Goal: Task Accomplishment & Management: Manage account settings

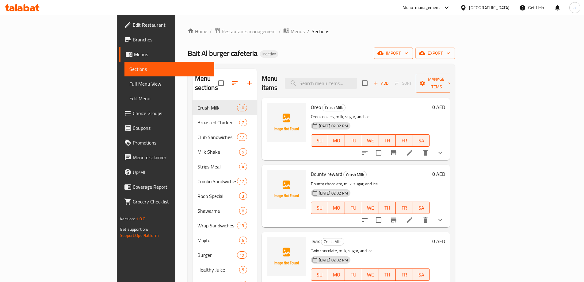
click at [408, 50] on span "import" at bounding box center [393, 53] width 29 height 8
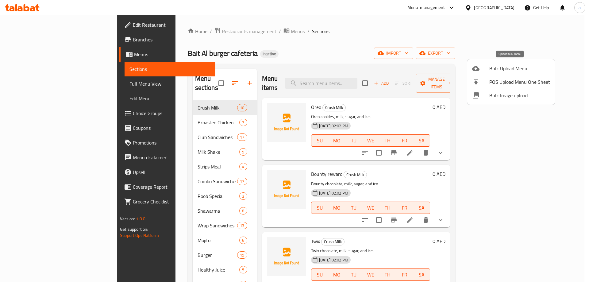
click at [497, 71] on span "Bulk Upload Menu" at bounding box center [519, 68] width 61 height 7
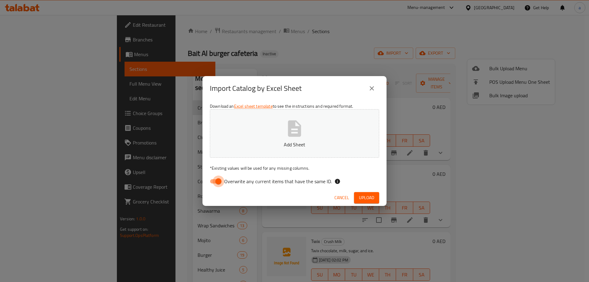
click at [216, 183] on input "Overwrite any current items that have the same ID." at bounding box center [218, 181] width 35 height 12
checkbox input "false"
click at [255, 145] on p "Add Sheet" at bounding box center [294, 144] width 150 height 7
click at [365, 198] on span "Upload" at bounding box center [366, 198] width 15 height 8
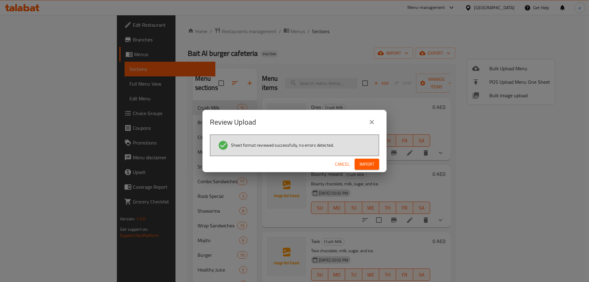
click at [371, 166] on span "Import" at bounding box center [366, 164] width 15 height 8
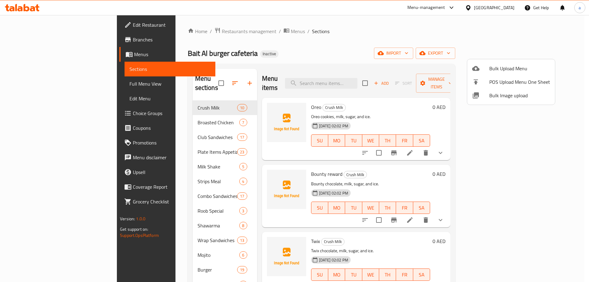
click at [155, 139] on div at bounding box center [294, 141] width 589 height 282
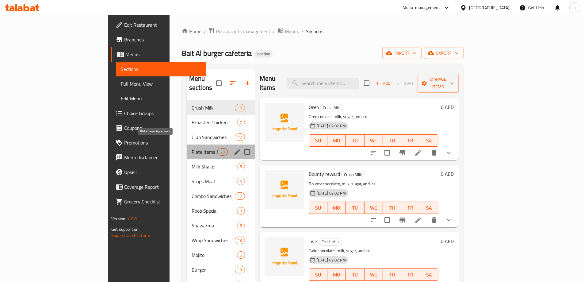
click at [192, 148] on span "Plate Items Appetizers" at bounding box center [205, 151] width 26 height 7
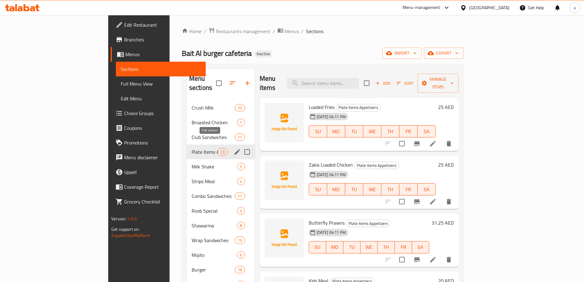
click at [234, 148] on icon "edit" at bounding box center [237, 151] width 7 height 7
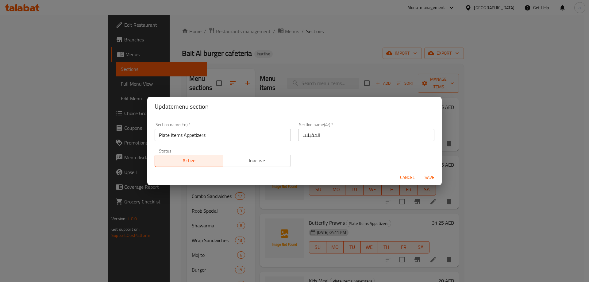
click at [294, 93] on div "Update menu section Section name(En)   * Plate Items Appetizers Section name(En…" at bounding box center [294, 141] width 589 height 282
click at [410, 180] on span "Cancel" at bounding box center [407, 177] width 15 height 8
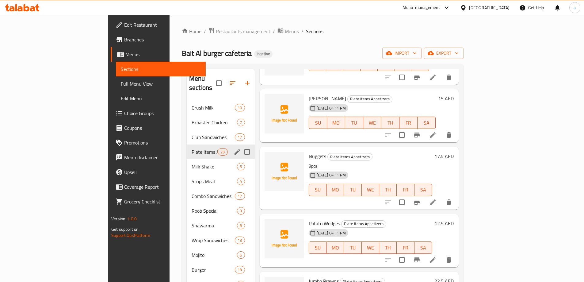
scroll to position [1062, 0]
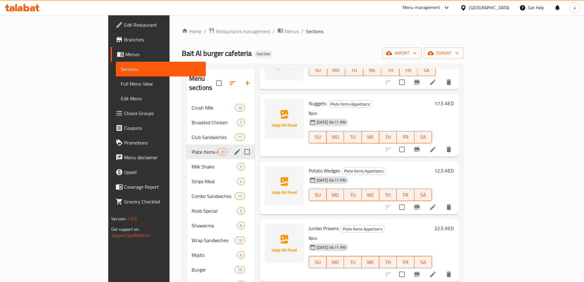
click at [418, 166] on h6 "Potato Wedges Plate Items Appetizers" at bounding box center [370, 170] width 123 height 9
click at [454, 166] on h6 "12.5 AED" at bounding box center [443, 170] width 19 height 9
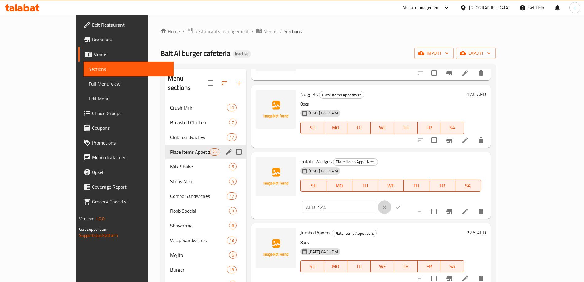
click at [387, 204] on icon "clear" at bounding box center [384, 207] width 6 height 6
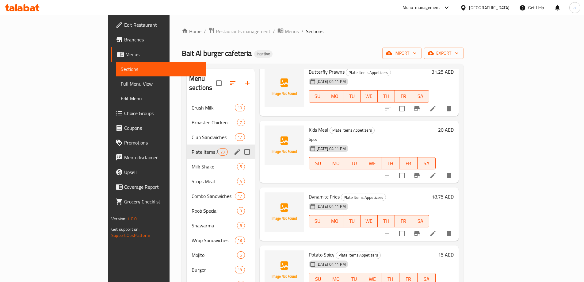
scroll to position [0, 0]
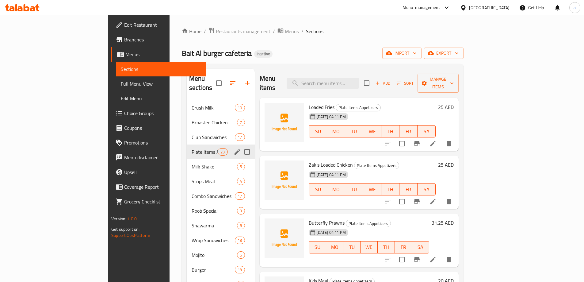
click at [441, 138] on li at bounding box center [432, 143] width 17 height 11
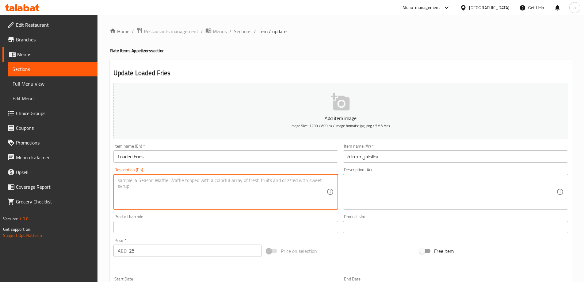
click at [288, 186] on textarea at bounding box center [222, 191] width 209 height 29
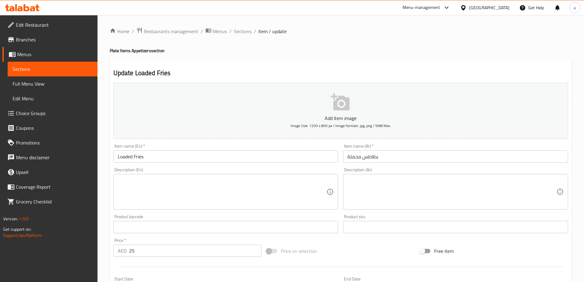
click at [182, 179] on textarea at bounding box center [222, 191] width 209 height 29
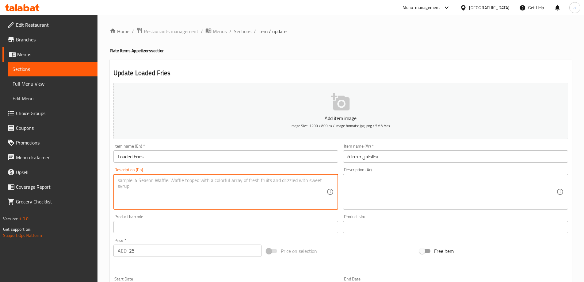
paste textarea "Fried potatoes, cheese, sauce, chopped vegetables, and spices."
type textarea "Fried potatoes, cheese, sauce, chopped vegetables, and spices."
click at [399, 193] on textarea at bounding box center [451, 191] width 209 height 29
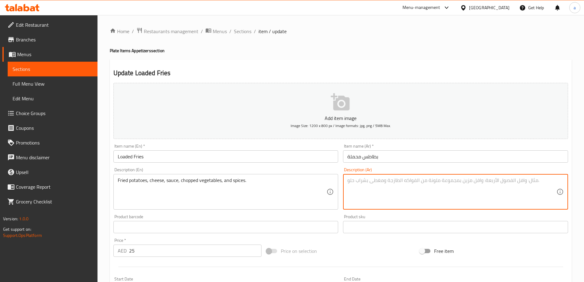
click at [369, 183] on textarea at bounding box center [451, 191] width 209 height 29
paste textarea "بطاطا مقلية, جبن, [GEOGRAPHIC_DATA], خضار مقطع, و بهارات."
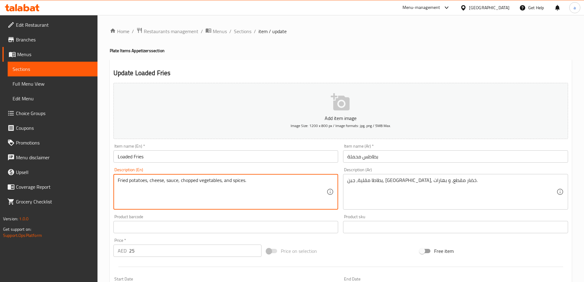
drag, startPoint x: 146, startPoint y: 181, endPoint x: 133, endPoint y: 186, distance: 13.7
click at [142, 186] on textarea "Fried potatoes, cheese, sauce, chopped vegetables, and spices." at bounding box center [222, 191] width 209 height 29
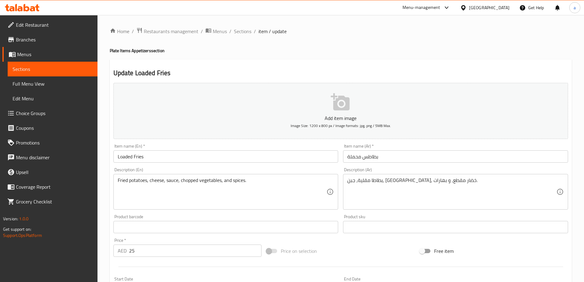
click at [134, 173] on div "Description (En) Fried potatoes, cheese, sauce, chopped vegetables, and spices.…" at bounding box center [225, 188] width 225 height 42
click at [139, 181] on textarea "Fried potatoes, cheese, sauce, chopped vegetables, and spices." at bounding box center [222, 191] width 209 height 29
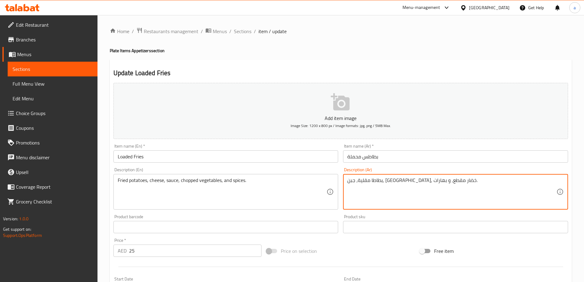
click at [438, 182] on textarea "بطاطا مقلية, جبن, [GEOGRAPHIC_DATA], خضار مقطع, و بهارات." at bounding box center [451, 191] width 209 height 29
paste textarea
click at [399, 202] on textarea "بطاطس مقلية, جبن, [GEOGRAPHIC_DATA], خضار مقطع, و بهارات." at bounding box center [451, 191] width 209 height 29
type textarea "بطاطس مقلية, جبن, [GEOGRAPHIC_DATA], خضار مقطع, و بهارات."
click at [187, 181] on textarea "Fried potatoes, cheese, sauce, chopped vegetables, and spices." at bounding box center [222, 191] width 209 height 29
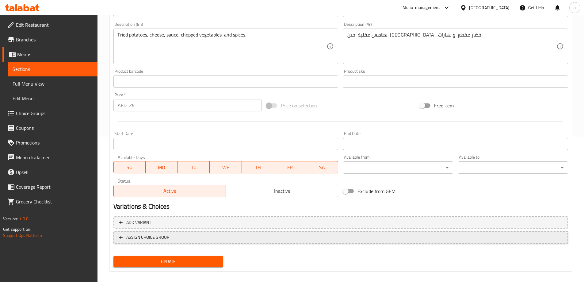
scroll to position [151, 0]
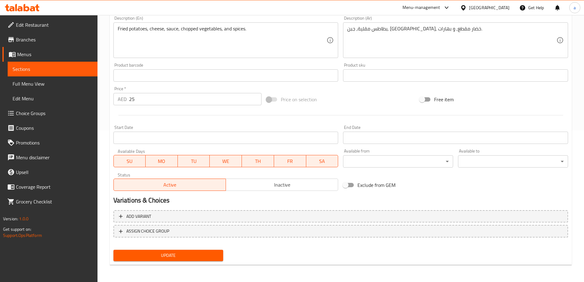
click at [187, 254] on span "Update" at bounding box center [168, 255] width 100 height 8
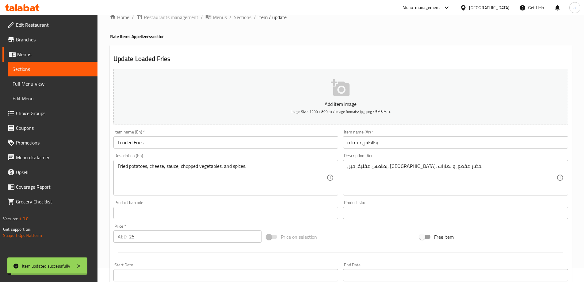
scroll to position [0, 0]
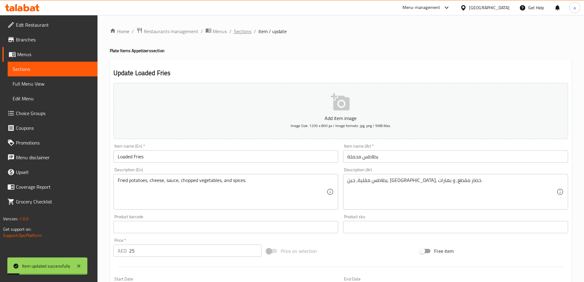
click at [250, 29] on span "Sections" at bounding box center [242, 31] width 17 height 7
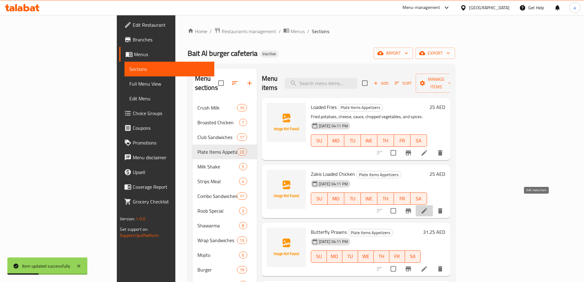
click at [428, 207] on icon at bounding box center [424, 210] width 7 height 7
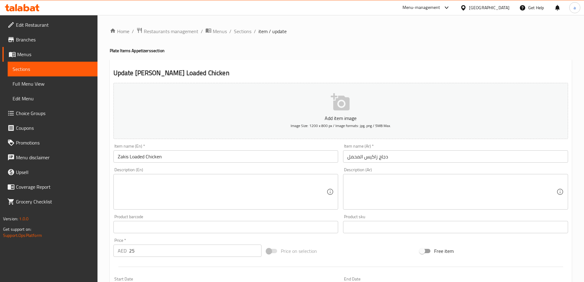
click at [279, 184] on textarea at bounding box center [222, 191] width 209 height 29
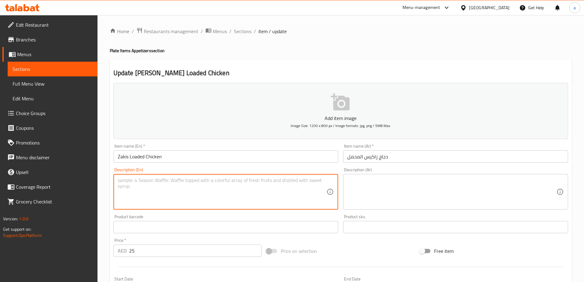
paste textarea "Fried chicken, potatoes, cheese, sauce, peppers, and onions."
type textarea "Fried chicken, potatoes, cheese, sauce, peppers, and onions."
click at [379, 195] on textarea at bounding box center [451, 191] width 209 height 29
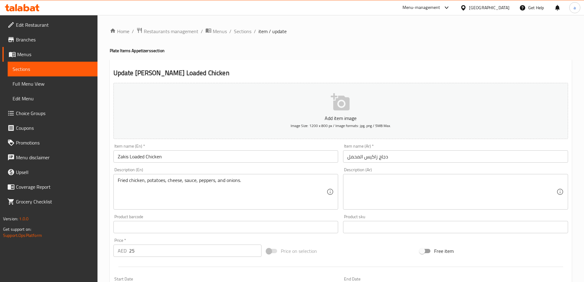
click at [409, 194] on textarea at bounding box center [451, 191] width 209 height 29
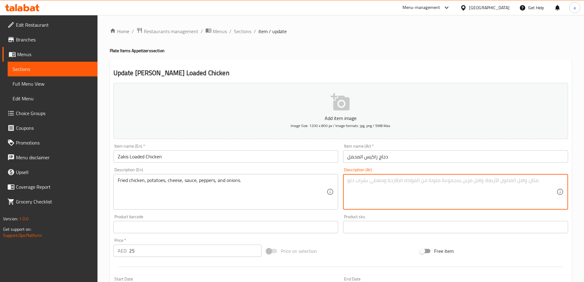
paste textarea "دجاج مقلي, بطاطا, جبن, صلصة, فلفل, و بصل."
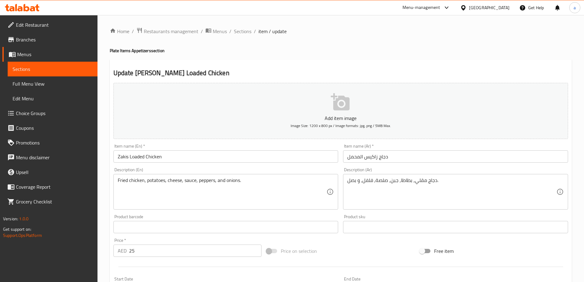
click at [408, 182] on textarea "دجاج مقلي, بطاطا, جبن, صلصة, فلفل, و بصل." at bounding box center [451, 191] width 209 height 29
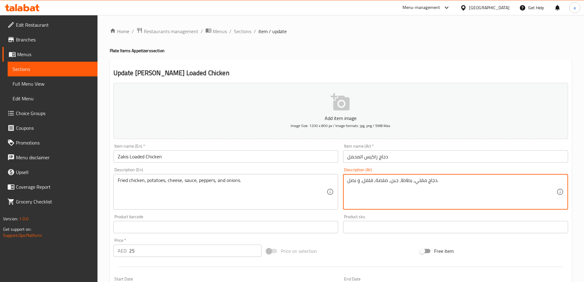
paste textarea
click at [399, 190] on textarea "دجاج مقلي, بطاطس, جبن, صلصة, فلفل, و بصل." at bounding box center [451, 191] width 209 height 29
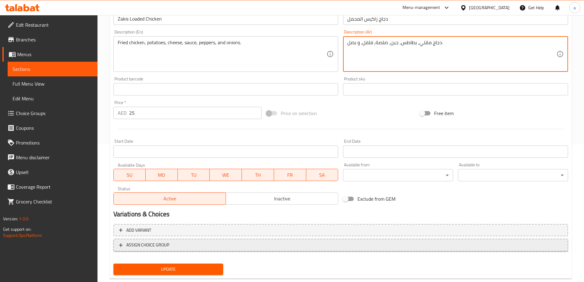
scroll to position [151, 0]
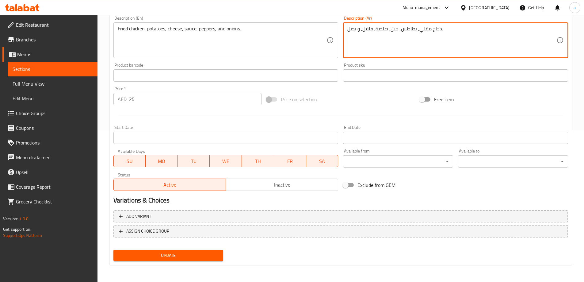
type textarea "دجاج مقلي, بطاطس, جبن, صلصة, فلفل, و بصل."
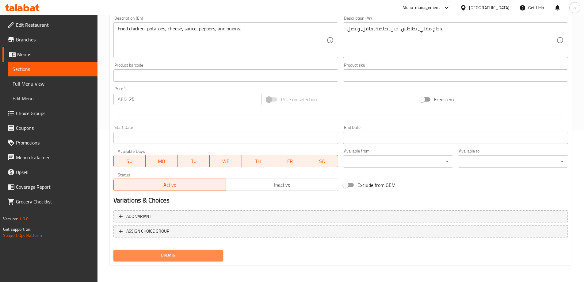
click at [197, 259] on span "Update" at bounding box center [168, 255] width 100 height 8
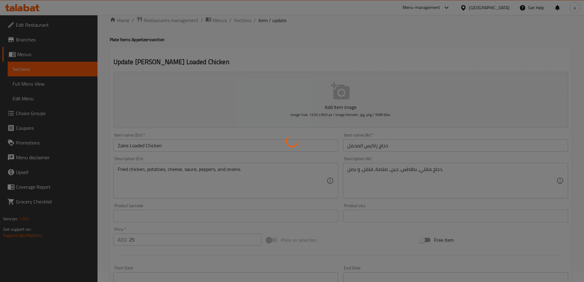
scroll to position [0, 0]
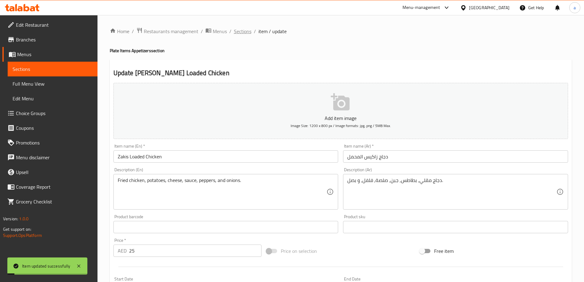
click at [241, 32] on span "Sections" at bounding box center [242, 31] width 17 height 7
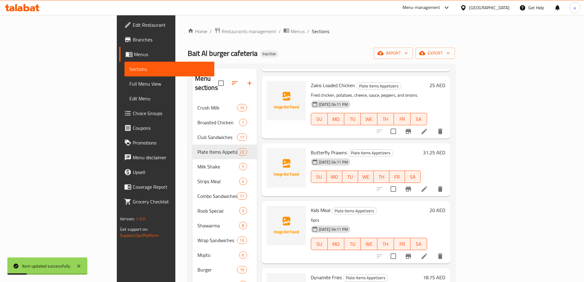
scroll to position [92, 0]
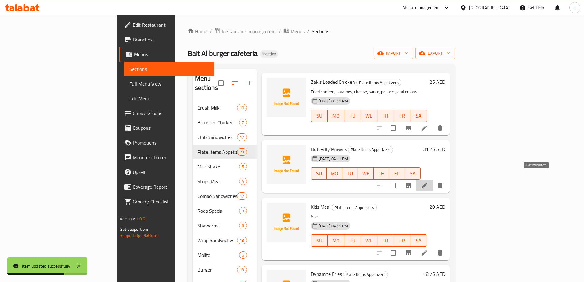
click at [428, 182] on icon at bounding box center [424, 185] width 7 height 7
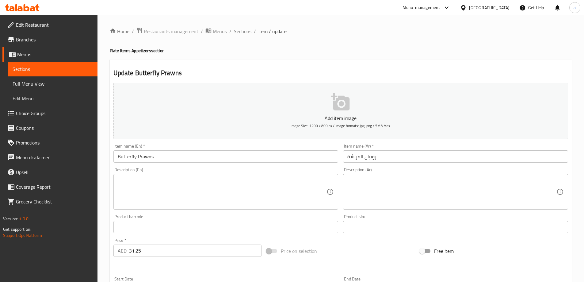
click at [132, 155] on input "Butterfly Prawns" at bounding box center [225, 156] width 225 height 12
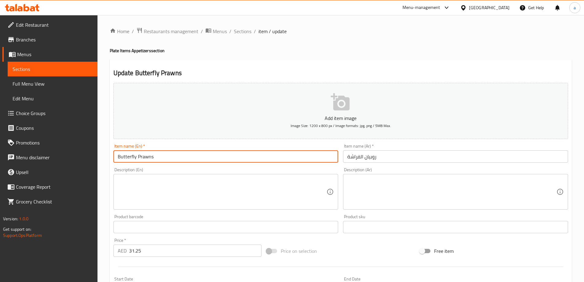
click at [132, 155] on input "Butterfly Prawns" at bounding box center [225, 156] width 225 height 12
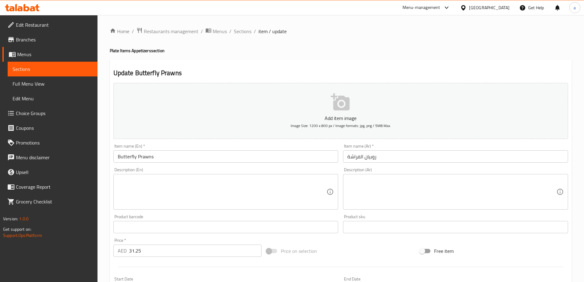
click at [147, 158] on input "Butterfly Prawns" at bounding box center [225, 156] width 225 height 12
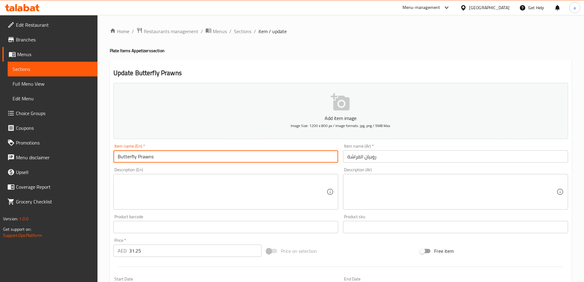
click at [147, 158] on input "Butterfly Prawns" at bounding box center [225, 156] width 225 height 12
click at [126, 157] on input "Butterfly Prawns" at bounding box center [225, 156] width 225 height 12
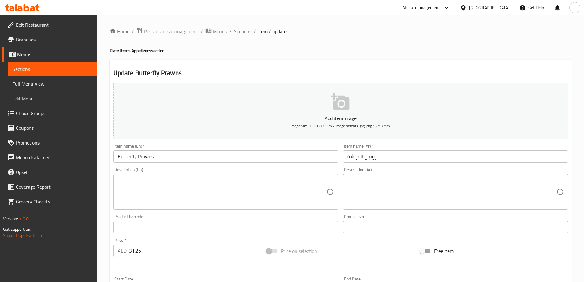
click at [281, 189] on textarea at bounding box center [222, 191] width 209 height 29
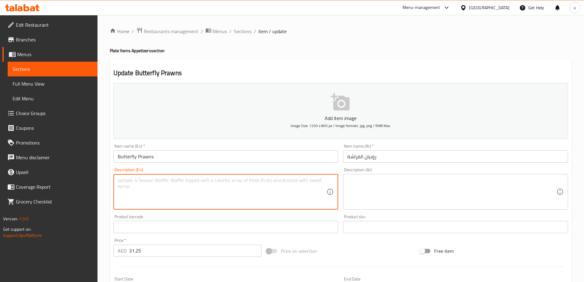
paste textarea "Fried prawns, flour, egg, spices, and bread."
type textarea "Fried prawns, flour, egg, spices, and bread."
click at [434, 175] on div "Description (Ar)" at bounding box center [455, 192] width 225 height 36
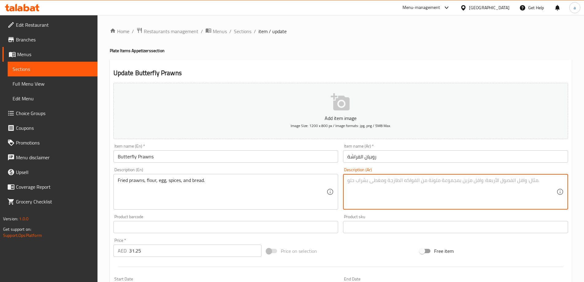
click at [490, 184] on textarea at bounding box center [451, 191] width 209 height 29
paste textarea "روبيان مقلي, طحين, بيض, بهارات, و خبز."
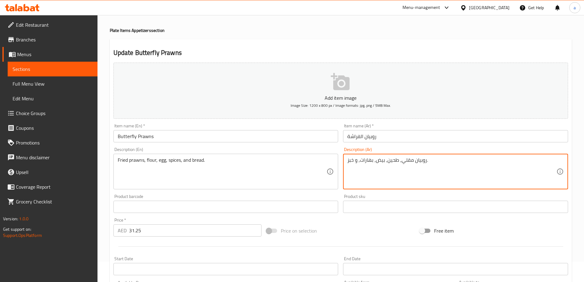
scroll to position [31, 0]
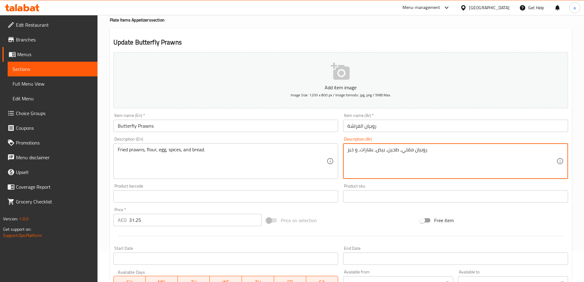
type textarea "روبيان مقلي, طحين, بيض, بهارات, و خبز."
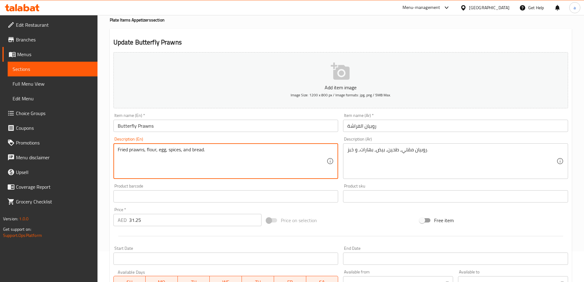
click at [195, 149] on textarea "Fried prawns, flour, egg, spices, and bread." at bounding box center [222, 161] width 209 height 29
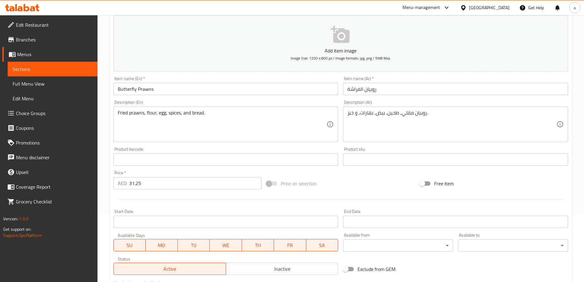
scroll to position [151, 0]
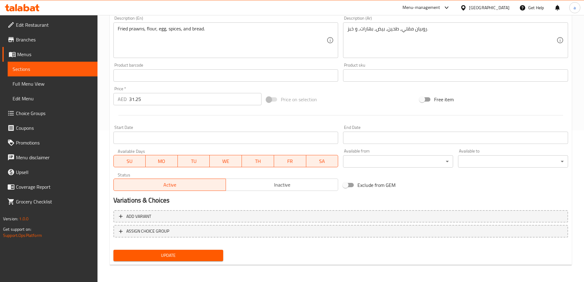
click at [147, 254] on span "Update" at bounding box center [168, 255] width 100 height 8
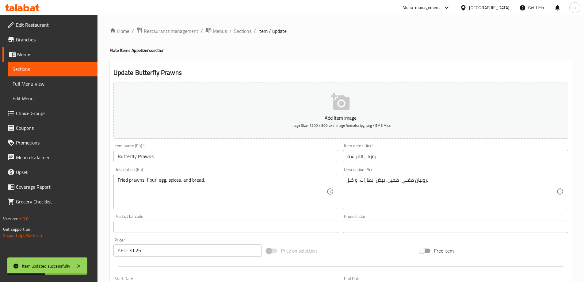
scroll to position [0, 0]
click at [242, 28] on span "Sections" at bounding box center [242, 31] width 17 height 7
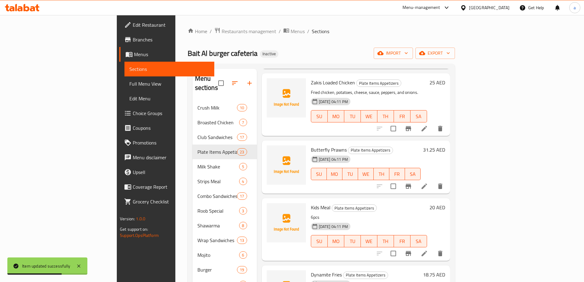
scroll to position [92, 0]
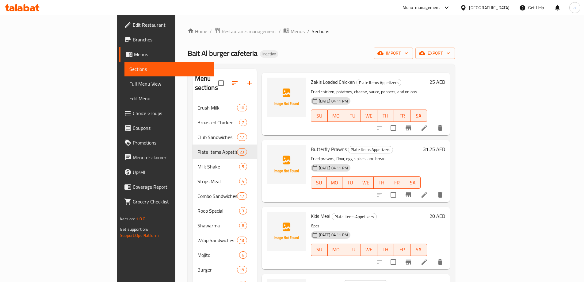
click at [433, 257] on li at bounding box center [424, 261] width 17 height 11
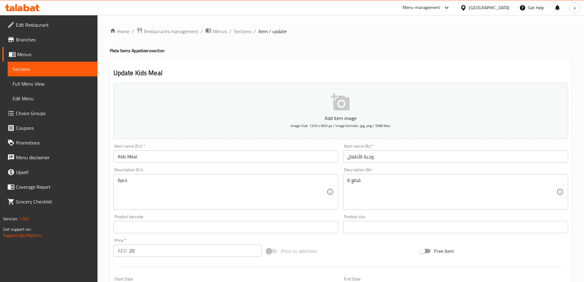
click at [150, 177] on div "6pcs Description (En)" at bounding box center [225, 192] width 225 height 36
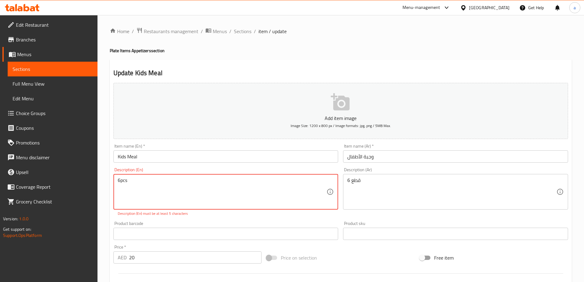
click at [150, 177] on div "6pcs Description (En)" at bounding box center [225, 192] width 225 height 36
click at [154, 187] on textarea "6pcs" at bounding box center [222, 191] width 209 height 29
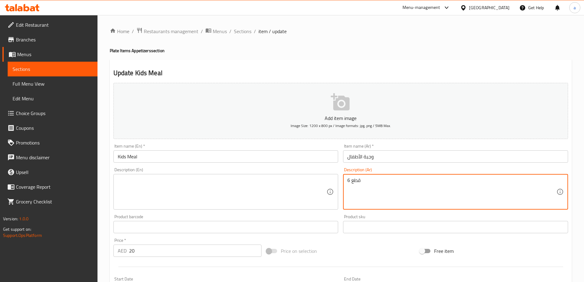
click at [411, 205] on textarea "6 قطع" at bounding box center [451, 191] width 209 height 29
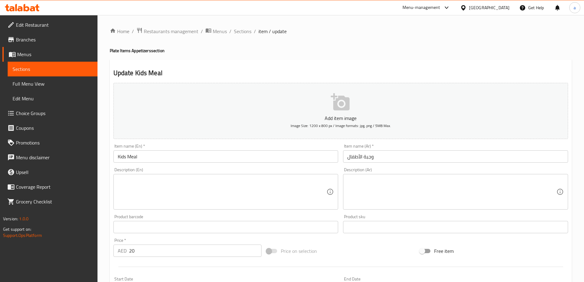
click at [232, 200] on textarea at bounding box center [222, 191] width 209 height 29
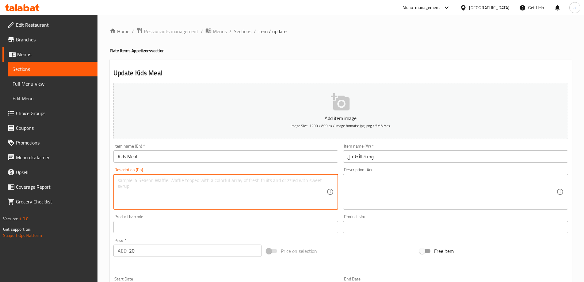
paste textarea "Small chicken pieces, potatoes, bread, and juice."
type textarea "Small chicken pieces, potatoes, bread, and juice."
click at [484, 200] on textarea at bounding box center [451, 191] width 209 height 29
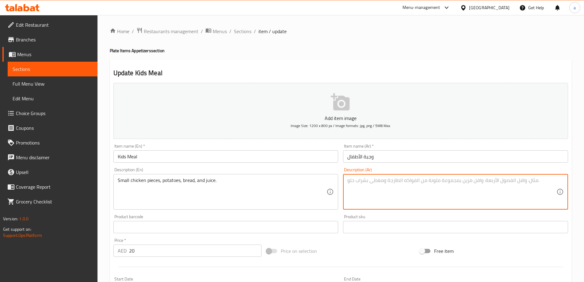
click at [412, 177] on textarea at bounding box center [451, 191] width 209 height 29
paste textarea "قطع دجاج صغيرة, بطاطا, خبز, و عصير."
click at [374, 181] on textarea "قطع دجاج صغيرة, بطاطا, خبز, و عصير." at bounding box center [451, 191] width 209 height 29
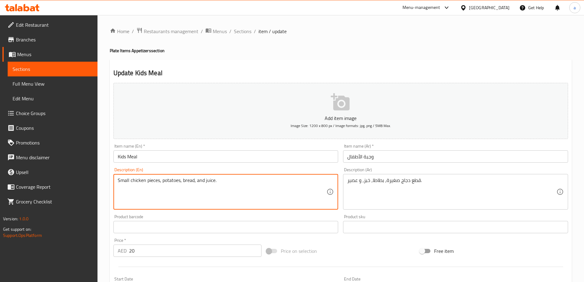
click at [169, 183] on textarea "Small chicken pieces, potatoes, bread, and juice." at bounding box center [222, 191] width 209 height 29
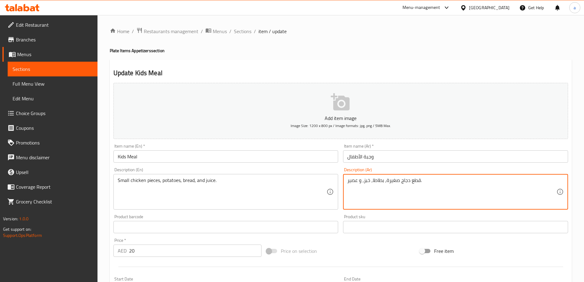
click at [380, 180] on textarea "قطع دجاج صغيرة, بطاطا, خبز, و عصير." at bounding box center [451, 191] width 209 height 29
paste textarea
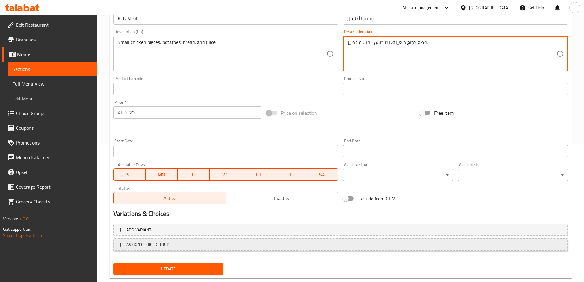
scroll to position [151, 0]
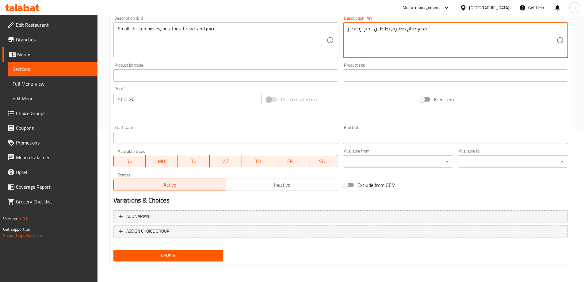
type textarea "قطع دجاج صغيرة, بطاطس , خبز, و عصير."
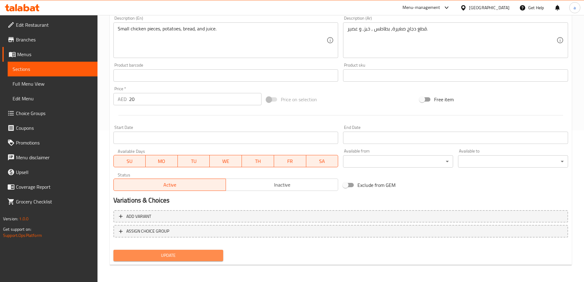
click at [148, 259] on span "Update" at bounding box center [168, 255] width 100 height 8
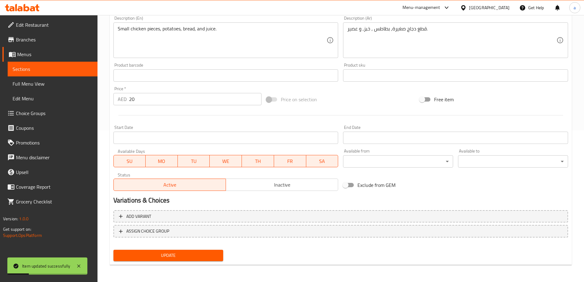
scroll to position [0, 0]
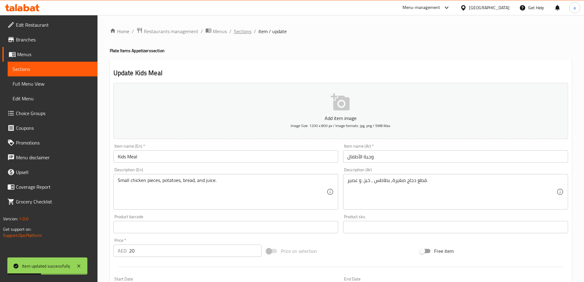
click at [239, 29] on span "Sections" at bounding box center [242, 31] width 17 height 7
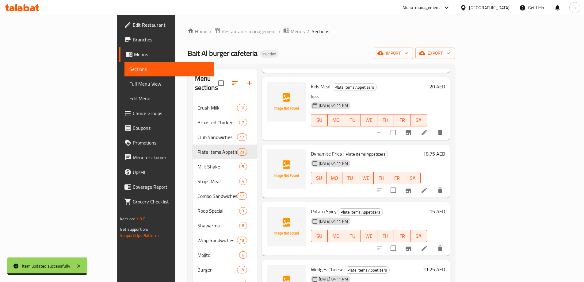
scroll to position [184, 0]
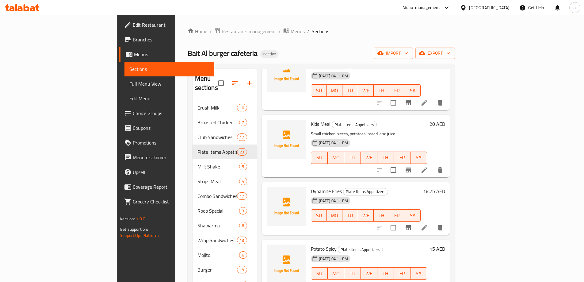
click at [433, 222] on li at bounding box center [424, 227] width 17 height 11
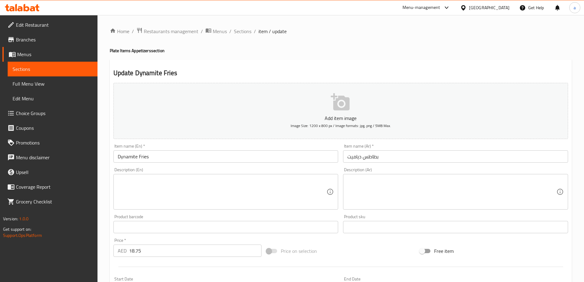
click at [303, 207] on div "Description (En)" at bounding box center [225, 192] width 225 height 36
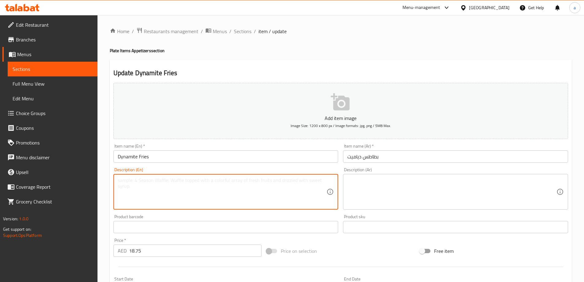
paste textarea "Fried potatoes, cheese, dynamite sauce, hot peppers, and onions."
type textarea "Fried potatoes, cheese, dynamite sauce, hot peppers, and onions."
click at [367, 196] on textarea at bounding box center [451, 191] width 209 height 29
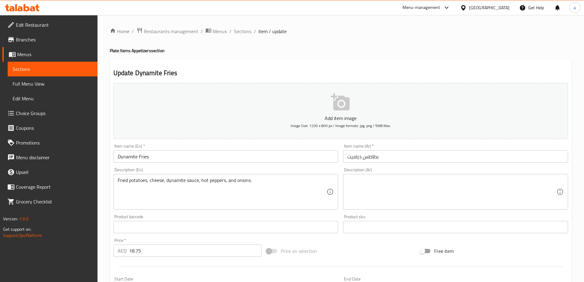
click at [397, 185] on textarea at bounding box center [451, 191] width 209 height 29
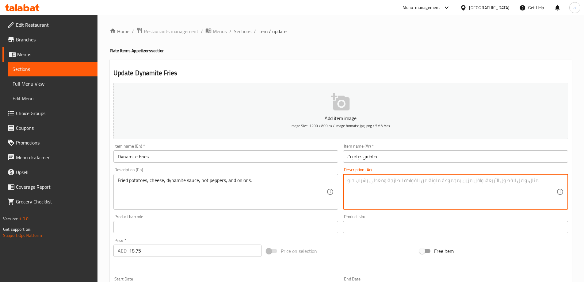
paste textarea "بطاطا مقلية, جبن, صلصة ديناميت, فلفل حار, و بصل."
click at [373, 160] on input "بطاطس دیامیت" at bounding box center [455, 156] width 225 height 12
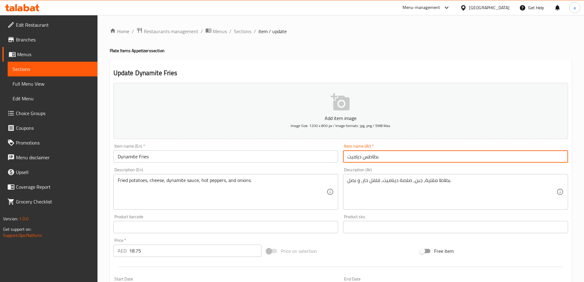
click at [373, 160] on input "بطاطس دیامیت" at bounding box center [455, 156] width 225 height 12
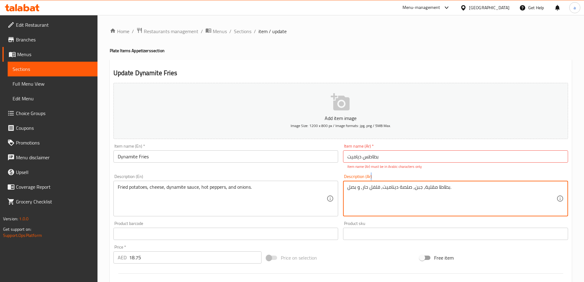
click at [447, 180] on div "Description (Ar) بطاطا مقلية, جبن, صلصة ديناميت, فلفل حار, و بصل. Description (…" at bounding box center [455, 195] width 225 height 42
click at [442, 186] on textarea "بطاطا مقلية, جبن, صلصة ديناميت, فلفل حار, و بصل." at bounding box center [451, 198] width 209 height 29
paste textarea
type textarea "بطاطس مقلية, جبن, صلصة ديناميت, فلفل حار, و بصل."
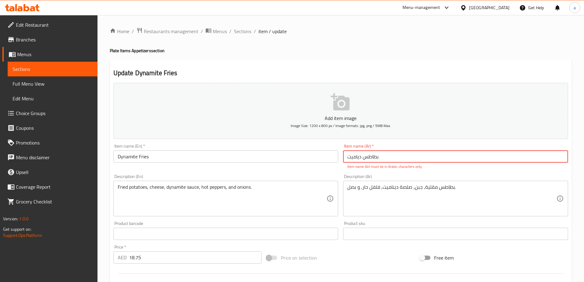
click at [354, 154] on input "بطاطس دیامیت" at bounding box center [455, 156] width 225 height 12
click at [352, 153] on input "بطاطس دیامیت" at bounding box center [455, 156] width 225 height 12
click at [343, 153] on input "بطاطس دیامیت" at bounding box center [455, 156] width 225 height 12
click at [400, 156] on input "بطاطس دیامیت" at bounding box center [455, 156] width 225 height 12
type input "ب"
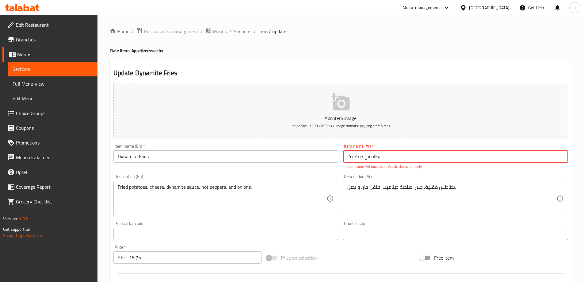
type input "بطاطس ديناميت"
click at [388, 219] on div "Product sku Product sku" at bounding box center [456, 231] width 230 height 24
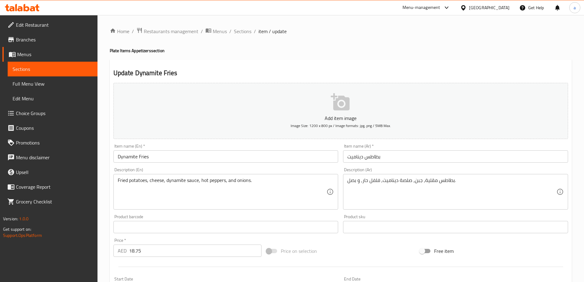
scroll to position [151, 0]
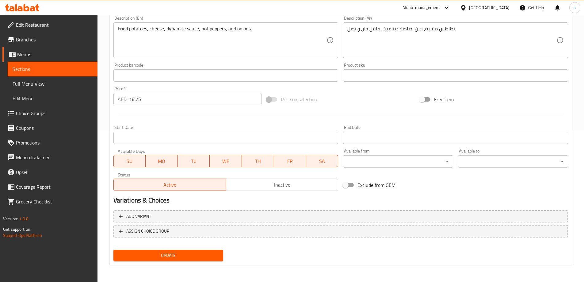
click at [198, 260] on button "Update" at bounding box center [168, 255] width 110 height 11
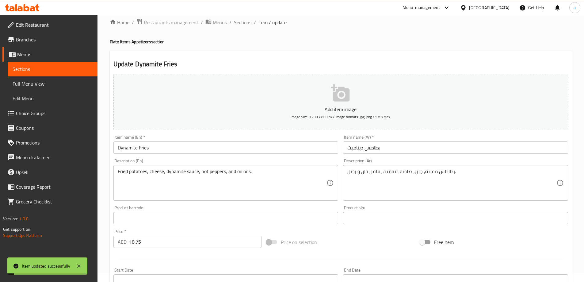
scroll to position [0, 0]
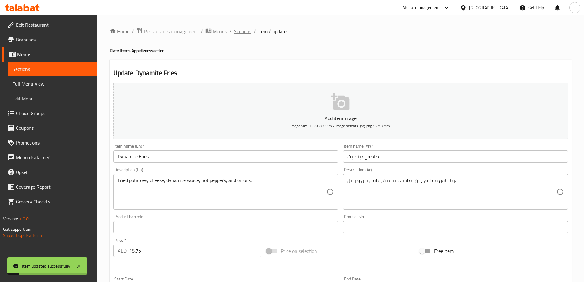
click at [240, 35] on span "Sections" at bounding box center [242, 31] width 17 height 7
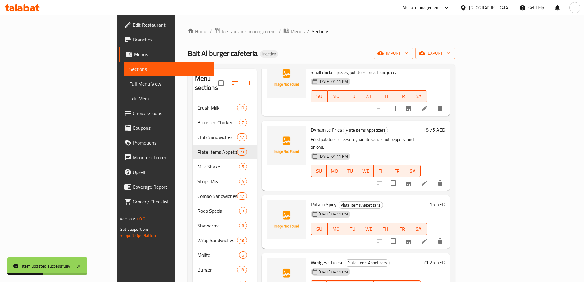
scroll to position [276, 0]
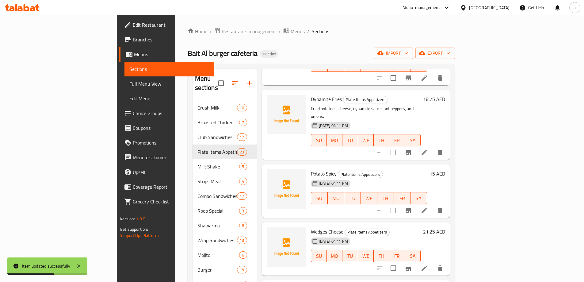
click at [433, 205] on li at bounding box center [424, 210] width 17 height 11
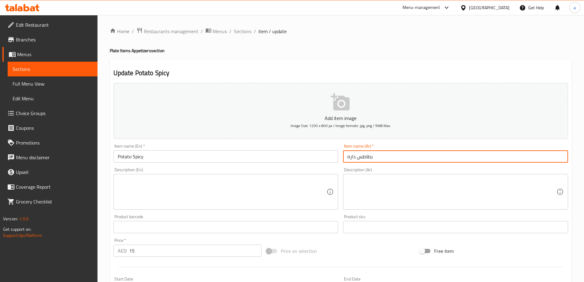
click at [437, 160] on input "بطاطس داره" at bounding box center [455, 156] width 225 height 12
paste input "ارة"
type input "بطاطس حارة"
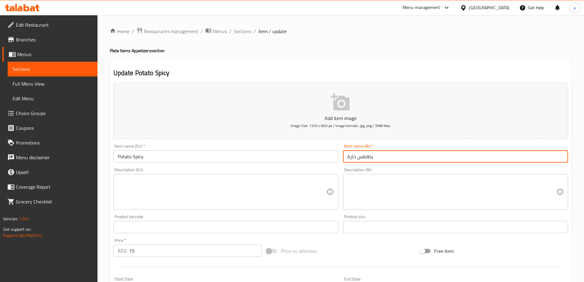
click at [403, 201] on textarea at bounding box center [451, 191] width 209 height 29
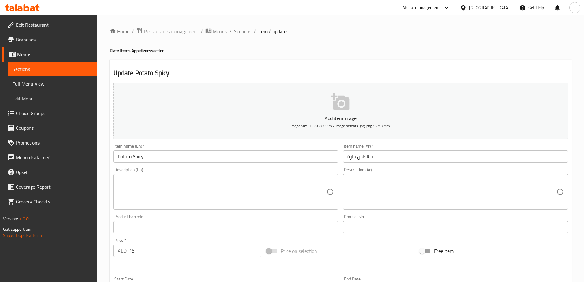
click at [180, 180] on textarea at bounding box center [222, 191] width 209 height 29
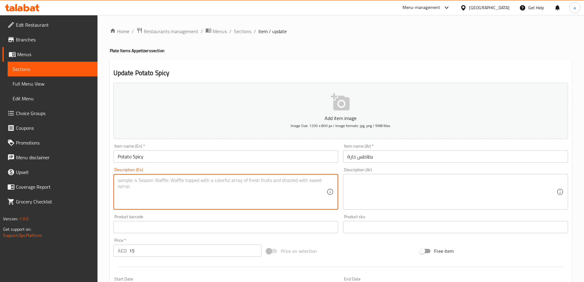
paste textarea "Potato cubes, hot sauce, chili peppers, spices, and oil."
type textarea "Potato cubes, hot sauce, chili peppers, spices, and oil."
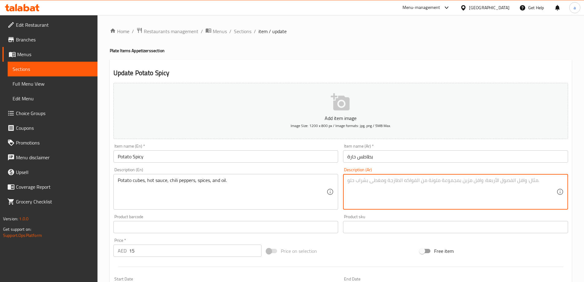
click at [476, 195] on textarea at bounding box center [451, 191] width 209 height 29
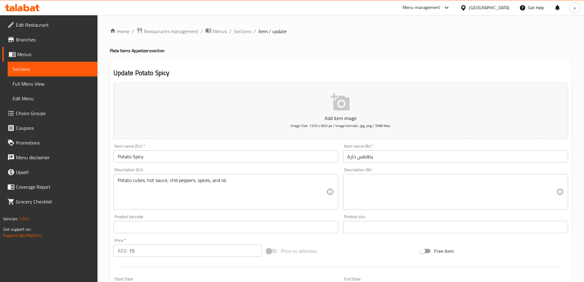
click at [451, 196] on textarea at bounding box center [451, 191] width 209 height 29
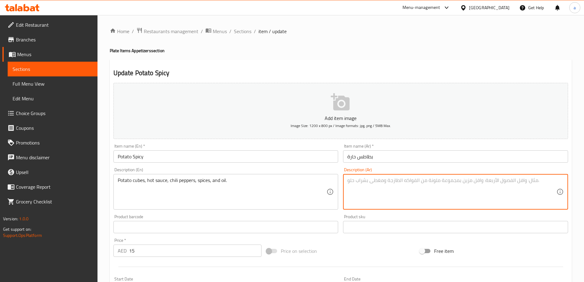
paste textarea "مكعبات بطاطا, صلصة حارة, فلفل حار, بهارات, و زيت."
click at [364, 156] on input "بطاطس حارة" at bounding box center [455, 156] width 225 height 12
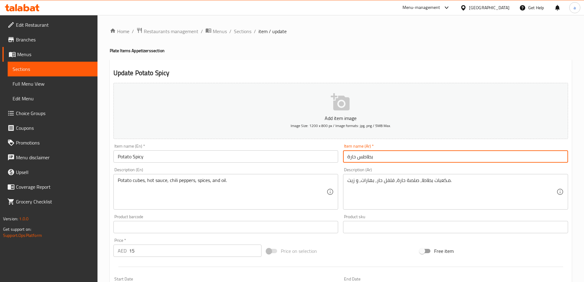
click at [364, 156] on input "بطاطس حارة" at bounding box center [455, 156] width 225 height 12
click at [362, 158] on input "بطاطس حارة" at bounding box center [455, 156] width 225 height 12
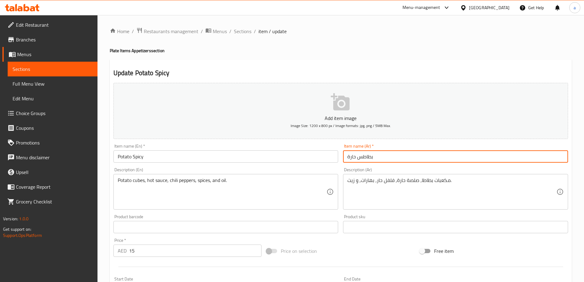
click at [369, 160] on input "بطاطس حارة" at bounding box center [455, 156] width 225 height 12
click at [369, 159] on input "بطاطس حارة" at bounding box center [455, 156] width 225 height 12
click at [368, 159] on input "بطاطس حارة" at bounding box center [455, 156] width 225 height 12
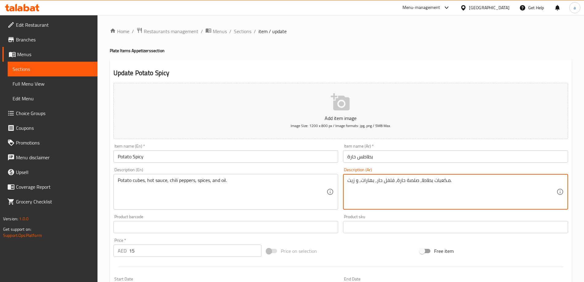
click at [427, 178] on textarea "مكعبات بطاطا, صلصة حارة, فلفل حار, بهارات, و زيت." at bounding box center [451, 191] width 209 height 29
paste textarea
type textarea "مكعبات بطاطس , صلصة حارة, فلفل حار, بهارات, و زيت."
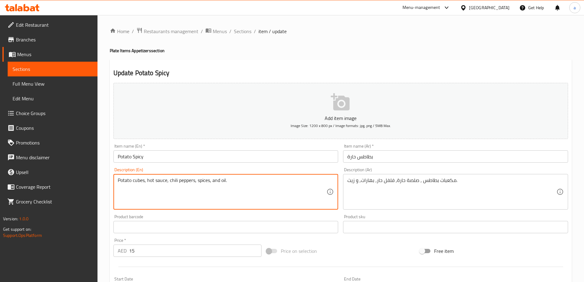
click at [139, 181] on textarea "Potato cubes, hot sauce, chili peppers, spices, and oil." at bounding box center [222, 191] width 209 height 29
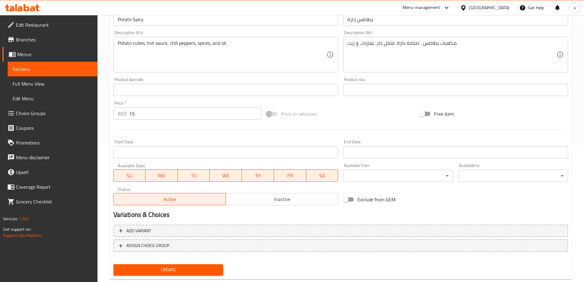
scroll to position [151, 0]
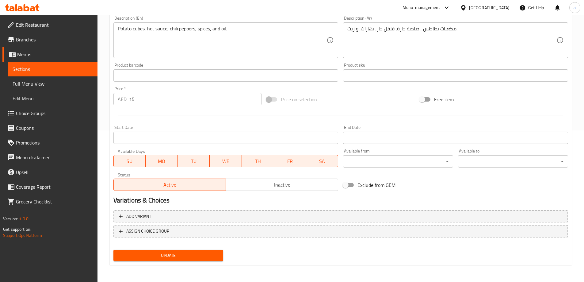
click at [161, 253] on span "Update" at bounding box center [168, 255] width 100 height 8
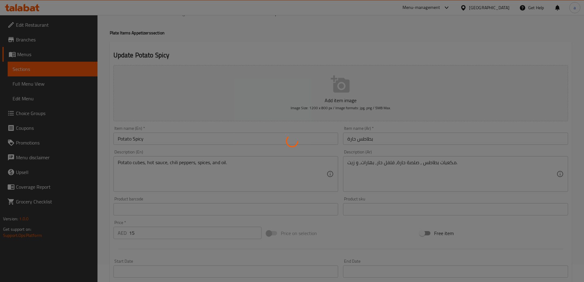
scroll to position [0, 0]
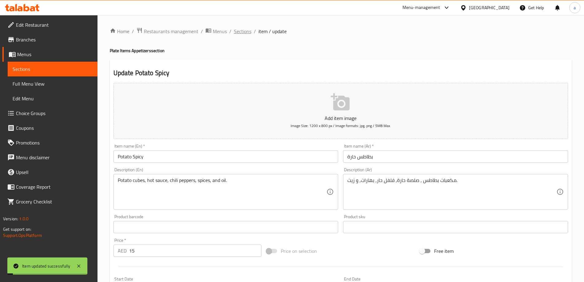
click at [236, 29] on span "Sections" at bounding box center [242, 31] width 17 height 7
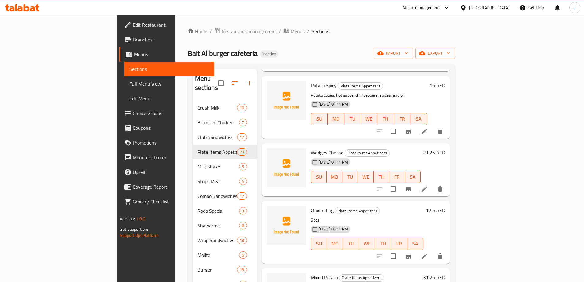
scroll to position [368, 0]
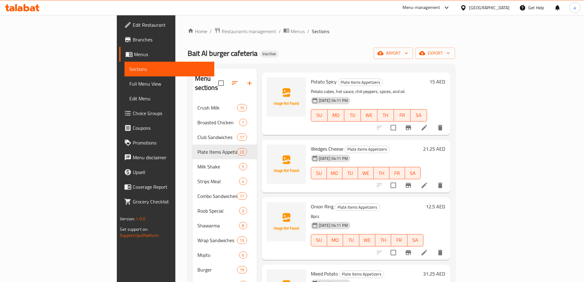
click at [433, 180] on li at bounding box center [424, 185] width 17 height 11
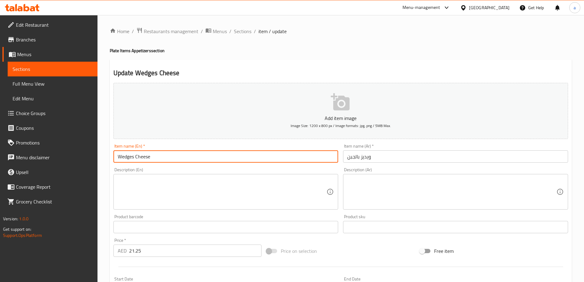
click at [129, 156] on input "Wedges Cheese" at bounding box center [225, 156] width 225 height 12
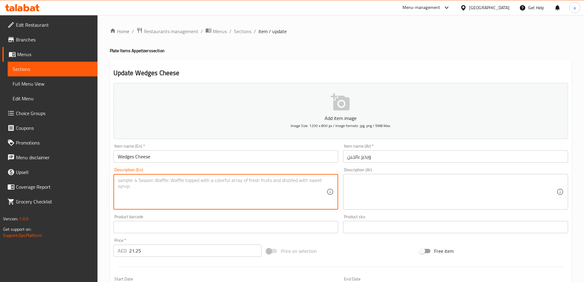
click at [269, 199] on textarea at bounding box center [222, 191] width 209 height 29
paste textarea "Potato wedges, cheddar cheese, cream, spices, and butter."
type textarea "Potato wedges, cheddar cheese, cream, spices, and butter."
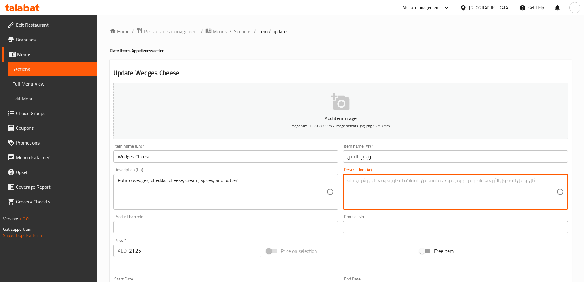
click at [393, 188] on textarea at bounding box center [451, 191] width 209 height 29
paste textarea "بطاطا ويدجز, [PERSON_NAME], كريمة, بهارات, و زبدة."
click at [419, 180] on textarea "بطاطا ويدجز, [PERSON_NAME], كريمة, بهارات, و زبدة." at bounding box center [451, 191] width 209 height 29
type textarea "بطاطا ويدجز, [PERSON_NAME], كريمة, بهارات, و زبدة."
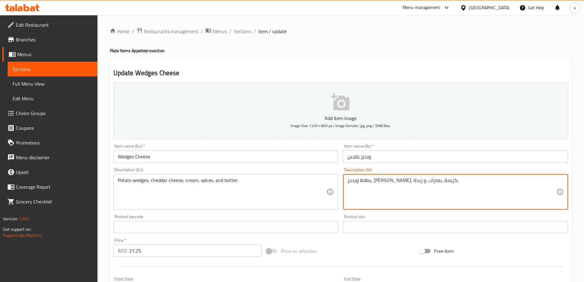
click at [366, 158] on input "ويديز بالجبن" at bounding box center [455, 156] width 225 height 12
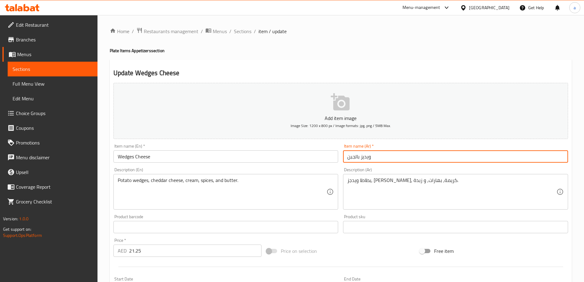
click at [366, 158] on input "ويديز بالجبن" at bounding box center [455, 156] width 225 height 12
paste input "جز"
click at [361, 155] on input "ويدجزبالجبن" at bounding box center [455, 156] width 225 height 12
click at [360, 158] on input "ويدجزبالجبن" at bounding box center [455, 156] width 225 height 12
click at [360, 156] on input "ويدجزبالجبن" at bounding box center [455, 156] width 225 height 12
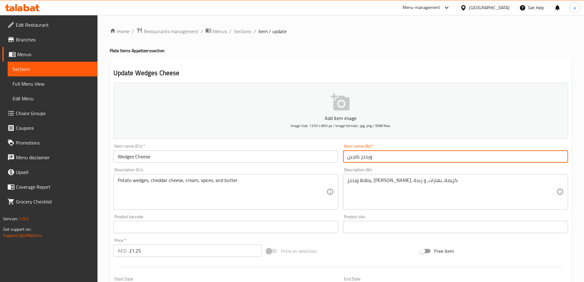
type input "ويدجز بالجبن"
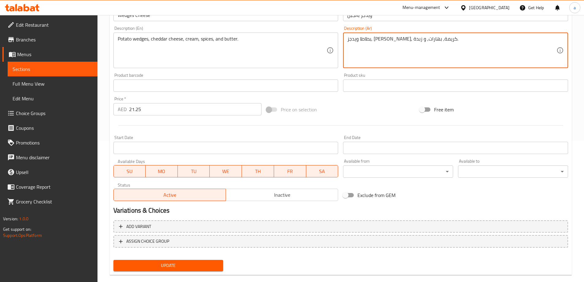
scroll to position [151, 0]
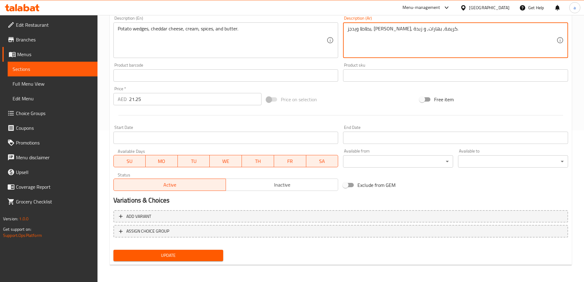
click at [192, 252] on span "Update" at bounding box center [168, 255] width 100 height 8
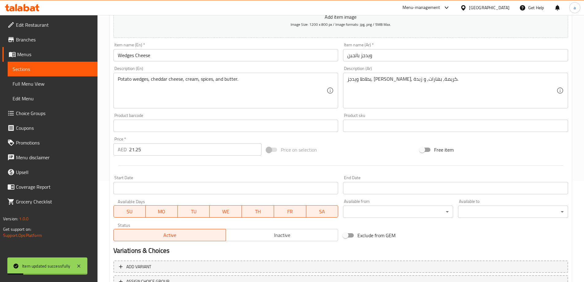
scroll to position [29, 0]
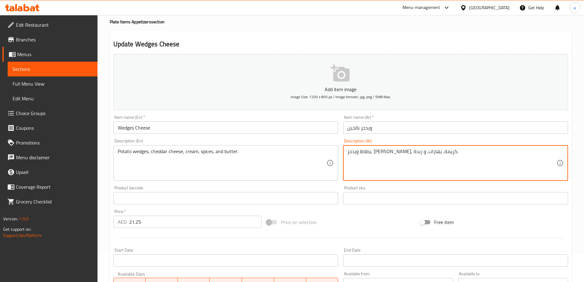
click at [429, 150] on textarea "بطاطا ويدجز, [PERSON_NAME], كريمة, بهارات, و زبدة." at bounding box center [451, 162] width 209 height 29
paste textarea
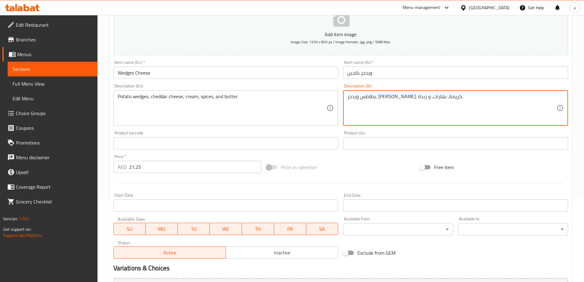
scroll to position [151, 0]
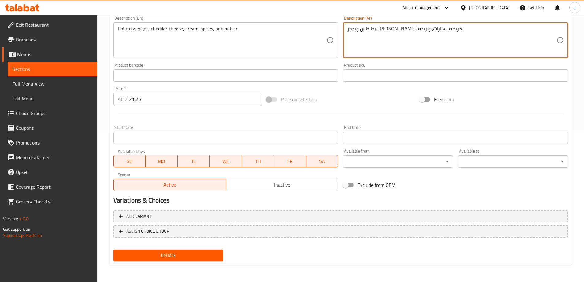
type textarea "بطاطس ويدجز, [PERSON_NAME], كريمة, بهارات, و زبدة."
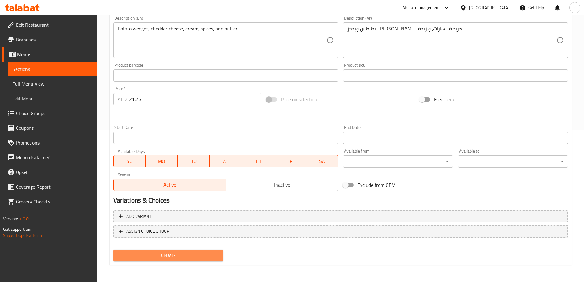
click at [169, 255] on span "Update" at bounding box center [168, 255] width 100 height 8
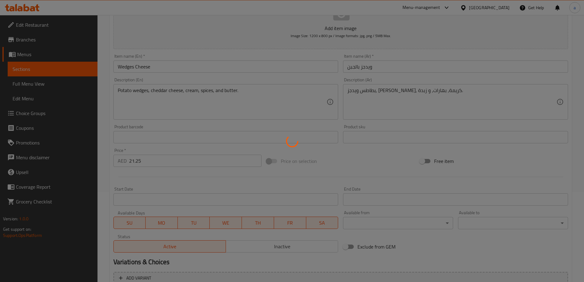
scroll to position [0, 0]
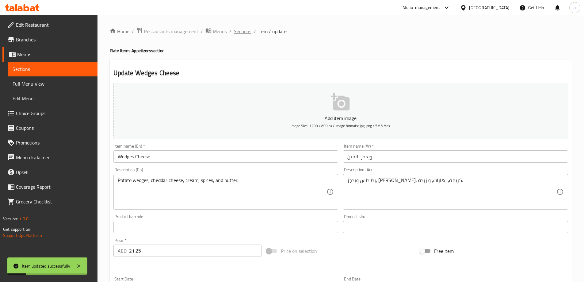
click at [234, 30] on span "Sections" at bounding box center [242, 31] width 17 height 7
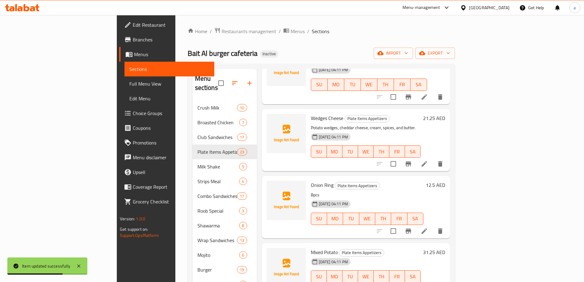
scroll to position [429, 0]
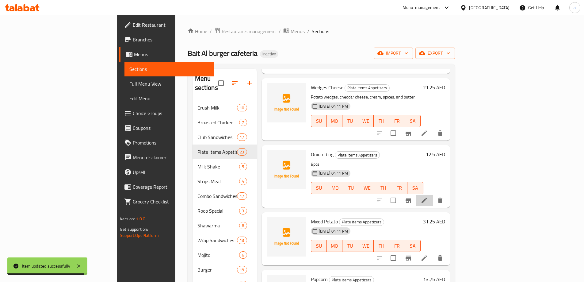
click at [433, 195] on li at bounding box center [424, 200] width 17 height 11
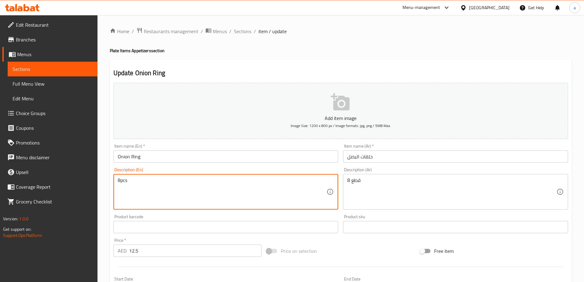
click at [315, 198] on textarea "8pcs" at bounding box center [222, 191] width 209 height 29
paste textarea "Onion rings, flour, egg, breadcrumbs, and spices."
type textarea "Onion rings, flour, egg, breadcrumbs, and spices."
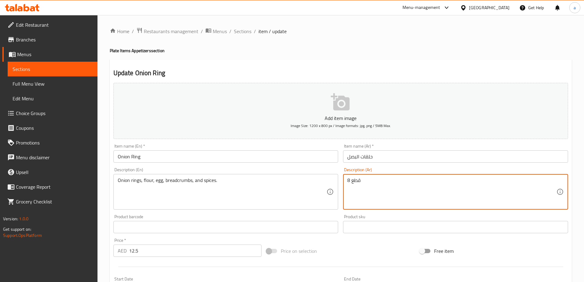
click at [416, 192] on textarea "8 قطع" at bounding box center [451, 191] width 209 height 29
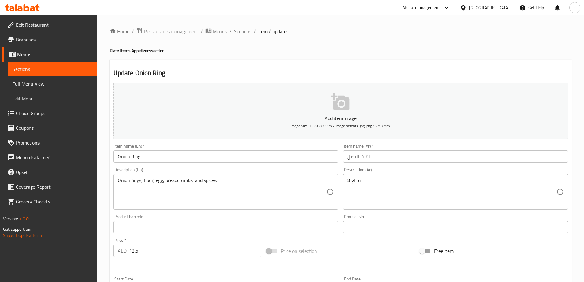
click at [371, 197] on textarea "8 قطع" at bounding box center [451, 191] width 209 height 29
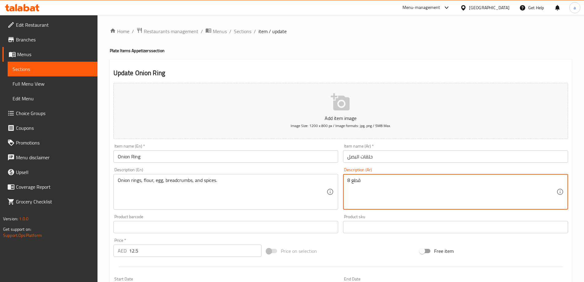
click at [371, 197] on textarea "8 قطع" at bounding box center [451, 191] width 209 height 29
paste textarea "حلقات بصل, طحين, بيض, بقسماط, و بهارات."
click at [347, 185] on div "8 حلقات بصل, طحين, بيض, بقسماط, و بهارات. Description (Ar)" at bounding box center [455, 192] width 225 height 36
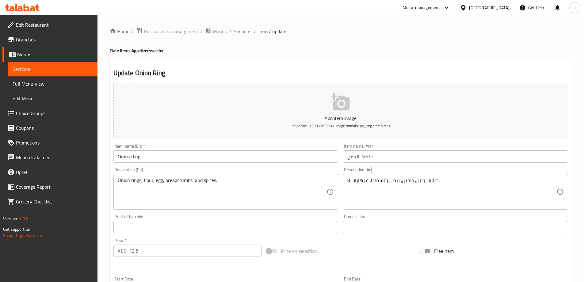
click at [347, 185] on div "8 حلقات بصل, طحين, بيض, بقسماط, و بهارات. Description (Ar)" at bounding box center [455, 192] width 225 height 36
click at [347, 180] on div "8 حلقات بصل, طحين, بيض, بقسماط, و بهارات. Description (Ar)" at bounding box center [455, 192] width 225 height 36
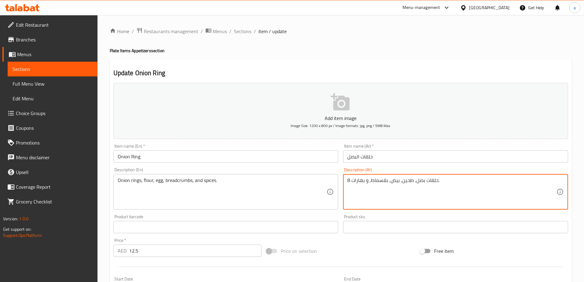
click at [348, 180] on textarea "8 حلقات بصل, طحين, بيض, بقسماط, و بهارات." at bounding box center [451, 191] width 209 height 29
type textarea "حلقات بصل, طحين, بيض, بقسماط, و بهارات."
click at [146, 185] on textarea "Onion rings, flour, egg, breadcrumbs, and spices." at bounding box center [222, 191] width 209 height 29
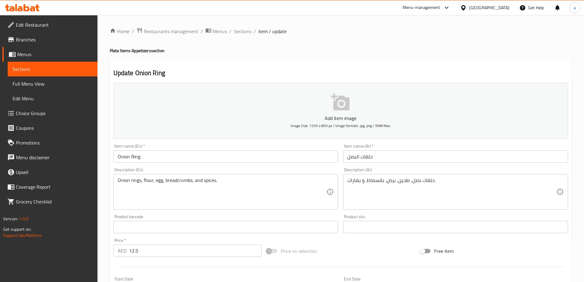
click at [145, 178] on textarea "Onion rings, flour, egg, breadcrumbs, and spices." at bounding box center [222, 191] width 209 height 29
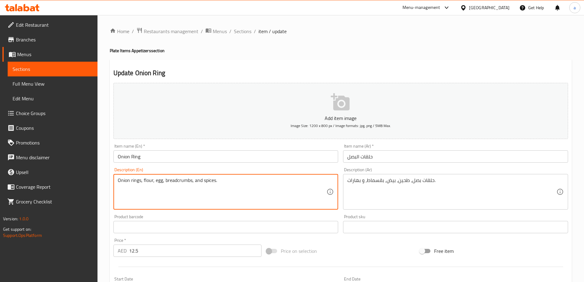
click at [145, 178] on textarea "Onion rings, flour, egg, breadcrumbs, and spices." at bounding box center [222, 191] width 209 height 29
click at [182, 185] on textarea "Onion rings, flour, egg, breadcrumbs, and spices." at bounding box center [222, 191] width 209 height 29
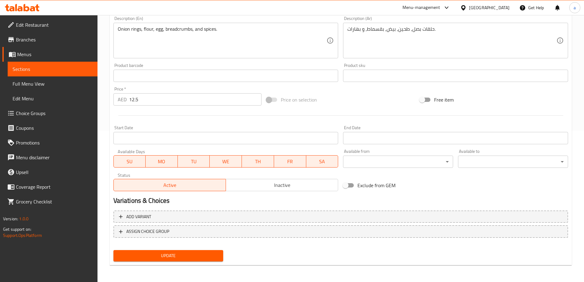
scroll to position [151, 0]
click at [179, 255] on span "Update" at bounding box center [168, 255] width 100 height 8
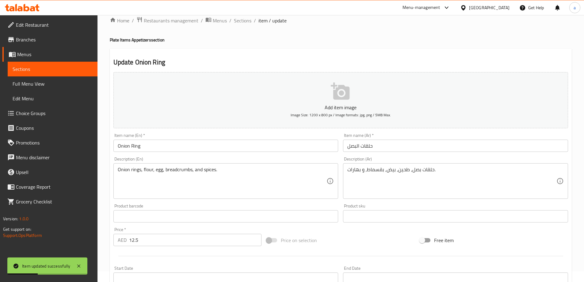
scroll to position [0, 0]
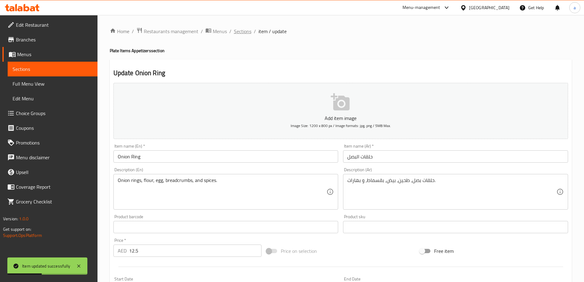
click at [239, 30] on span "Sections" at bounding box center [242, 31] width 17 height 7
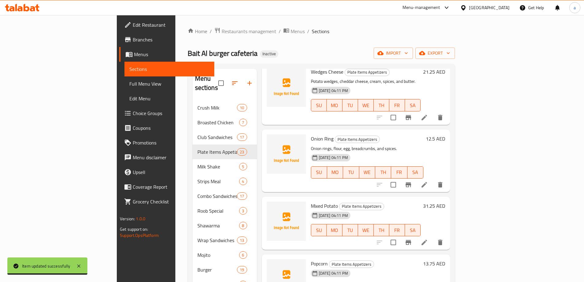
scroll to position [460, 0]
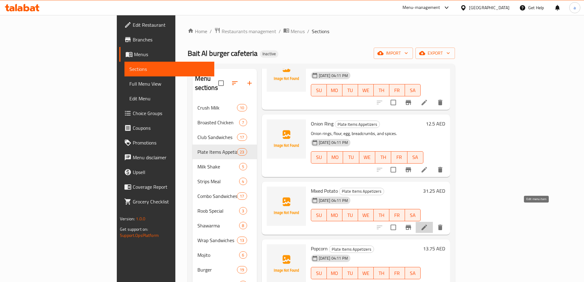
click at [428, 223] on icon at bounding box center [424, 226] width 7 height 7
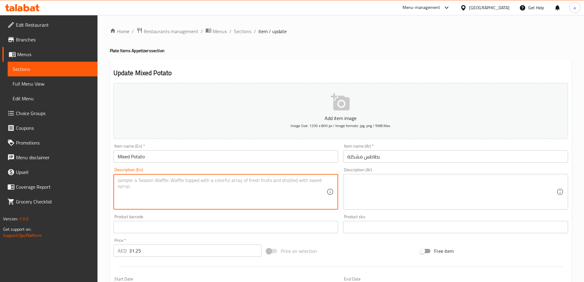
click at [227, 182] on textarea at bounding box center [222, 191] width 209 height 29
paste textarea "Fried potatoes, potato wedges, onion rings, cheese, and sauce."
type textarea "Fried potatoes, potato wedges, onion rings, cheese, and sauce."
click at [404, 197] on textarea at bounding box center [451, 191] width 209 height 29
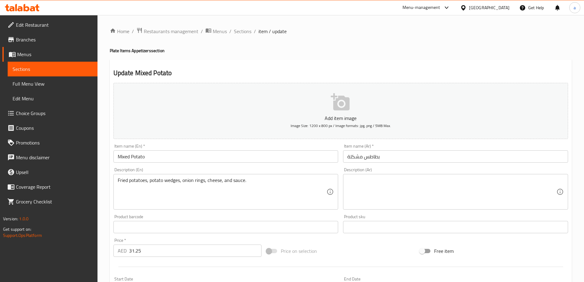
click at [482, 199] on textarea at bounding box center [451, 191] width 209 height 29
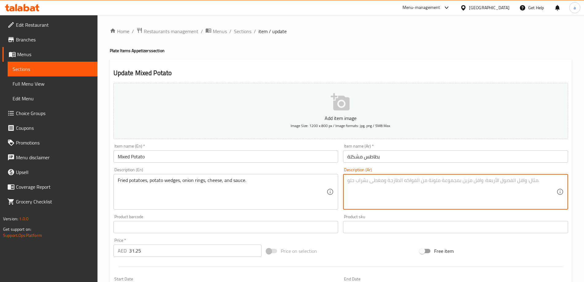
paste textarea "بطاطا مقلية, [GEOGRAPHIC_DATA] ويدجز, حلقات بصل, جبن, و صلصة."
click at [375, 157] on input "بطاطس مشكلة" at bounding box center [455, 156] width 225 height 12
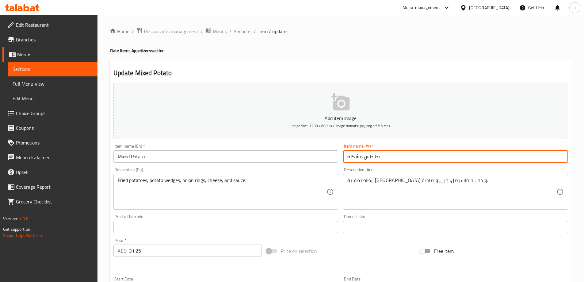
click at [375, 157] on input "بطاطس مشكلة" at bounding box center [455, 156] width 225 height 12
click at [445, 176] on div "بطاطا مقلية, [GEOGRAPHIC_DATA] ويدجز, حلقات بصل, جبن, و صلصة. Description (Ar)" at bounding box center [455, 192] width 225 height 36
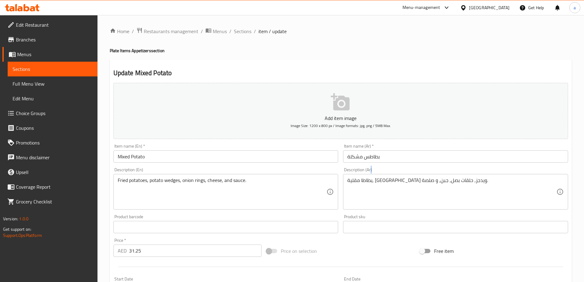
click at [445, 176] on div "بطاطا مقلية, [GEOGRAPHIC_DATA] ويدجز, حلقات بصل, جبن, و صلصة. Description (Ar)" at bounding box center [455, 192] width 225 height 36
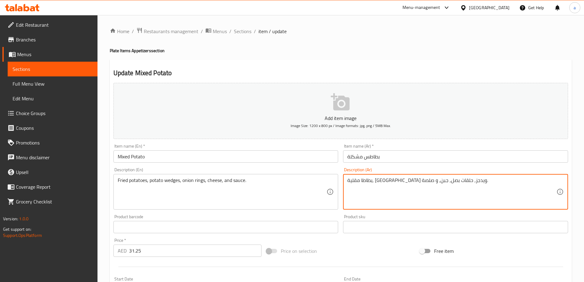
click at [440, 181] on textarea "بطاطا مقلية, [GEOGRAPHIC_DATA] ويدجز, حلقات بصل, جبن, و صلصة." at bounding box center [451, 191] width 209 height 29
click at [443, 181] on textarea "بطاطا مقلية, [GEOGRAPHIC_DATA] ويدجز, حلقات بصل, جبن, و صلصة." at bounding box center [451, 191] width 209 height 29
paste textarea
click at [427, 187] on textarea "بطاطس مقلية, [GEOGRAPHIC_DATA] ويدجز, حلقات بصل, جبن, و صلصة." at bounding box center [451, 191] width 209 height 29
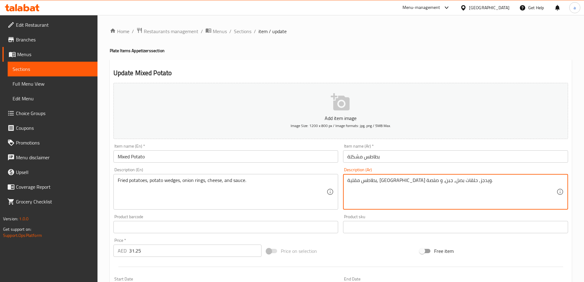
click at [417, 178] on textarea "بطاطس مقلية, [GEOGRAPHIC_DATA] ويدجز, حلقات بصل, جبن, و صلصة." at bounding box center [451, 191] width 209 height 29
click at [455, 180] on textarea "بطاطس مقلية, [GEOGRAPHIC_DATA] ويدجز, حلقات بصل, جبن, و صلصة." at bounding box center [451, 191] width 209 height 29
click at [417, 178] on textarea "بطاطس مقلية, [GEOGRAPHIC_DATA] ويدجز, حلقات بصل, جبن, و صلصة." at bounding box center [451, 191] width 209 height 29
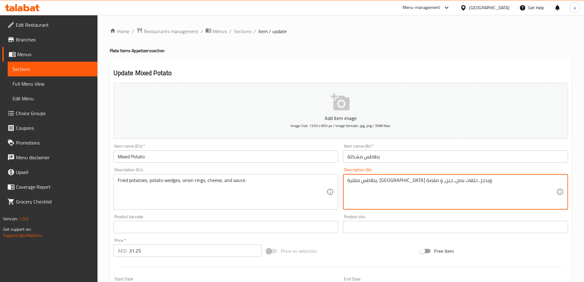
click at [417, 178] on textarea "بطاطس مقلية, [GEOGRAPHIC_DATA] ويدجز, حلقات بصل, جبن, و صلصة." at bounding box center [451, 191] width 209 height 29
paste textarea
click at [384, 193] on textarea "بطاطس مقلية, [GEOGRAPHIC_DATA] ويدجز, حلقات بصل, جبن, و صلصة." at bounding box center [451, 191] width 209 height 29
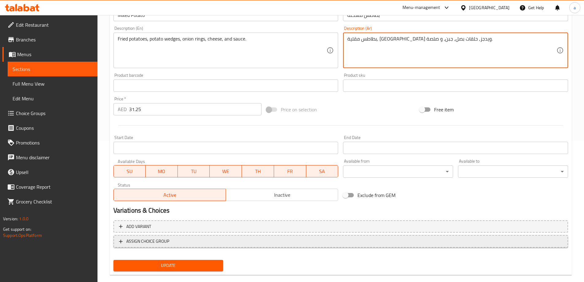
scroll to position [151, 0]
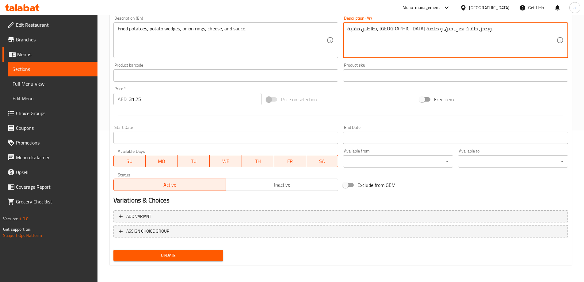
type textarea "بطاطس مقلية, [GEOGRAPHIC_DATA] ويدجز, حلقات بصل, جبن, و صلصة."
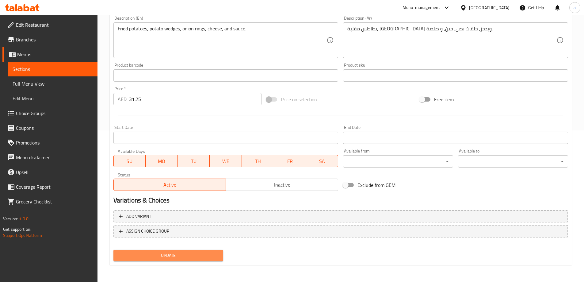
click at [155, 255] on span "Update" at bounding box center [168, 255] width 100 height 8
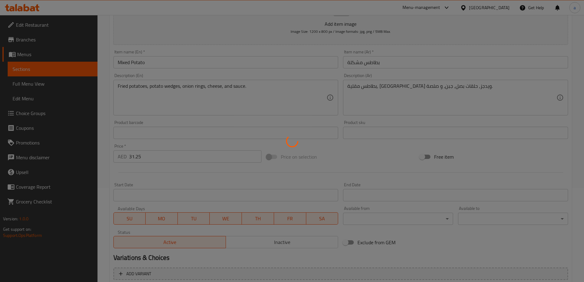
scroll to position [0, 0]
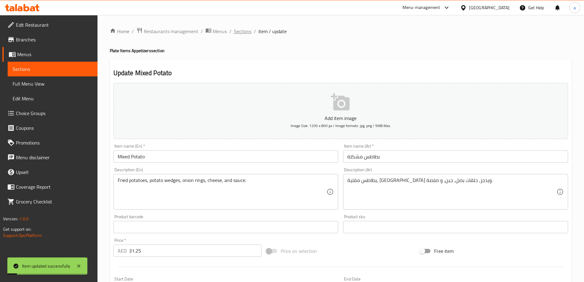
click at [244, 31] on span "Sections" at bounding box center [242, 31] width 17 height 7
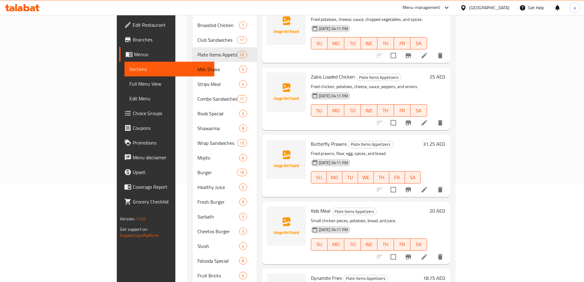
scroll to position [62, 0]
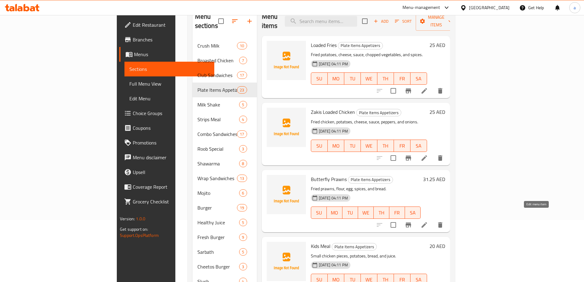
click at [428, 221] on icon at bounding box center [424, 224] width 7 height 7
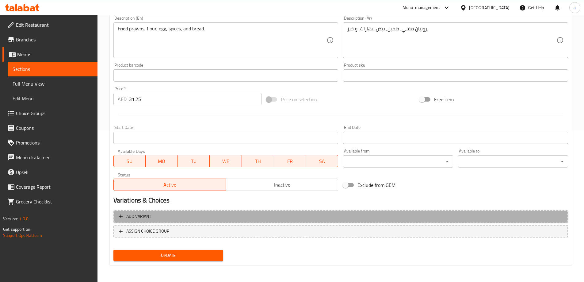
click at [198, 221] on button "Add variant" at bounding box center [340, 216] width 455 height 13
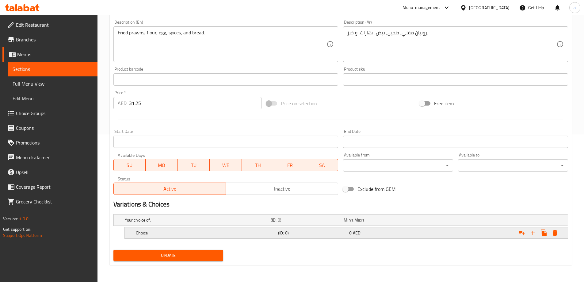
click at [366, 230] on div "0 AED" at bounding box center [383, 233] width 69 height 6
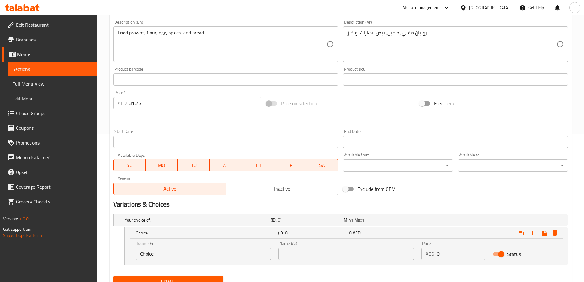
click at [196, 257] on input "Choice" at bounding box center [203, 253] width 135 height 12
type input "6 pcs"
click at [355, 257] on input "text" at bounding box center [345, 253] width 135 height 12
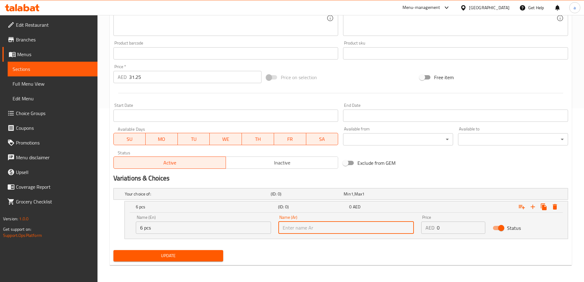
scroll to position [174, 0]
type input "6 قطع"
click at [441, 223] on input "0" at bounding box center [461, 227] width 48 height 12
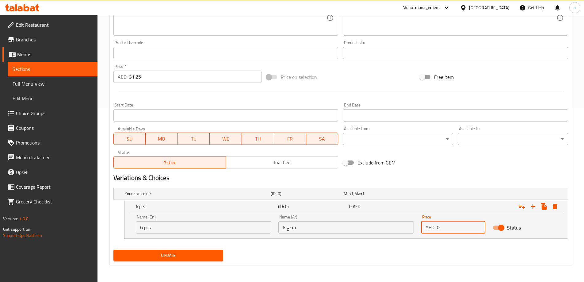
click at [441, 223] on input "0" at bounding box center [461, 227] width 48 height 12
type input "25"
click at [536, 206] on button "Expand" at bounding box center [532, 206] width 11 height 11
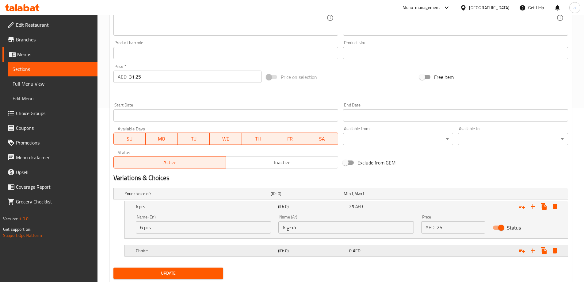
click at [338, 248] on h5 "(ID: 0)" at bounding box center [312, 250] width 69 height 6
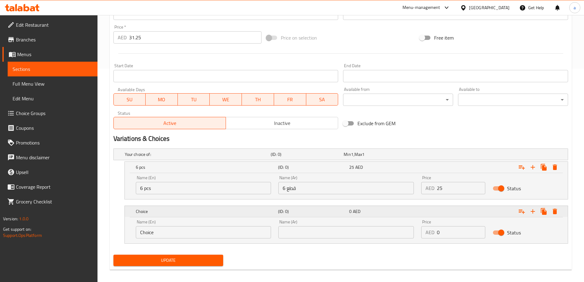
scroll to position [218, 0]
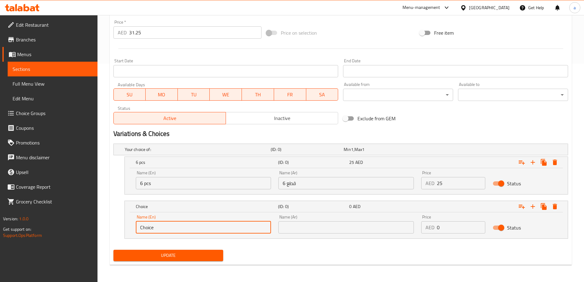
click at [173, 221] on input "Choice" at bounding box center [203, 227] width 135 height 12
type input "8 pcs"
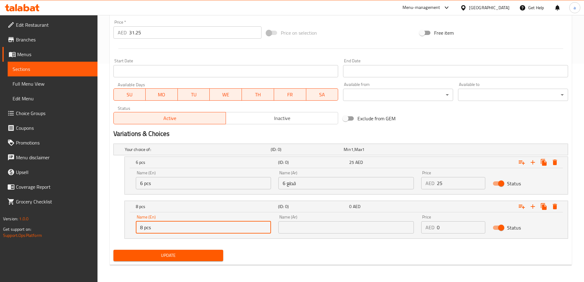
click at [287, 229] on input "text" at bounding box center [345, 227] width 135 height 12
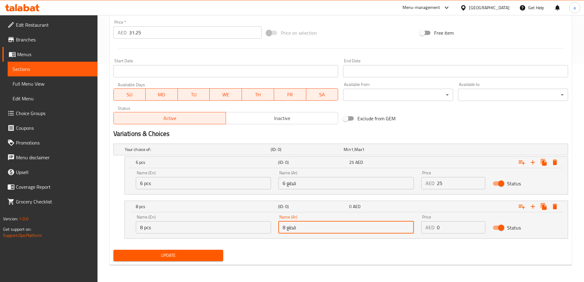
type input "8 قطع"
click at [448, 227] on input "0" at bounding box center [461, 227] width 48 height 12
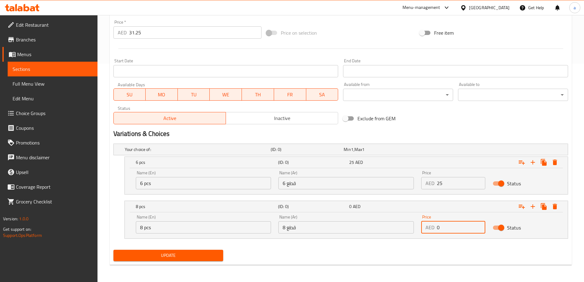
click at [448, 227] on input "0" at bounding box center [461, 227] width 48 height 12
type input "31.25"
click at [174, 257] on span "Update" at bounding box center [168, 255] width 100 height 8
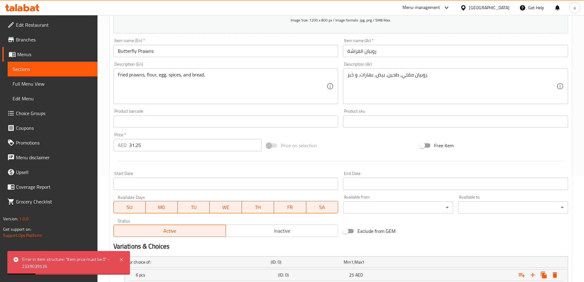
scroll to position [95, 0]
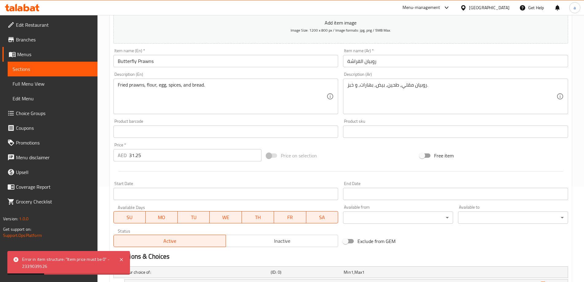
click at [159, 149] on input "31.25" at bounding box center [195, 155] width 133 height 12
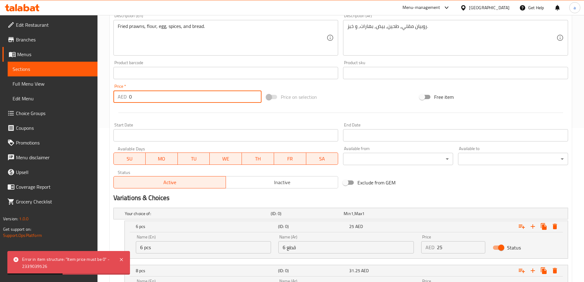
scroll to position [218, 0]
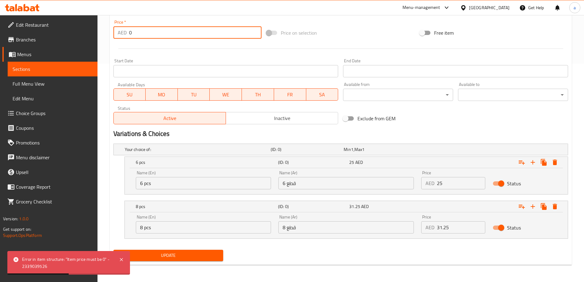
type input "0"
click at [166, 255] on span "Update" at bounding box center [168, 255] width 100 height 8
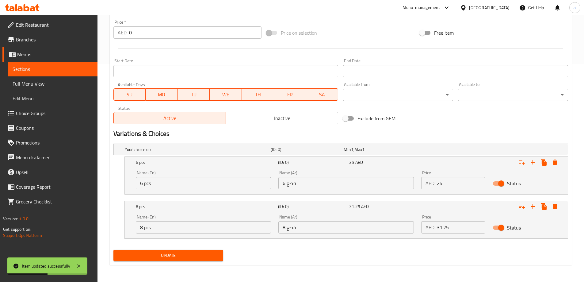
click at [323, 173] on div "Name (Ar) 6 قطع Name (Ar)" at bounding box center [345, 179] width 135 height 19
click at [279, 144] on div "Your choice of: (ID: 0) Min 1 , Max 1" at bounding box center [343, 149] width 438 height 13
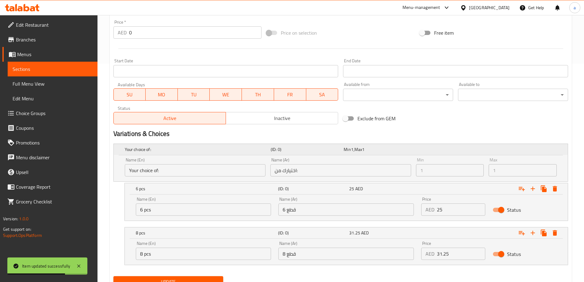
click at [291, 153] on div "(ID: 0)" at bounding box center [305, 149] width 73 height 9
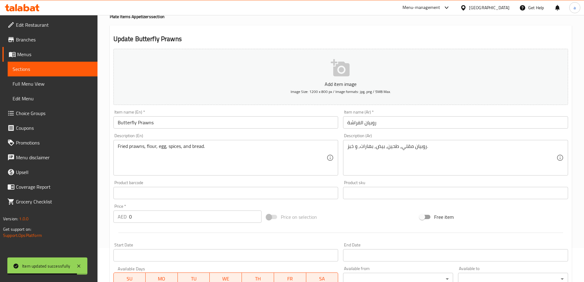
scroll to position [0, 0]
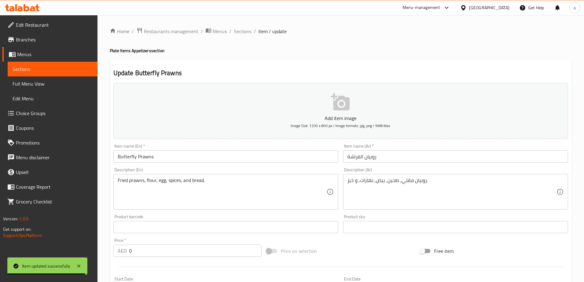
click at [233, 27] on div "Home / Restaurants management / Menus / Sections / item / update Plate Items Ap…" at bounding box center [340, 257] width 486 height 485
click at [238, 32] on span "Sections" at bounding box center [242, 31] width 17 height 7
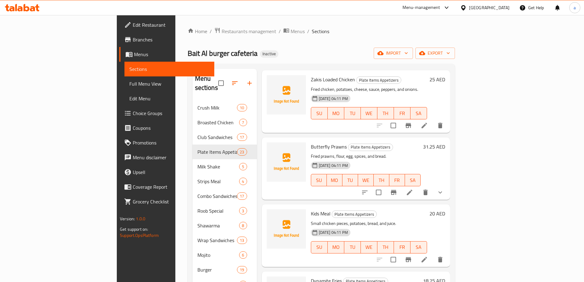
scroll to position [92, 0]
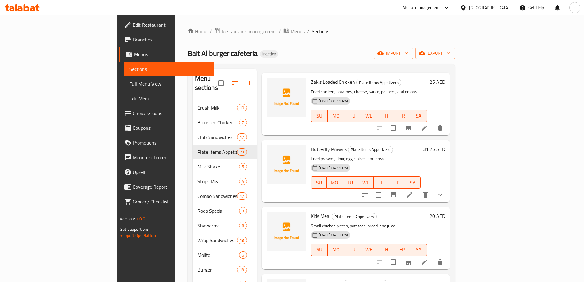
click at [448, 187] on button "show more" at bounding box center [440, 194] width 15 height 15
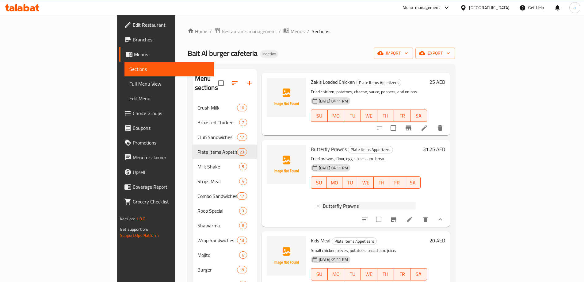
click at [323, 202] on span "Butterfly Prawns" at bounding box center [341, 205] width 36 height 7
click at [444, 215] on icon "show more" at bounding box center [439, 218] width 7 height 7
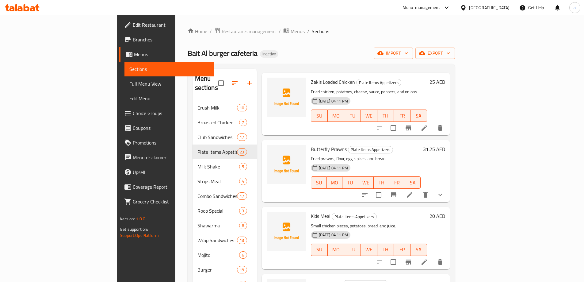
click at [445, 211] on div "20 AED" at bounding box center [436, 237] width 18 height 52
click at [448, 191] on button "show more" at bounding box center [440, 194] width 15 height 15
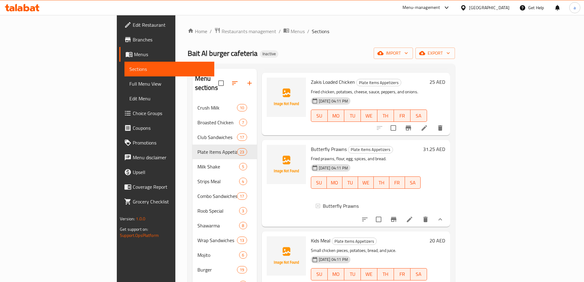
click at [418, 215] on li at bounding box center [409, 219] width 17 height 11
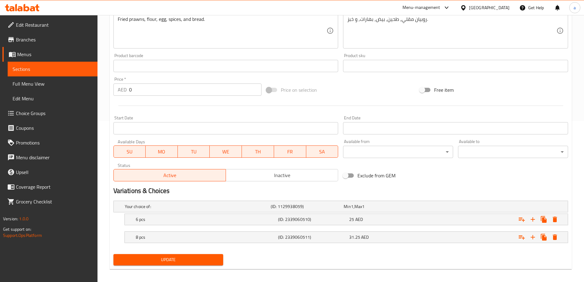
scroll to position [165, 0]
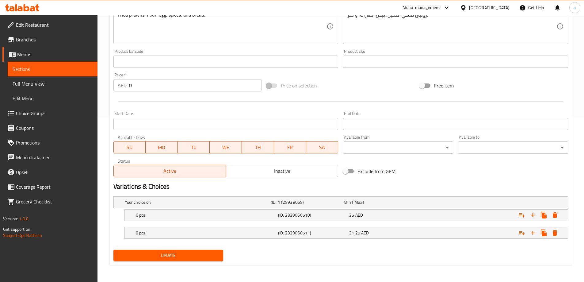
click at [166, 251] on span "Update" at bounding box center [168, 255] width 100 height 8
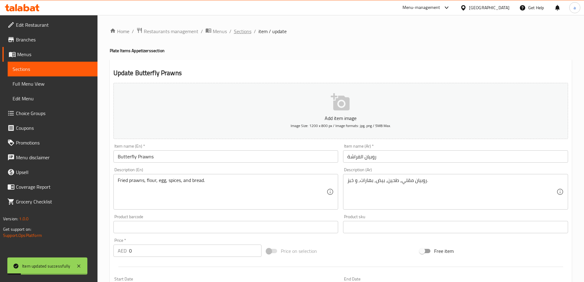
click at [235, 32] on span "Sections" at bounding box center [242, 31] width 17 height 7
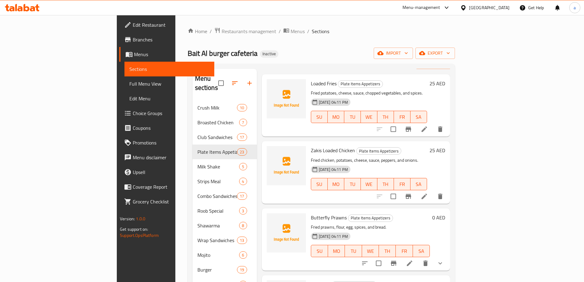
scroll to position [61, 0]
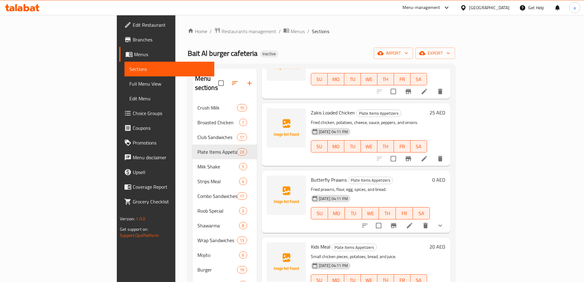
click at [429, 192] on div "[DATE] 04:11 PM SU MO TU WE TH FR SA" at bounding box center [370, 208] width 124 height 33
click at [444, 222] on icon "show more" at bounding box center [439, 225] width 7 height 7
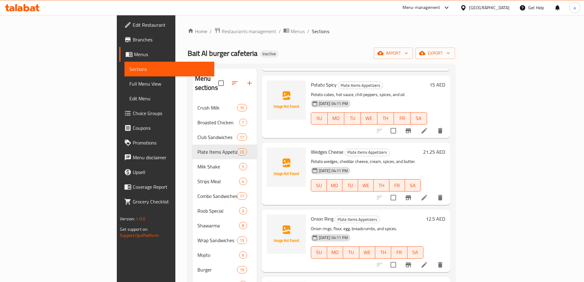
scroll to position [490, 0]
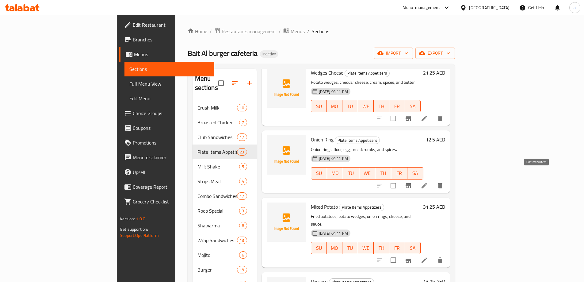
click at [428, 182] on icon at bounding box center [424, 185] width 7 height 7
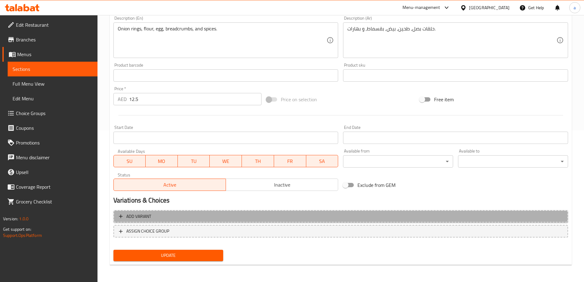
click at [267, 221] on button "Add variant" at bounding box center [340, 216] width 455 height 13
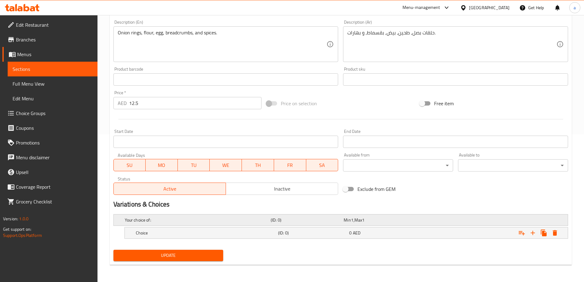
click at [244, 215] on div "Your choice of:" at bounding box center [197, 219] width 146 height 9
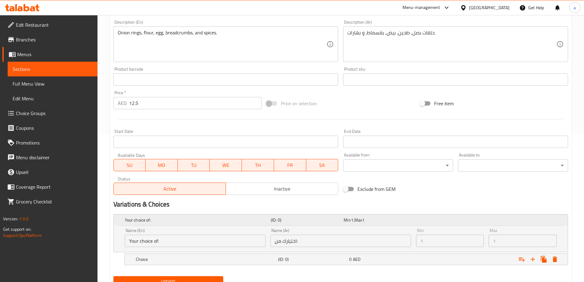
click at [244, 215] on div "Your choice of:" at bounding box center [197, 219] width 146 height 9
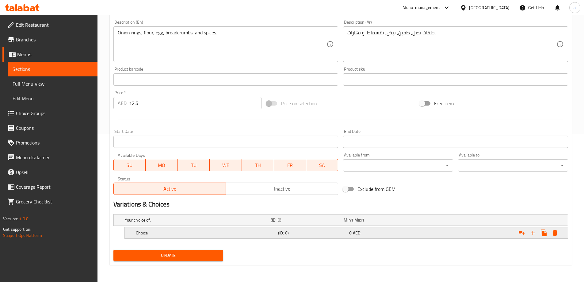
click at [231, 230] on h5 "Choice" at bounding box center [206, 233] width 140 height 6
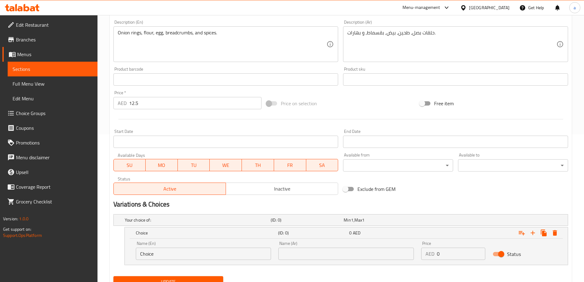
click at [326, 204] on h2 "Variations & Choices" at bounding box center [340, 204] width 455 height 9
click at [362, 195] on label "Exclude from GEM" at bounding box center [368, 189] width 56 height 12
click at [362, 195] on input "Exclude from GEM" at bounding box center [345, 189] width 35 height 12
click at [352, 189] on input "Exclude from GEM" at bounding box center [351, 189] width 35 height 12
checkbox input "false"
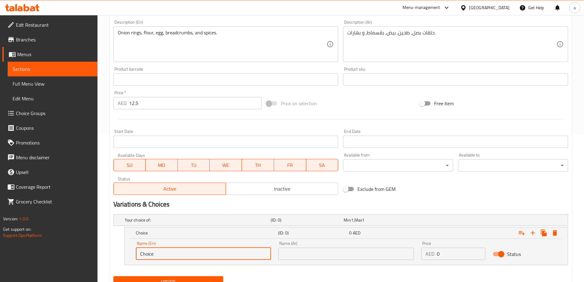
click at [202, 256] on input "Choice" at bounding box center [203, 253] width 135 height 12
type input "medium"
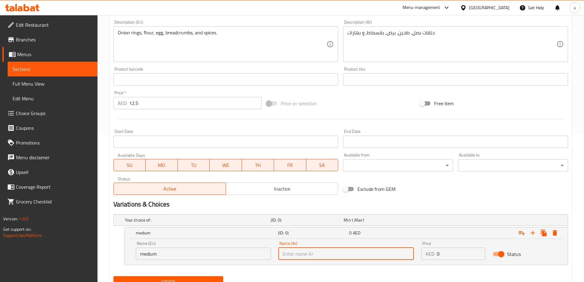
click at [305, 251] on input "text" at bounding box center [345, 253] width 135 height 12
click at [292, 254] on input "وسط" at bounding box center [345, 253] width 135 height 12
type input "وسط"
click at [178, 250] on input "medium" at bounding box center [203, 253] width 135 height 12
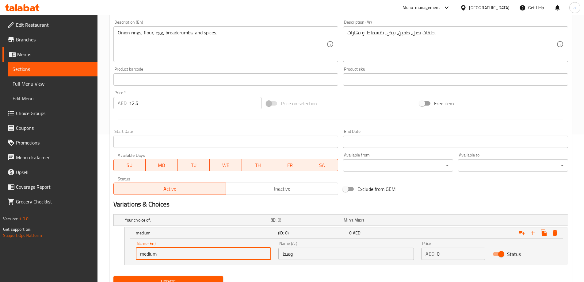
click at [178, 250] on input "medium" at bounding box center [203, 253] width 135 height 12
paste input "Medium"
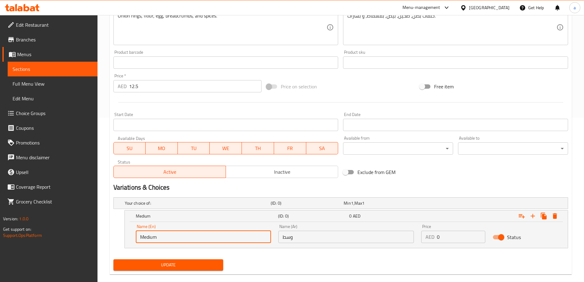
scroll to position [174, 0]
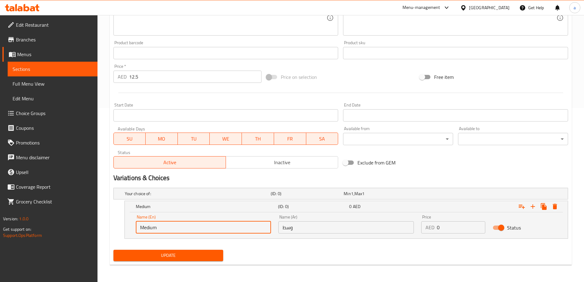
type input "Medium"
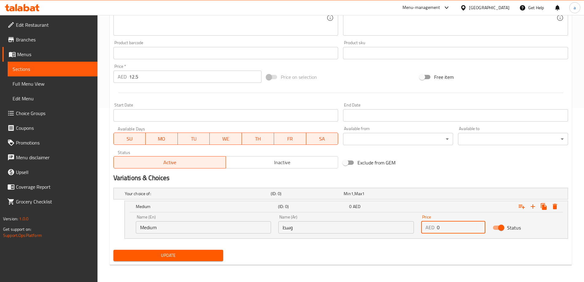
click at [444, 227] on input "0" at bounding box center [461, 227] width 48 height 12
type input "12.5"
click at [533, 206] on icon "Expand" at bounding box center [532, 206] width 7 height 7
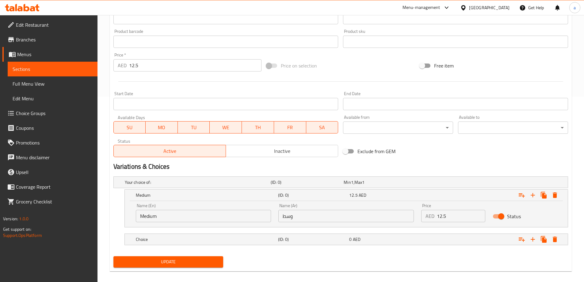
scroll to position [192, 0]
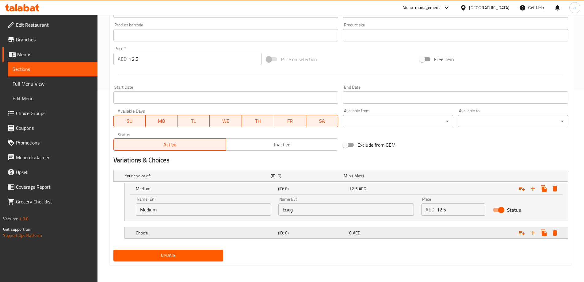
click at [223, 227] on div "Choice (ID: 0) 0 AED" at bounding box center [348, 232] width 427 height 13
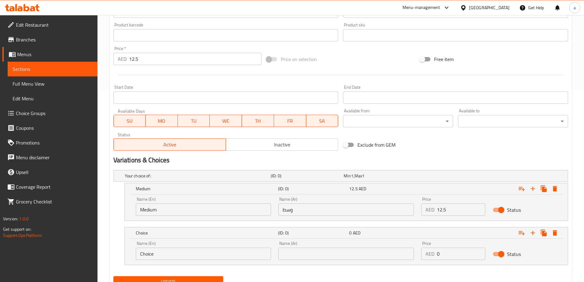
click at [201, 255] on input "Choice" at bounding box center [203, 253] width 135 height 12
type input "م"
drag, startPoint x: 166, startPoint y: 253, endPoint x: 176, endPoint y: 249, distance: 11.0
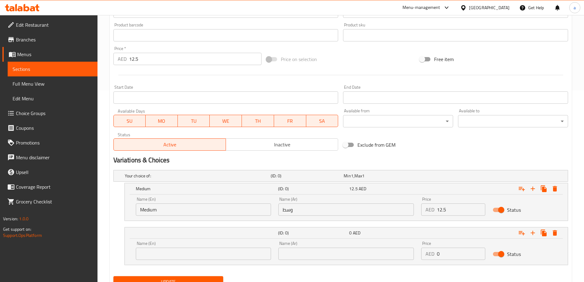
click at [166, 253] on input "text" at bounding box center [203, 253] width 135 height 12
paste input "Large"
type input "Large"
click at [357, 257] on input "text" at bounding box center [345, 253] width 135 height 12
paste input "كبير"
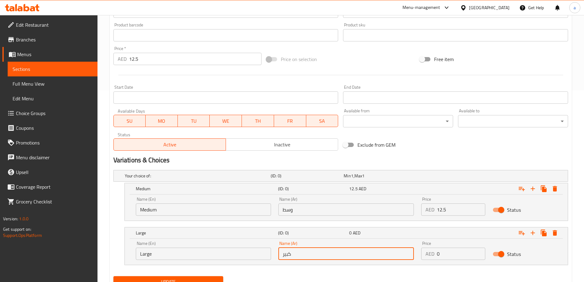
type input "كبير"
click at [454, 256] on input "0" at bounding box center [461, 253] width 48 height 12
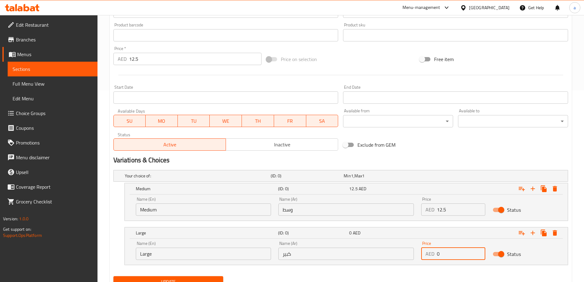
click at [454, 256] on input "0" at bounding box center [461, 253] width 48 height 12
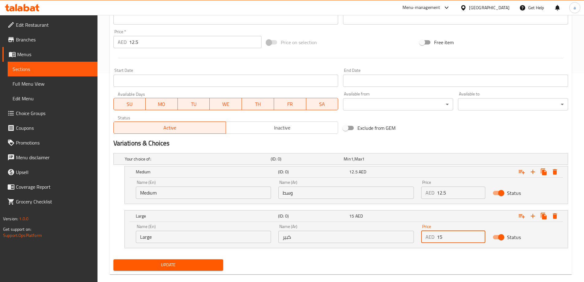
scroll to position [218, 0]
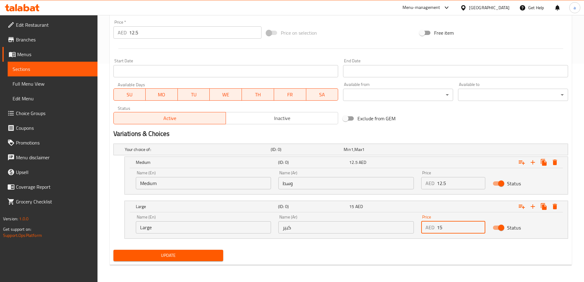
type input "15"
click at [199, 251] on span "Update" at bounding box center [168, 255] width 100 height 8
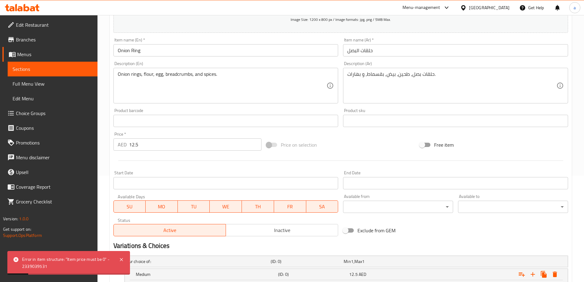
scroll to position [95, 0]
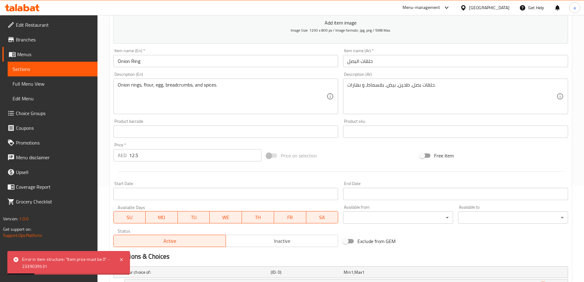
click at [157, 154] on input "12.5" at bounding box center [195, 155] width 133 height 12
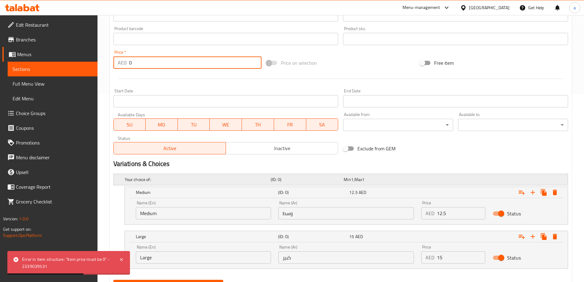
scroll to position [218, 0]
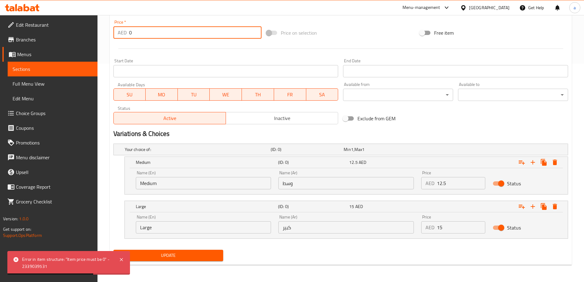
type input "0"
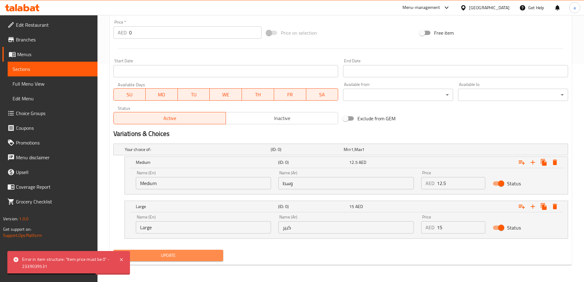
click at [152, 257] on span "Update" at bounding box center [168, 255] width 100 height 8
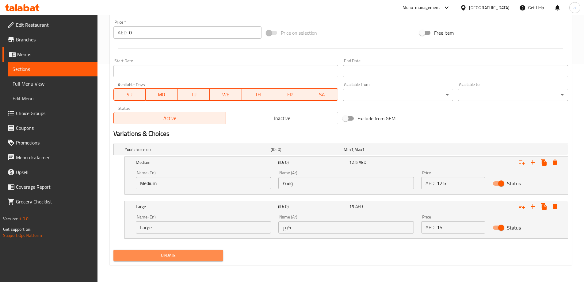
click at [185, 259] on button "Update" at bounding box center [168, 255] width 110 height 11
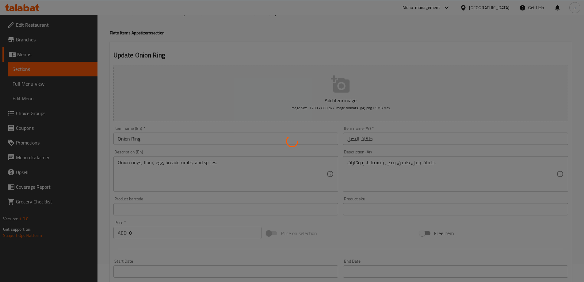
scroll to position [3, 0]
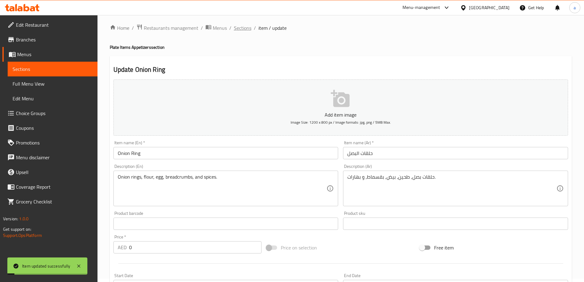
click at [240, 28] on span "Sections" at bounding box center [242, 27] width 17 height 7
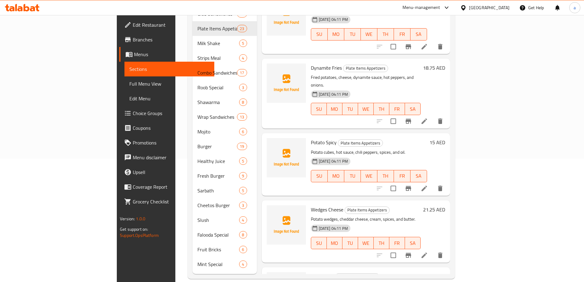
scroll to position [276, 0]
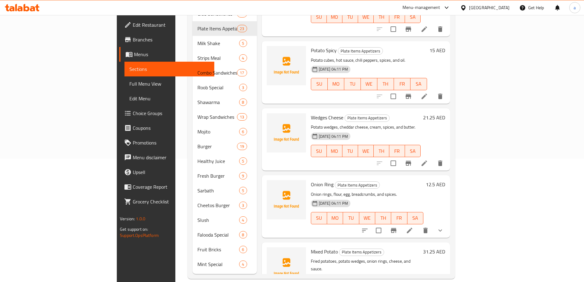
click at [444, 227] on icon "show more" at bounding box center [439, 230] width 7 height 7
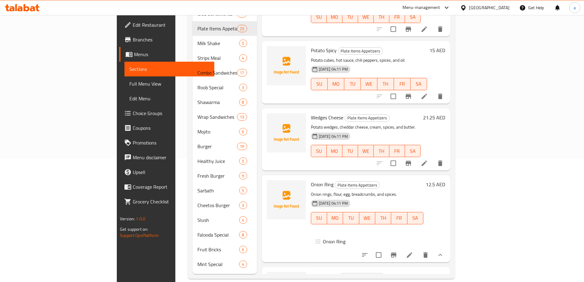
click at [418, 249] on li at bounding box center [409, 254] width 17 height 11
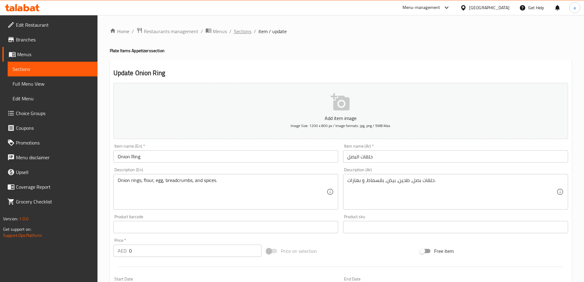
click at [248, 32] on span "Sections" at bounding box center [242, 31] width 17 height 7
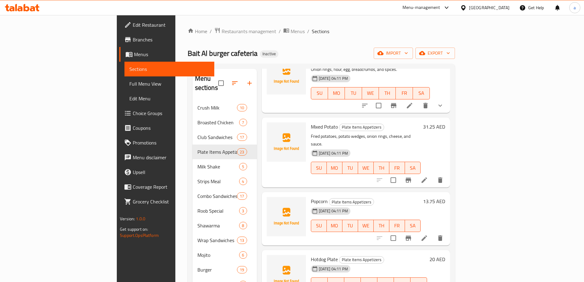
scroll to position [521, 0]
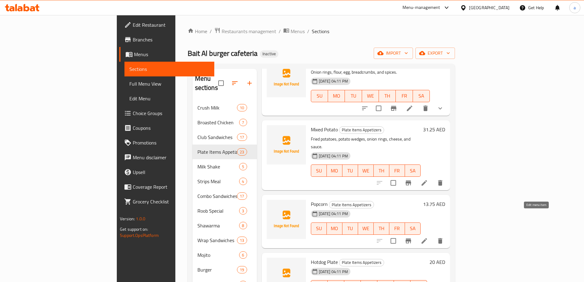
click at [428, 237] on icon at bounding box center [424, 240] width 7 height 7
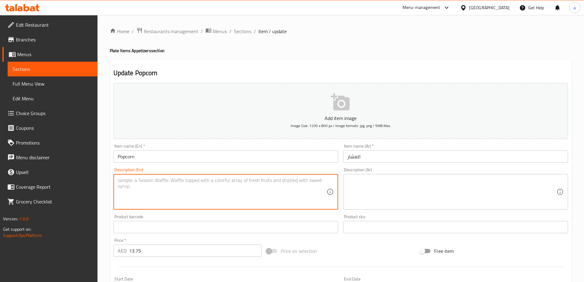
click at [324, 201] on textarea at bounding box center [222, 191] width 209 height 29
paste textarea "Corn kernels, oil, salt, and butter."
type textarea "Corn kernels, oil, salt, and butter."
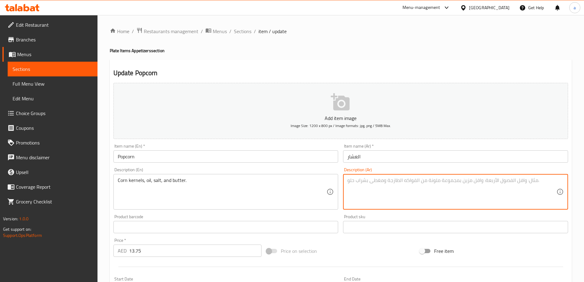
click at [349, 192] on textarea at bounding box center [451, 191] width 209 height 29
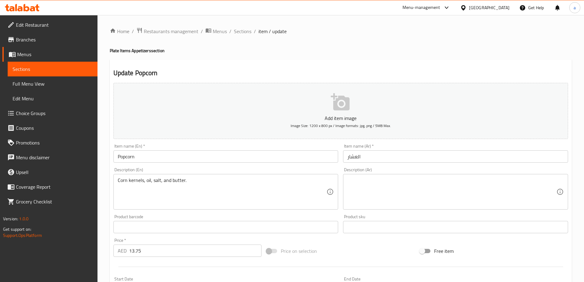
click at [382, 185] on textarea at bounding box center [451, 191] width 209 height 29
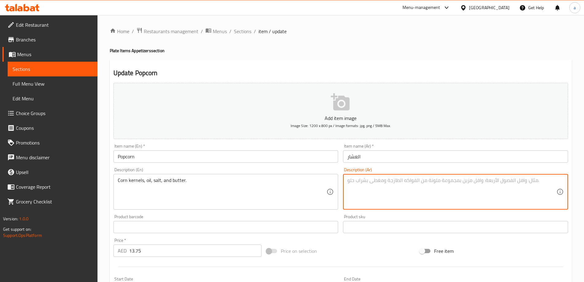
paste textarea "ذرة, زيت, ملح, و زبدة."
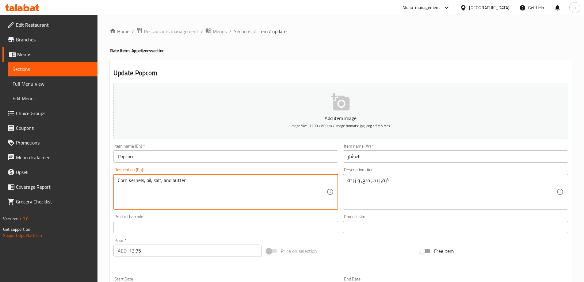
click at [133, 180] on textarea "Corn kernels, oil, salt, and butter." at bounding box center [222, 191] width 209 height 29
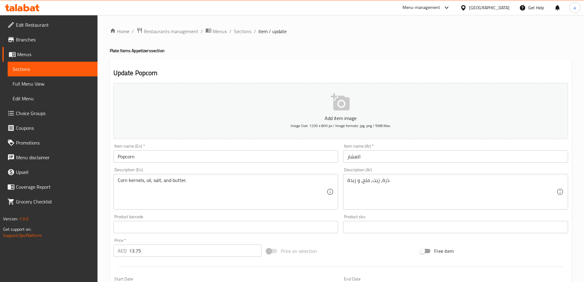
drag, startPoint x: 388, startPoint y: 179, endPoint x: 407, endPoint y: 202, distance: 29.2
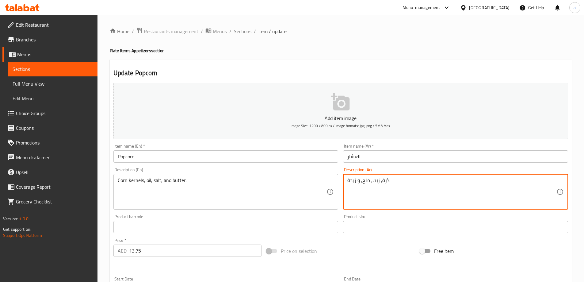
paste textarea "حبوب"
click at [383, 181] on textarea "ذرة, زيت, ملح, و زبدة." at bounding box center [451, 191] width 209 height 29
paste textarea "ذرة"
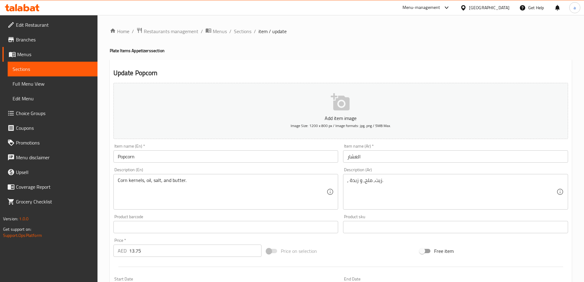
click at [349, 181] on textarea ", زيت, ملح, و زبدة." at bounding box center [451, 191] width 209 height 29
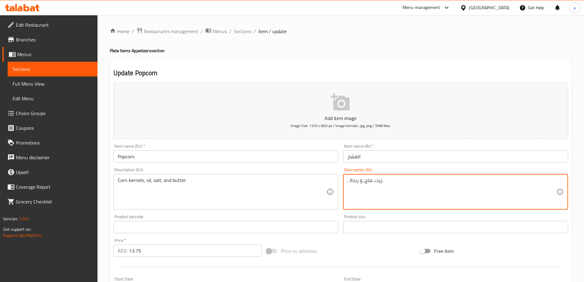
paste textarea "حبوب ذرة"
click at [368, 202] on textarea ",حبوب ذرة زيت, ملح, و زبدة." at bounding box center [451, 191] width 209 height 29
click at [382, 184] on textarea ",حبوب ذرة زيت, ملح, و زبدة." at bounding box center [451, 191] width 209 height 29
type textarea ",حبوب ذرة زيت, ملح, و زبدة."
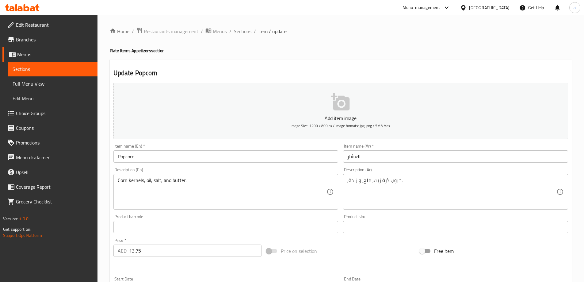
drag, startPoint x: 358, startPoint y: 106, endPoint x: 361, endPoint y: 68, distance: 37.5
click at [361, 68] on div "Update Popcorn Add item image Image Size: 1200 x 800 px / Image formats: jpg, p…" at bounding box center [341, 237] width 462 height 357
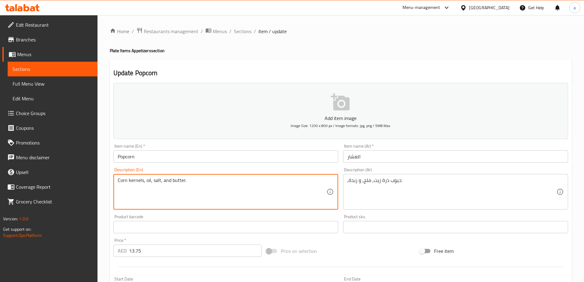
click at [150, 159] on input "Popcorn" at bounding box center [225, 156] width 225 height 12
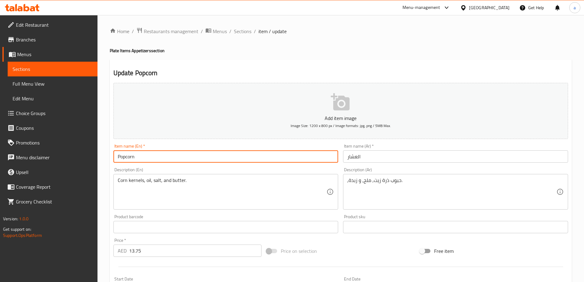
click at [369, 153] on input "العشار" at bounding box center [455, 156] width 225 height 12
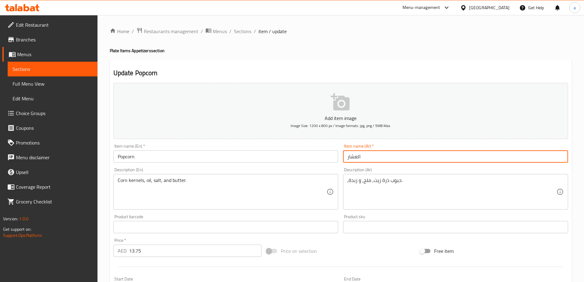
click at [369, 153] on input "العشار" at bounding box center [455, 156] width 225 height 12
click at [202, 135] on button "Add item image Image Size: 1200 x 800 px / Image formats: jpg, png / 5MB Max." at bounding box center [340, 111] width 455 height 56
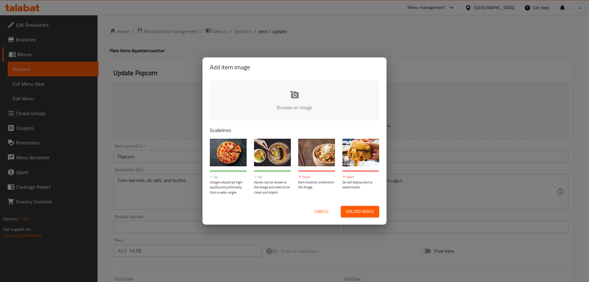
click at [204, 154] on div "Browse an image Guidelines Do Images should be high-quality and preferably from…" at bounding box center [294, 137] width 184 height 121
click at [166, 150] on div "Add item image Browse an image Guidelines Do Images should be high-quality and …" at bounding box center [294, 141] width 589 height 282
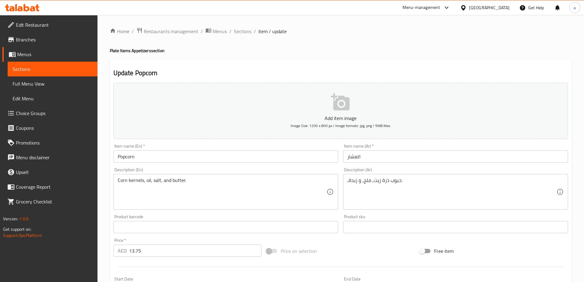
click at [234, 150] on div "Item name (En)   * Popcorn Item name (En) *" at bounding box center [225, 153] width 225 height 19
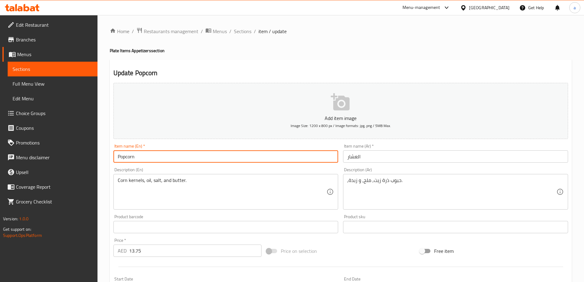
click at [238, 155] on input "Popcorn" at bounding box center [225, 156] width 225 height 12
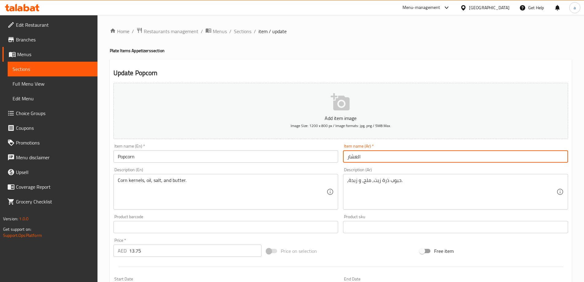
click at [358, 155] on input "العشار" at bounding box center [455, 156] width 225 height 12
paste input "ف"
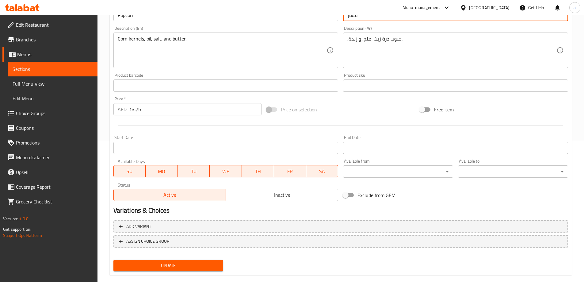
scroll to position [151, 0]
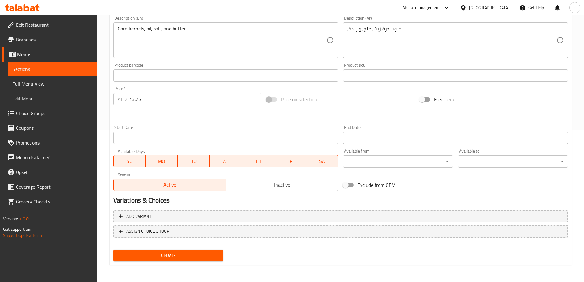
click at [175, 258] on span "Update" at bounding box center [168, 255] width 100 height 8
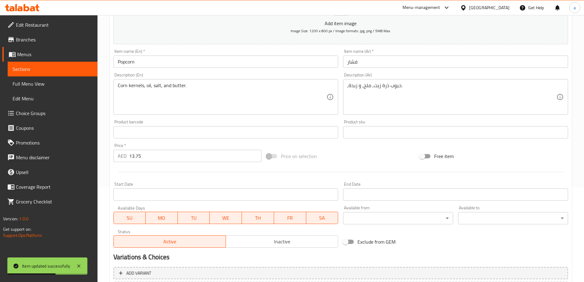
scroll to position [90, 0]
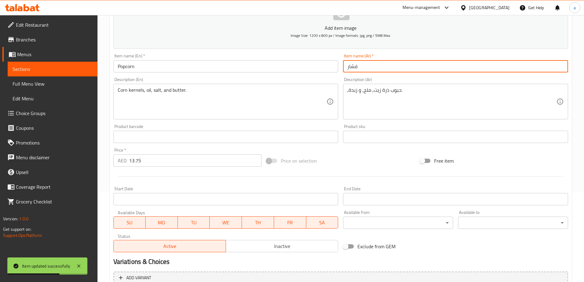
click at [371, 69] on input "فشار" at bounding box center [455, 66] width 225 height 12
click at [345, 67] on input "فشار" at bounding box center [455, 66] width 225 height 12
type input "الفشار"
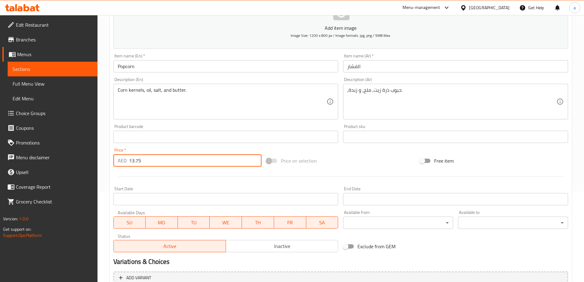
click at [146, 156] on input "13.75" at bounding box center [195, 160] width 133 height 12
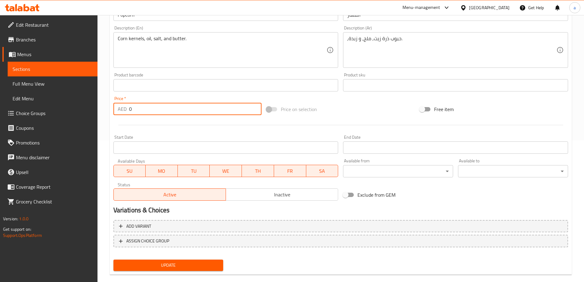
scroll to position [151, 0]
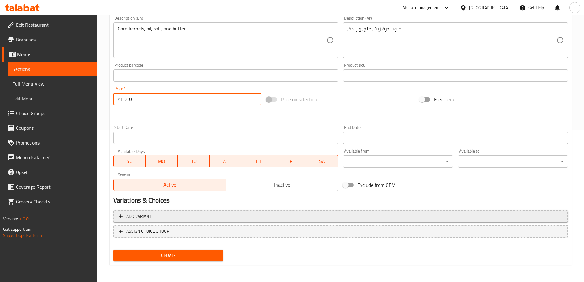
type input "0"
click at [203, 218] on span "Add variant" at bounding box center [341, 216] width 444 height 8
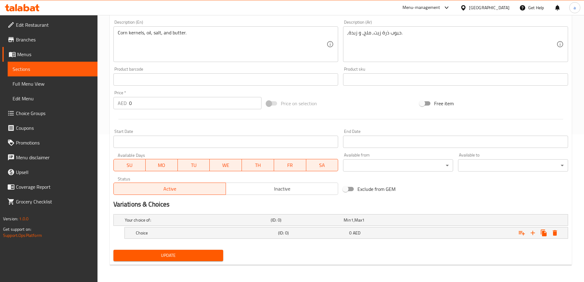
scroll to position [147, 0]
click at [215, 230] on h5 "Choice" at bounding box center [206, 233] width 140 height 6
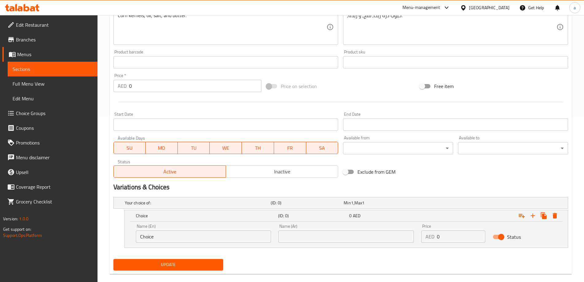
scroll to position [174, 0]
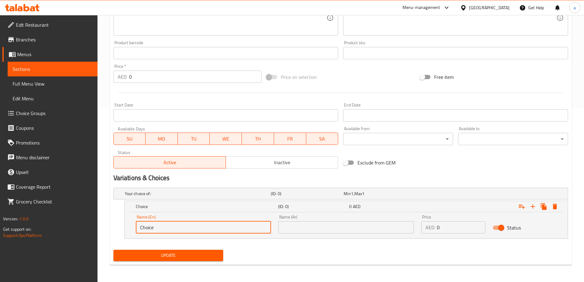
click at [221, 223] on input "Choice" at bounding box center [203, 227] width 135 height 12
type input "ة"
type input "Medium"
click at [317, 232] on input "text" at bounding box center [345, 227] width 135 height 12
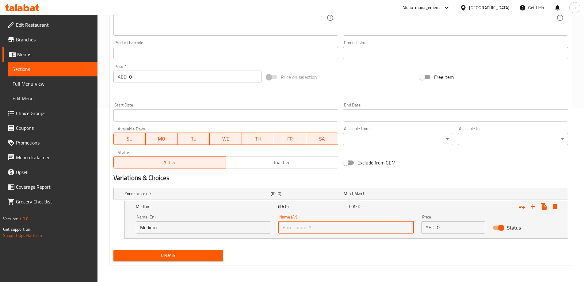
type input "وسط"
click at [454, 228] on input "0" at bounding box center [461, 227] width 48 height 12
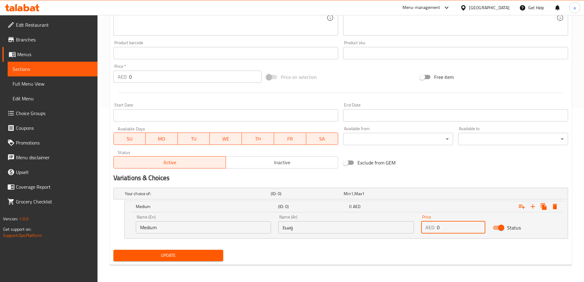
click at [454, 228] on input "0" at bounding box center [461, 227] width 48 height 12
type input "12.5"
click at [532, 207] on icon "Expand" at bounding box center [532, 206] width 7 height 7
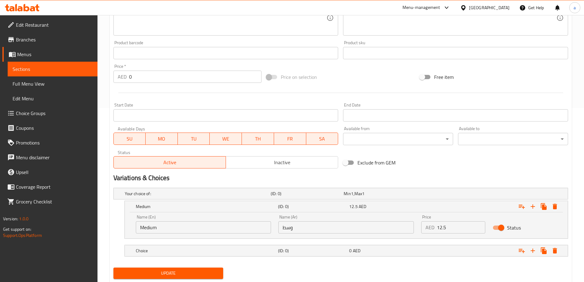
click at [216, 242] on nav at bounding box center [340, 242] width 455 height 5
click at [219, 247] on h5 "Choice" at bounding box center [206, 250] width 140 height 6
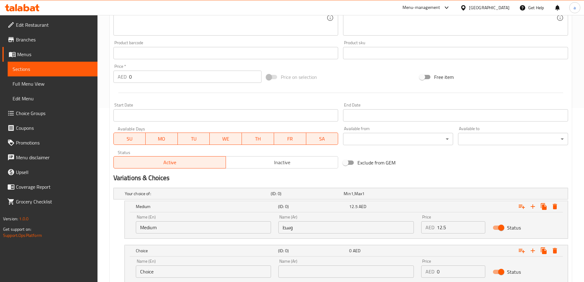
click at [217, 267] on input "Choice" at bounding box center [203, 271] width 135 height 12
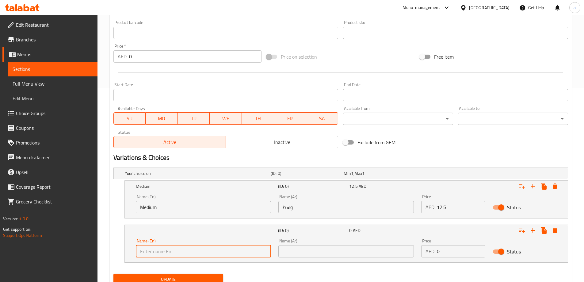
scroll to position [218, 0]
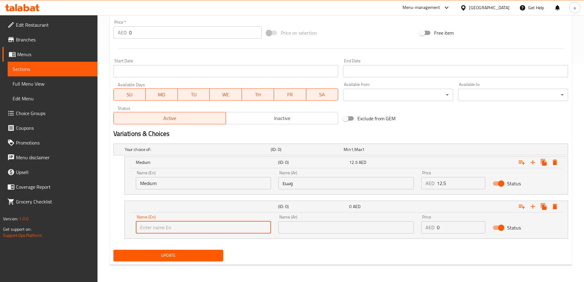
click at [218, 226] on input "text" at bounding box center [203, 227] width 135 height 12
type input "Large"
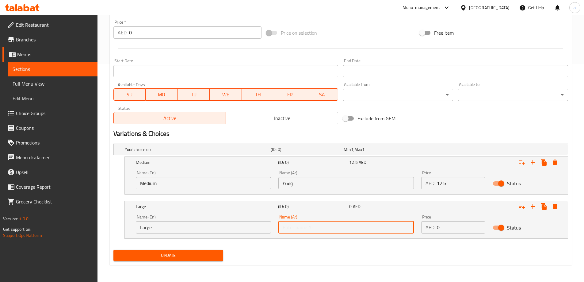
click at [290, 229] on input "text" at bounding box center [345, 227] width 135 height 12
type input "كبير"
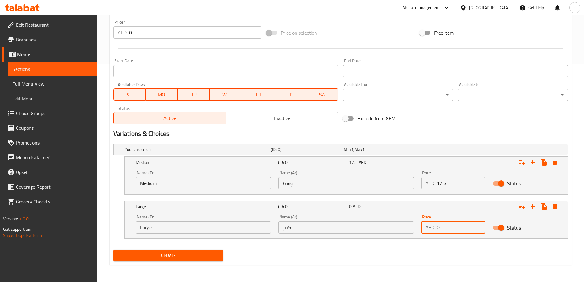
click at [445, 224] on input "0" at bounding box center [461, 227] width 48 height 12
type input "15"
click at [165, 252] on span "Update" at bounding box center [168, 255] width 100 height 8
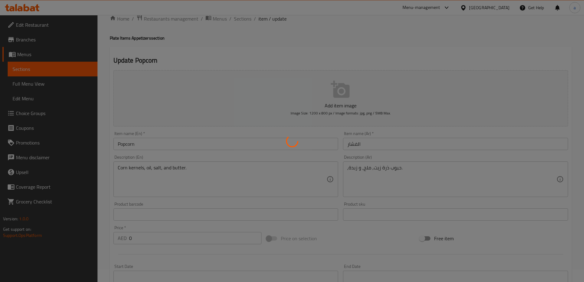
scroll to position [0, 0]
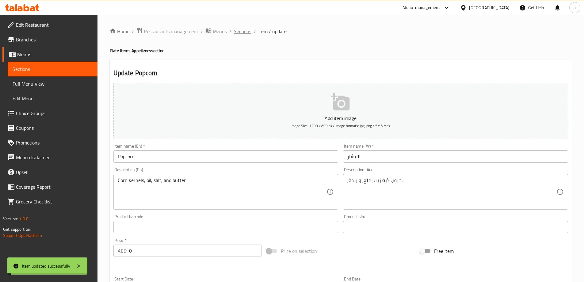
click at [238, 30] on span "Sections" at bounding box center [242, 31] width 17 height 7
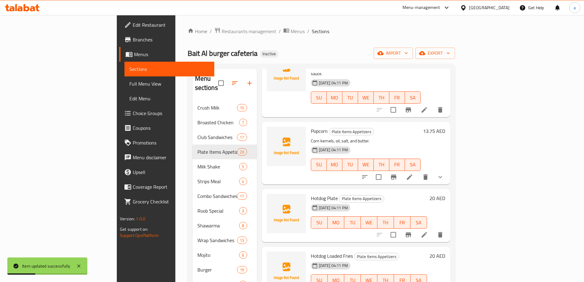
scroll to position [613, 0]
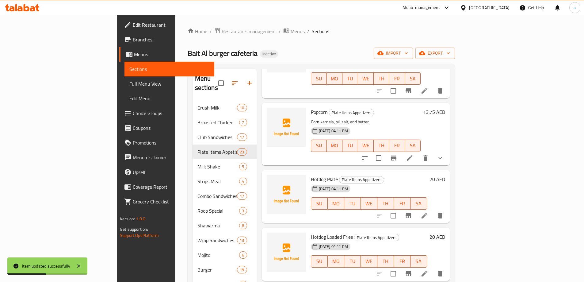
click at [433, 210] on li at bounding box center [424, 215] width 17 height 11
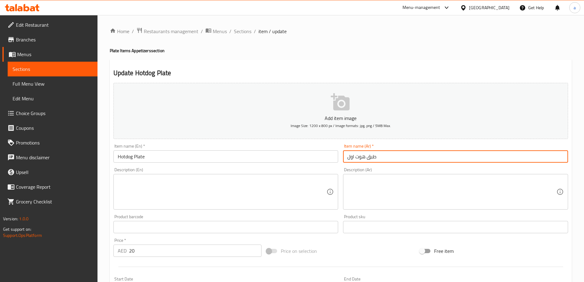
click at [348, 157] on input "طبق هوت اول" at bounding box center [455, 156] width 225 height 12
click at [352, 157] on input "طبق هوت اول" at bounding box center [455, 156] width 225 height 12
click at [352, 156] on input "طبق هوت اول" at bounding box center [455, 156] width 225 height 12
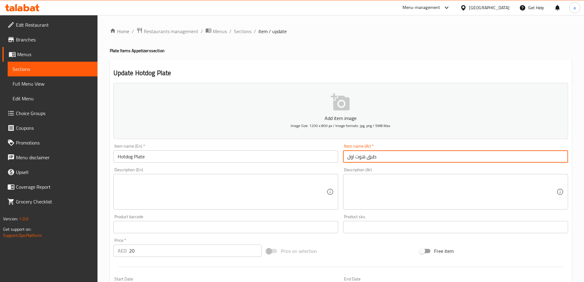
click at [352, 156] on input "طبق هوت اول" at bounding box center [455, 156] width 225 height 12
type input "طبق هوت دوج"
click at [266, 192] on textarea at bounding box center [222, 191] width 209 height 29
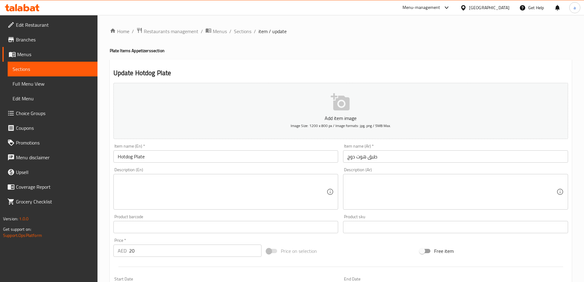
click at [145, 186] on textarea at bounding box center [222, 191] width 209 height 29
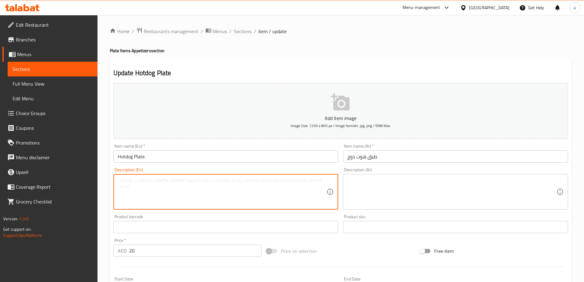
paste textarea "Fried sausage, onions, peppers, tomatoes, and bread."
type textarea "Fried sausage, onions, peppers, tomatoes, and bread."
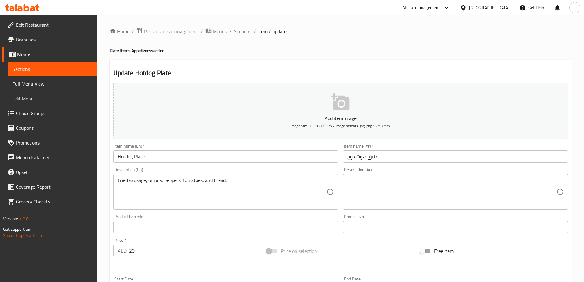
click at [442, 169] on div "Description (Ar) Description (Ar)" at bounding box center [455, 188] width 225 height 42
click at [435, 190] on textarea at bounding box center [451, 191] width 209 height 29
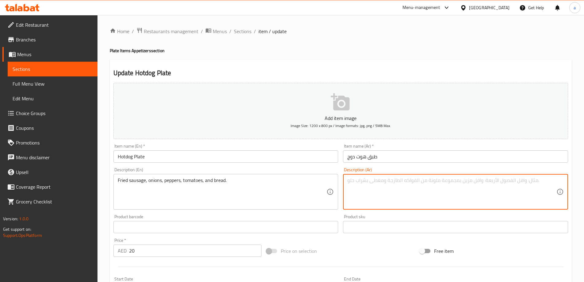
paste textarea "نقانق مقلية, بصل, فلفل, طماطم, و خبز."
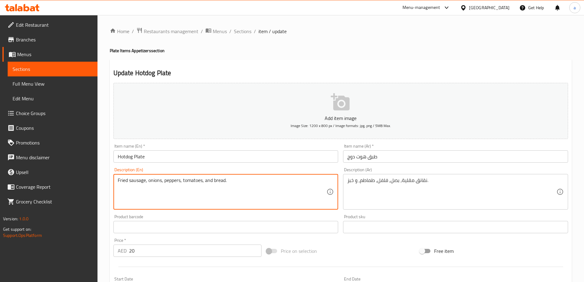
click at [139, 180] on textarea "Fried sausage, onions, peppers, tomatoes, and bread." at bounding box center [222, 191] width 209 height 29
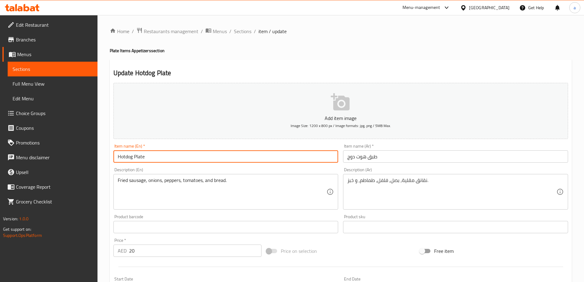
click at [151, 154] on input "Hotdog Plate" at bounding box center [225, 156] width 225 height 12
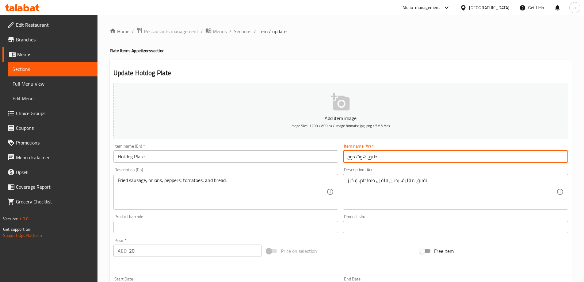
drag, startPoint x: 345, startPoint y: 158, endPoint x: 367, endPoint y: 165, distance: 23.1
click at [367, 165] on div "Add item image Image Size: 1200 x 800 px / Image formats: jpg, png / 5MB Max. I…" at bounding box center [340, 212] width 459 height 264
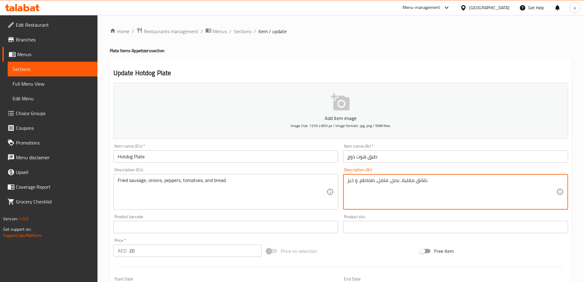
click at [420, 184] on textarea "نقانق مقلية, بصل, فلفل, طماطم, و خبز." at bounding box center [451, 191] width 209 height 29
paste textarea "وت دوج"
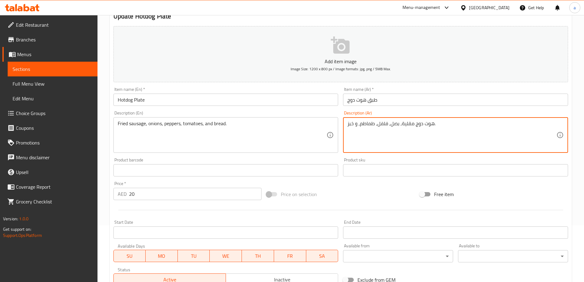
scroll to position [92, 0]
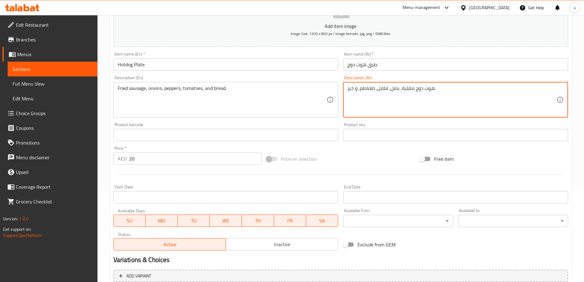
type textarea "هوت دوج مقلية, بصل, فلفل, طماطم, و خبز."
click at [169, 157] on input "20" at bounding box center [195, 158] width 133 height 12
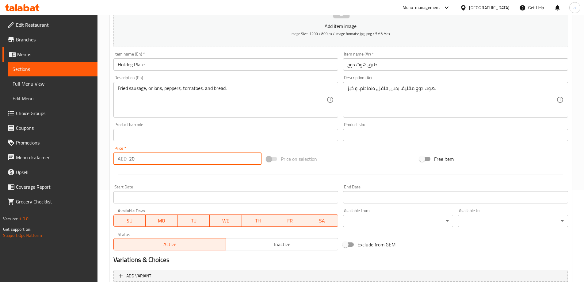
click at [169, 157] on input "20" at bounding box center [195, 158] width 133 height 12
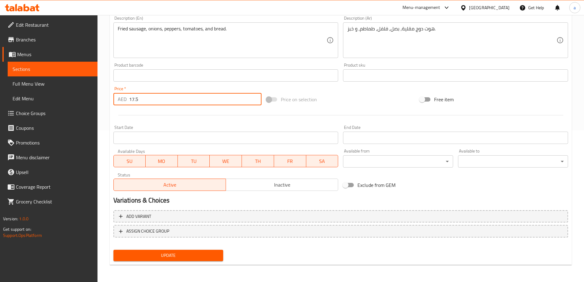
type input "17.5"
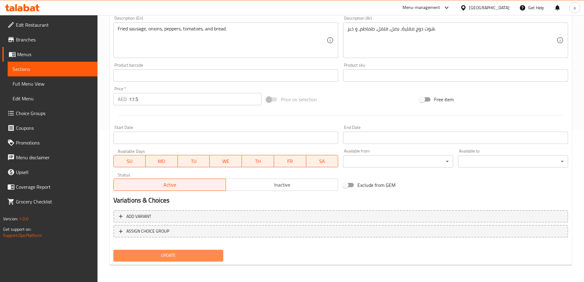
click at [178, 255] on span "Update" at bounding box center [168, 255] width 100 height 8
click at [156, 261] on button "Update" at bounding box center [168, 255] width 110 height 11
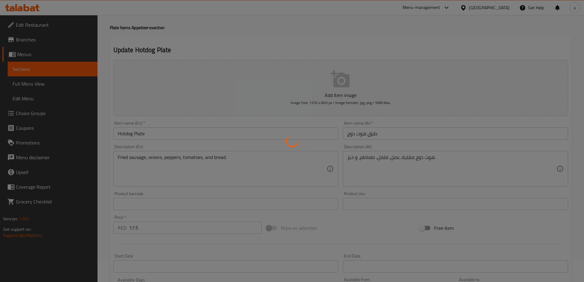
scroll to position [0, 0]
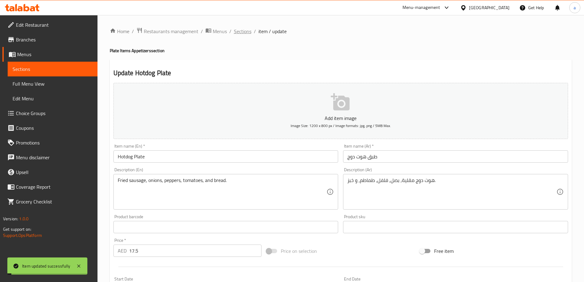
click at [245, 30] on span "Sections" at bounding box center [242, 31] width 17 height 7
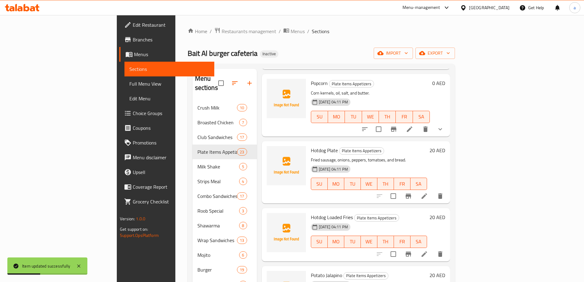
scroll to position [674, 0]
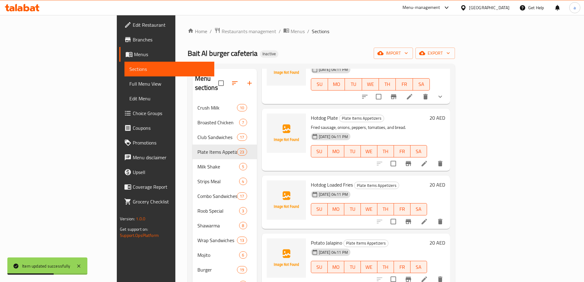
click at [428, 218] on icon at bounding box center [424, 221] width 7 height 7
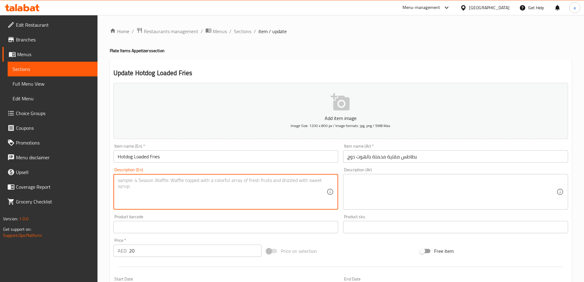
click at [258, 191] on textarea at bounding box center [222, 191] width 209 height 29
paste textarea "Fried potatoes, sausage, cheese, sauce, onions, and spices."
type textarea "Fried potatoes, sausage, cheese, sauce, onions, and spices."
click at [393, 182] on textarea at bounding box center [451, 191] width 209 height 29
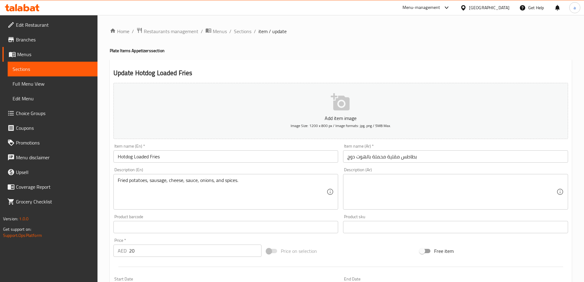
click at [434, 192] on textarea at bounding box center [451, 191] width 209 height 29
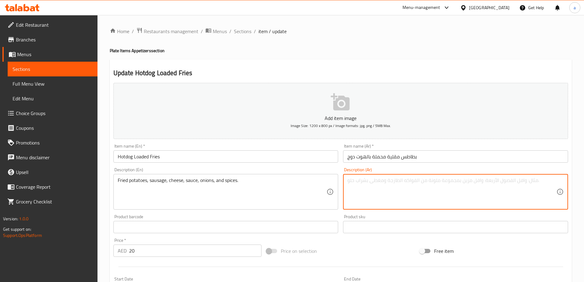
paste textarea "بطاطا مقلية, نقانق, [GEOGRAPHIC_DATA], [GEOGRAPHIC_DATA], بصل, و بهارات."
click at [408, 157] on input "بطاطس مقلية محملة بالهوت دوج" at bounding box center [455, 156] width 225 height 12
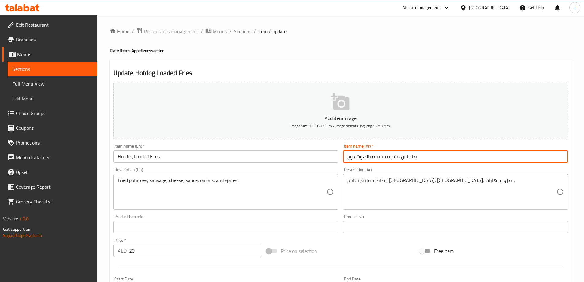
click at [408, 157] on input "بطاطس مقلية محملة بالهوت دوج" at bounding box center [455, 156] width 225 height 12
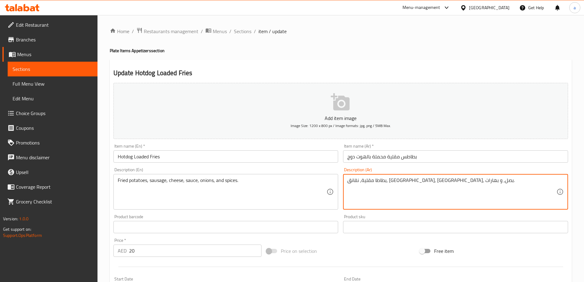
click at [436, 185] on textarea "بطاطا مقلية, نقانق, [GEOGRAPHIC_DATA], [GEOGRAPHIC_DATA], بصل, و بهارات." at bounding box center [451, 191] width 209 height 29
paste textarea
type textarea "بطاطس مقلية, نقانق, [GEOGRAPHIC_DATA], [GEOGRAPHIC_DATA], بصل, و بهارات."
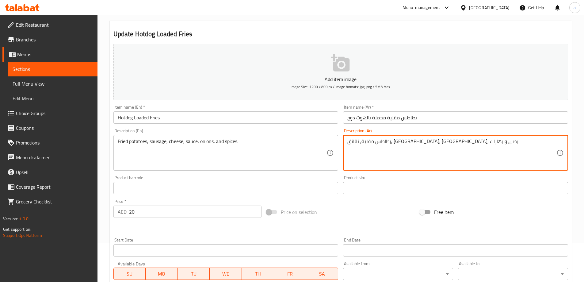
scroll to position [151, 0]
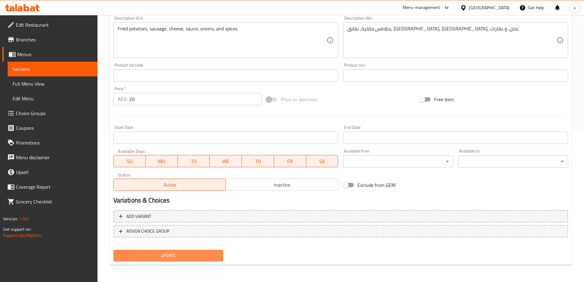
click at [181, 257] on span "Update" at bounding box center [168, 255] width 100 height 8
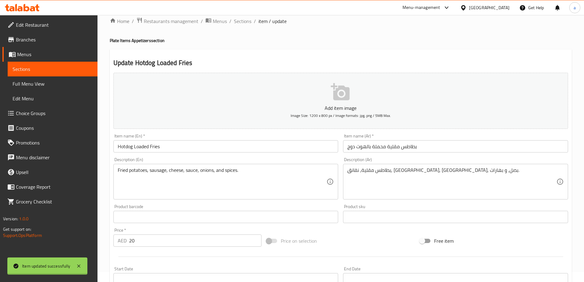
scroll to position [0, 0]
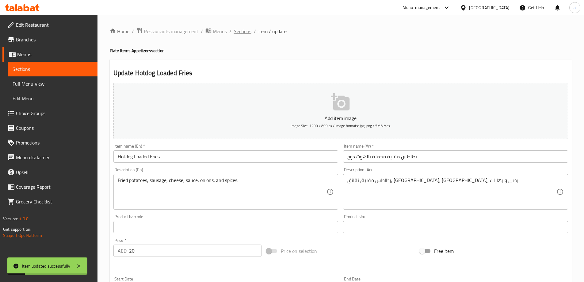
click at [246, 32] on span "Sections" at bounding box center [242, 31] width 17 height 7
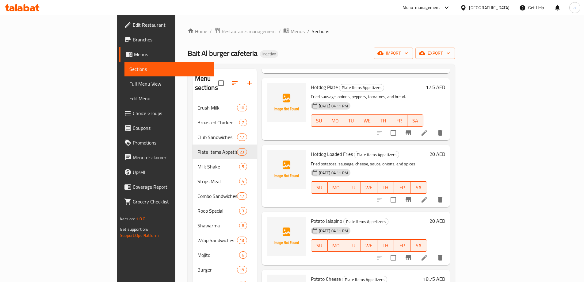
scroll to position [736, 0]
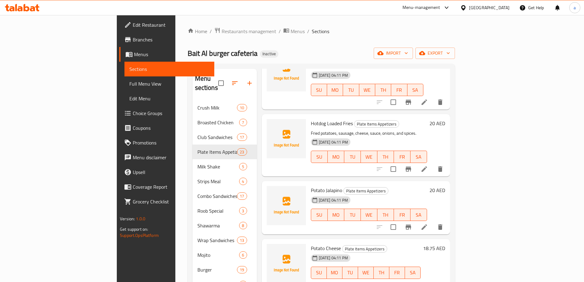
click at [433, 221] on li at bounding box center [424, 226] width 17 height 11
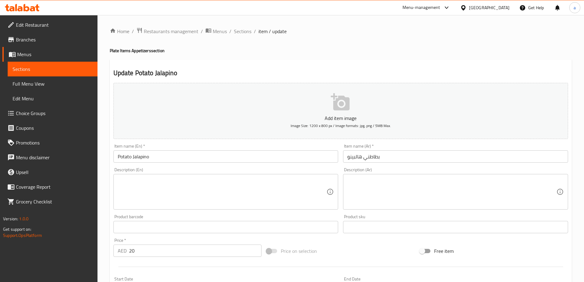
click at [244, 180] on textarea at bounding box center [222, 191] width 209 height 29
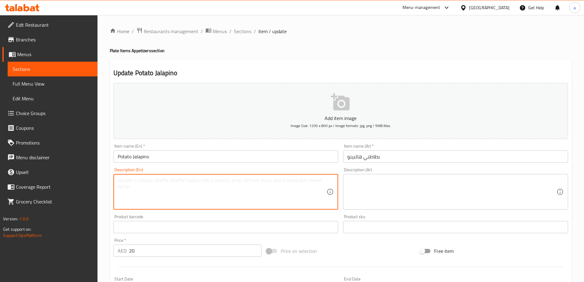
paste textarea "Potato cubes, jalapeños, cheese, cream, and spices."
type textarea "Potato cubes, jalapeños, cheese, cream, and spices."
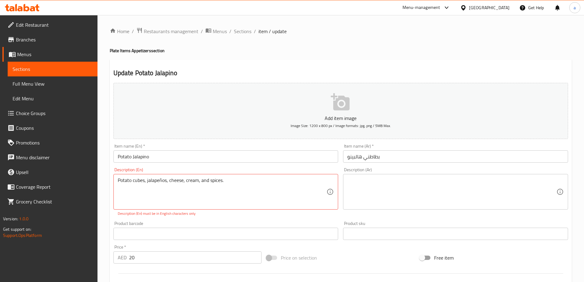
click at [497, 189] on textarea at bounding box center [451, 191] width 209 height 29
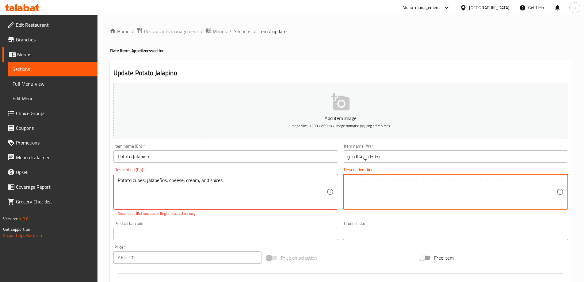
paste textarea "مكعبات بطاطا, هالابينو, [PERSON_NAME], كريمة, و بهارات."
type textarea "مكعبات بطاطا, هالابينو, [PERSON_NAME], كريمة, و بهارات."
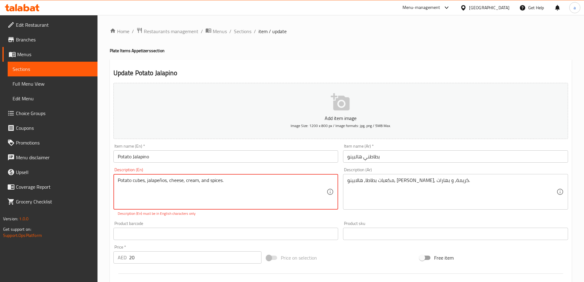
click at [162, 181] on textarea "Potato cubes, jalapeños, cheese, cream, and spices." at bounding box center [222, 191] width 209 height 29
type textarea "Potato cubes, jalapenos, cheese, cream, and spices."
click at [180, 235] on div "Product barcode Product barcode" at bounding box center [226, 231] width 230 height 24
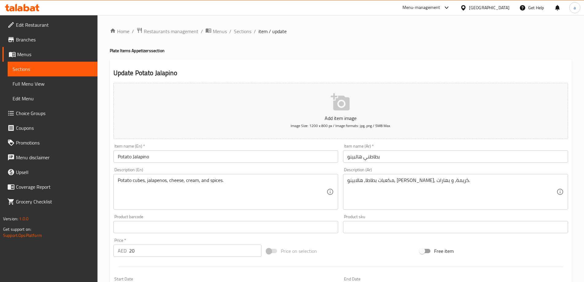
click at [198, 209] on div "Potato cubes, jalapenos, cheese, cream, and spices. Description (En)" at bounding box center [225, 192] width 225 height 36
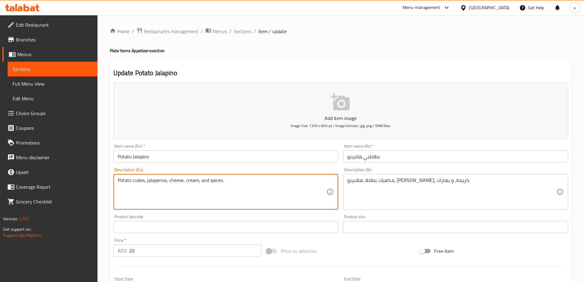
click at [187, 166] on div "Description (En) Potato cubes, jalapenos, cheese, cream, and spices. Descriptio…" at bounding box center [226, 188] width 230 height 47
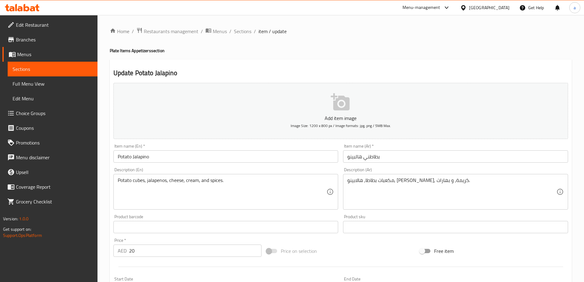
click at [376, 157] on input "بطاطني هالبينو" at bounding box center [455, 156] width 225 height 12
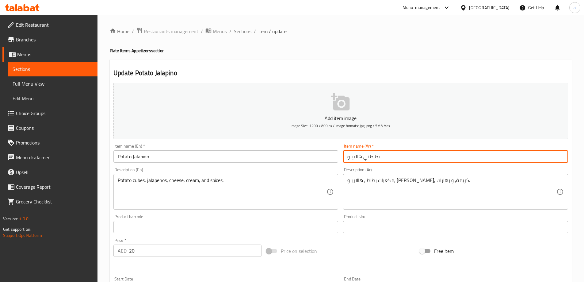
click at [376, 157] on input "بطاطني هالبينو" at bounding box center [455, 156] width 225 height 12
paste input "س"
type input "بطاطس هالبينو"
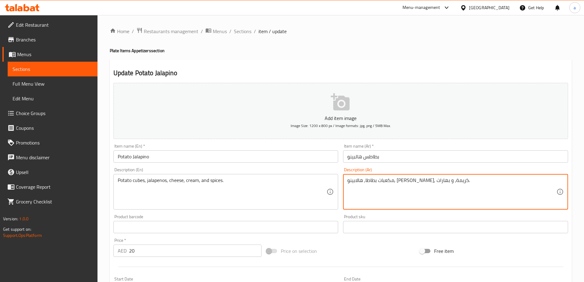
click at [420, 185] on textarea "مكعبات بطاطا, هالابينو, [PERSON_NAME], كريمة, و بهارات." at bounding box center [451, 191] width 209 height 29
paste textarea
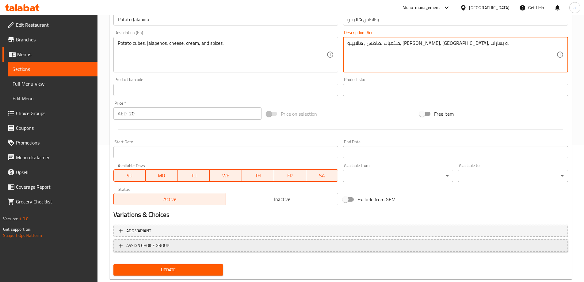
scroll to position [151, 0]
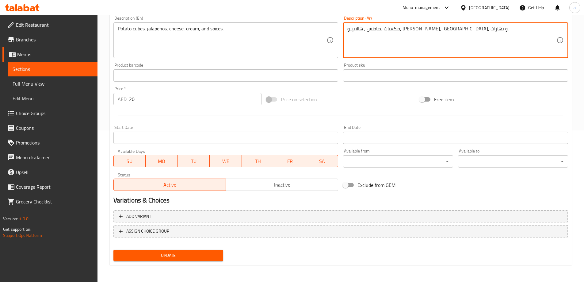
type textarea "مكعبات بطاطس , هالابينو, [PERSON_NAME], [GEOGRAPHIC_DATA], و بهارات."
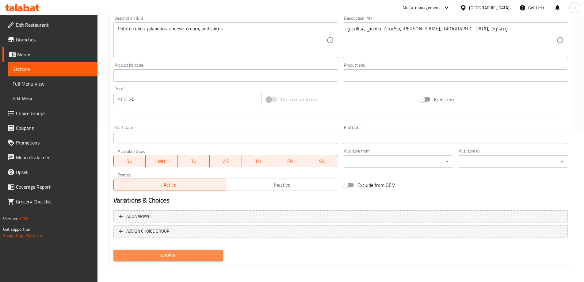
click at [201, 251] on span "Update" at bounding box center [168, 255] width 100 height 8
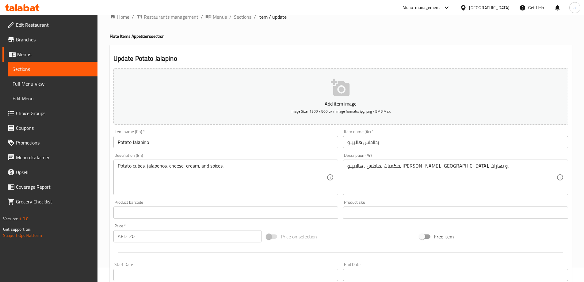
scroll to position [0, 0]
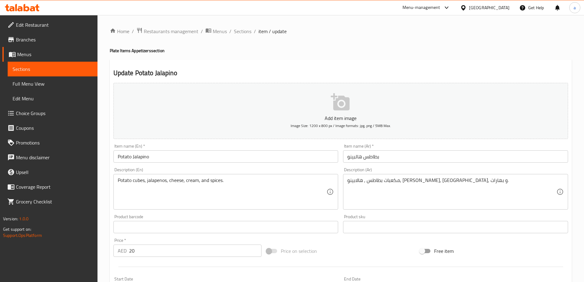
click at [244, 37] on div "Home / Restaurants management / Menus / Sections / item / update Plate Items Ap…" at bounding box center [341, 224] width 462 height 394
click at [246, 28] on span "Sections" at bounding box center [242, 31] width 17 height 7
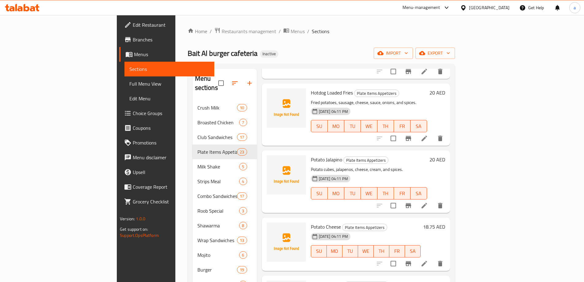
scroll to position [828, 0]
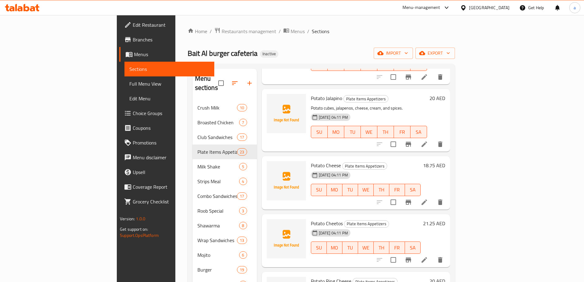
click at [448, 195] on div at bounding box center [409, 202] width 75 height 15
click at [427, 199] on icon at bounding box center [424, 202] width 6 height 6
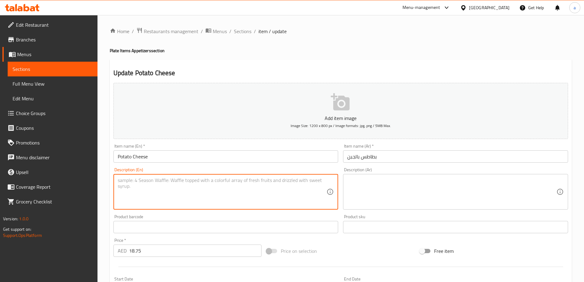
click at [166, 201] on textarea at bounding box center [222, 191] width 209 height 29
paste textarea "Potato cubes, cheddar cheese, cream, spices, and butter."
type textarea "Potato cubes, cheddar cheese, cream, spices, and butter."
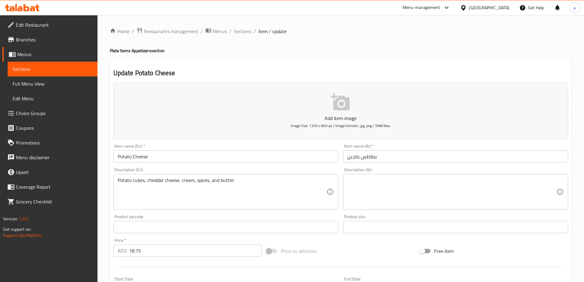
click at [349, 191] on textarea at bounding box center [451, 191] width 209 height 29
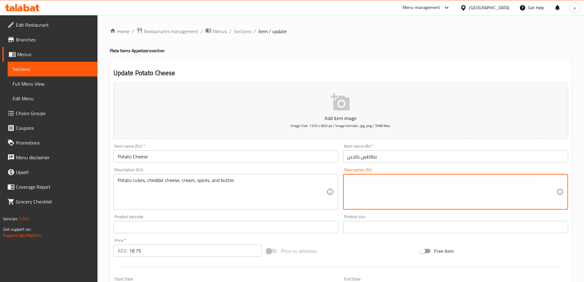
paste textarea "مكعبات بطاطا, [PERSON_NAME], كريمة, بهارات, و زبدة."
click at [370, 154] on input "بطاطس بالجبن" at bounding box center [455, 156] width 225 height 12
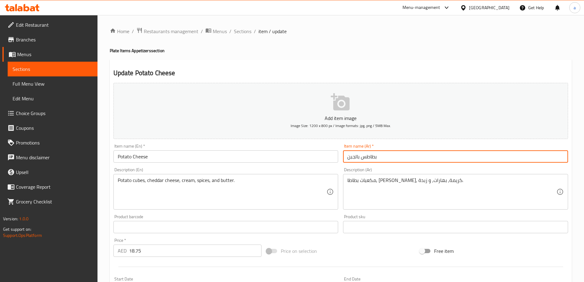
click at [370, 154] on input "بطاطس بالجبن" at bounding box center [455, 156] width 225 height 12
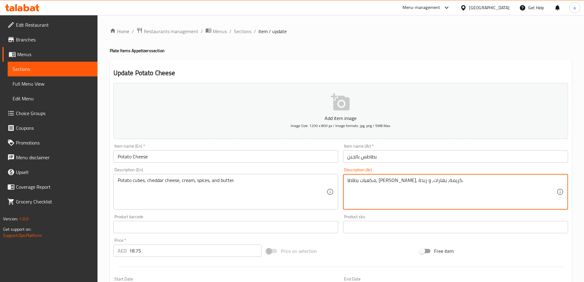
click at [422, 179] on textarea "مكعبات بطاطا, [PERSON_NAME], كريمة, بهارات, و زبدة." at bounding box center [451, 191] width 209 height 29
paste textarea
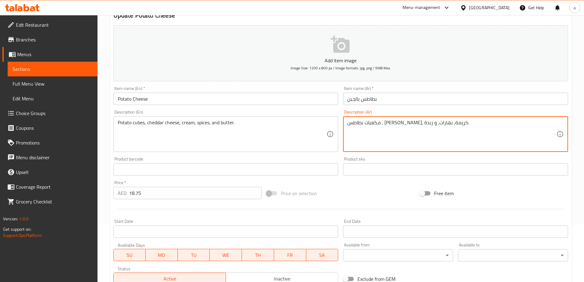
scroll to position [151, 0]
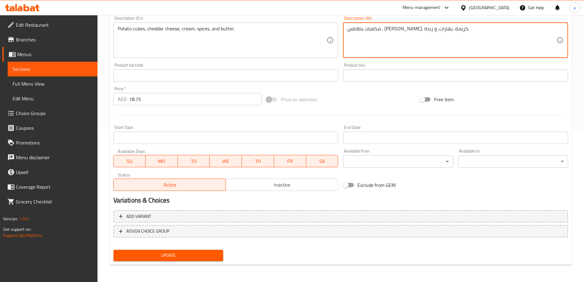
type textarea "مكعبات بطاطس , [PERSON_NAME], كريمة, بهارات, و زبدة."
click at [194, 253] on span "Update" at bounding box center [168, 255] width 100 height 8
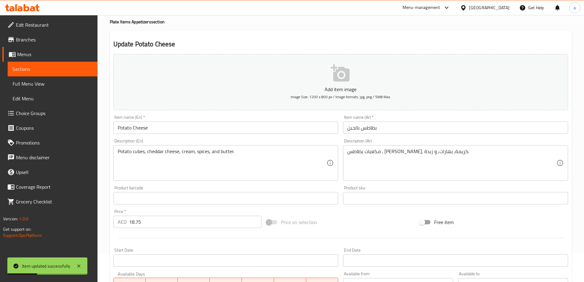
scroll to position [0, 0]
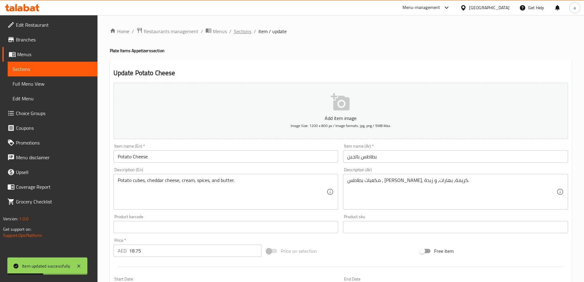
click at [250, 29] on span "Sections" at bounding box center [242, 31] width 17 height 7
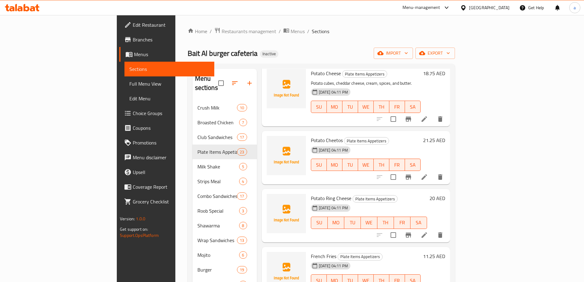
scroll to position [858, 0]
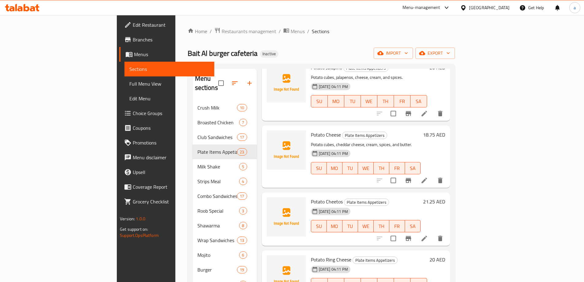
click at [433, 175] on li at bounding box center [424, 180] width 17 height 11
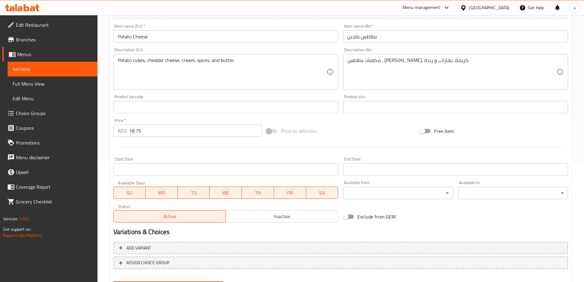
scroll to position [123, 0]
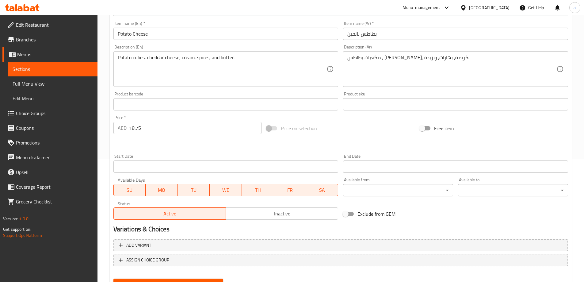
click at [168, 133] on input "18.75" at bounding box center [195, 128] width 133 height 12
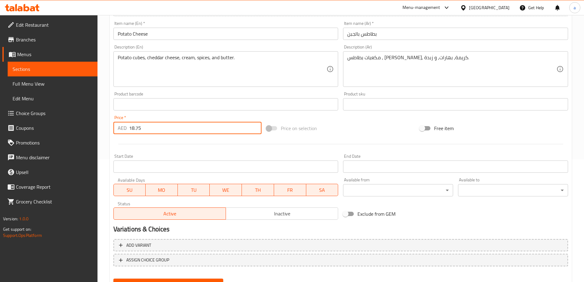
click at [168, 133] on input "18.75" at bounding box center [195, 128] width 133 height 12
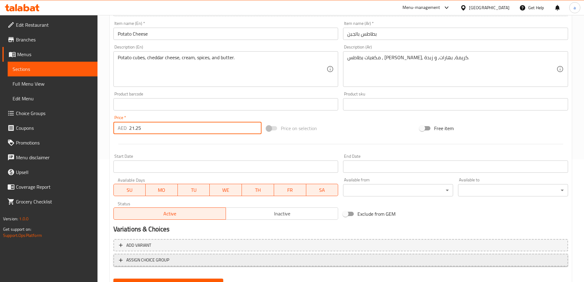
scroll to position [151, 0]
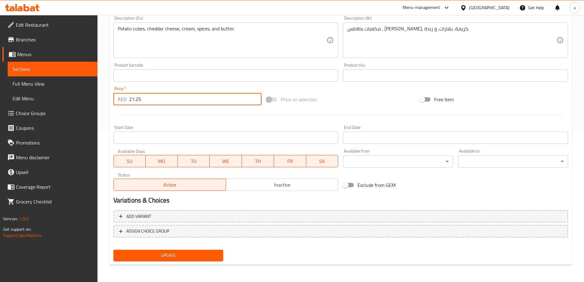
type input "21.25"
click at [190, 253] on span "Update" at bounding box center [168, 255] width 100 height 8
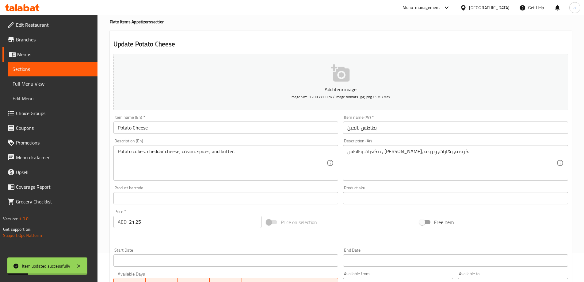
scroll to position [0, 0]
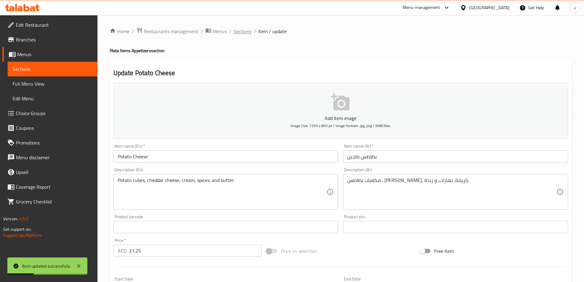
click at [241, 32] on span "Sections" at bounding box center [242, 31] width 17 height 7
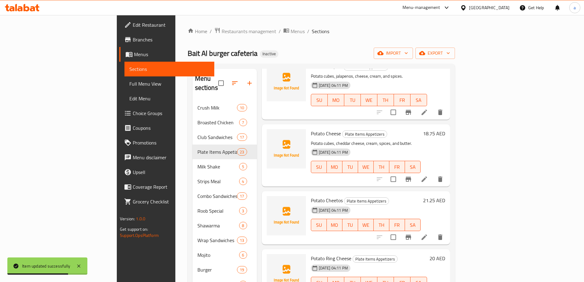
scroll to position [889, 0]
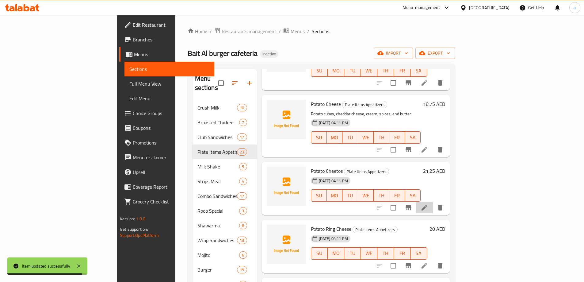
click at [433, 202] on li at bounding box center [424, 207] width 17 height 11
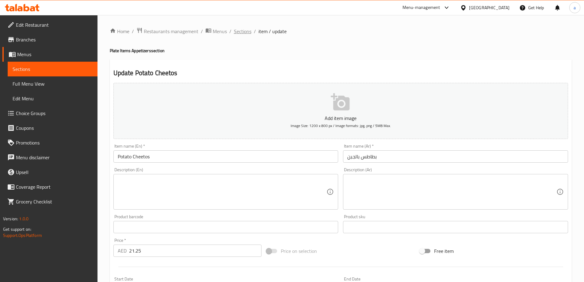
click at [237, 32] on span "Sections" at bounding box center [242, 31] width 17 height 7
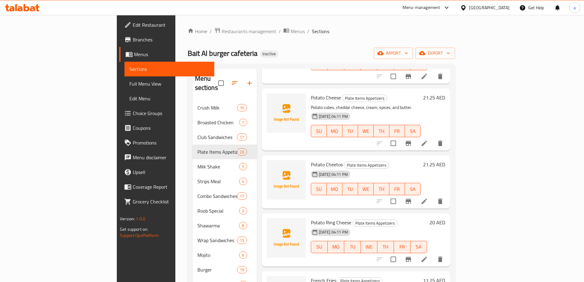
scroll to position [889, 0]
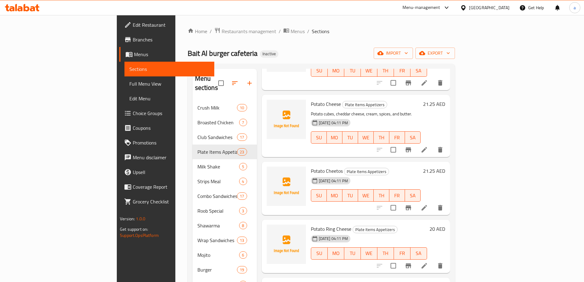
click at [448, 200] on button "delete" at bounding box center [440, 207] width 15 height 15
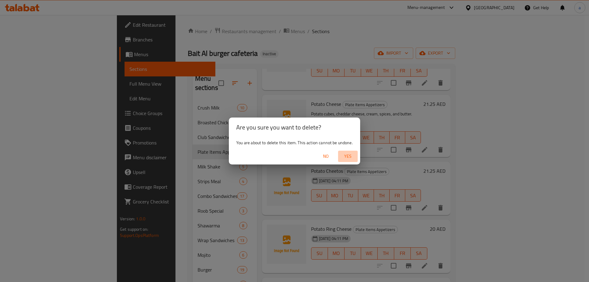
click at [339, 158] on button "Yes" at bounding box center [348, 155] width 20 height 11
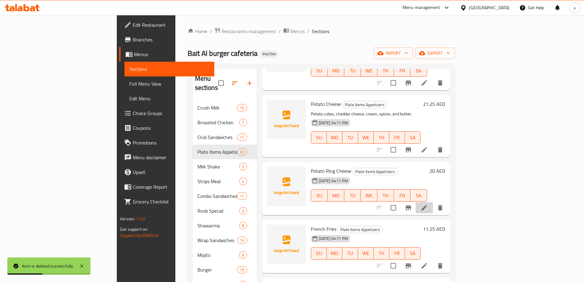
click at [433, 202] on li at bounding box center [424, 207] width 17 height 11
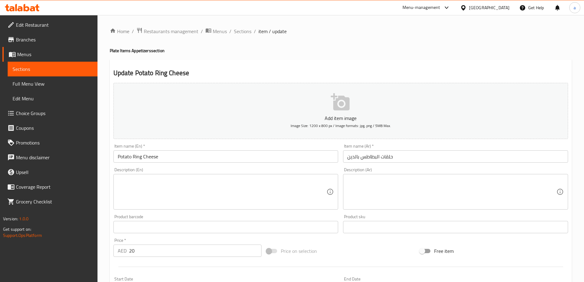
click at [392, 154] on input "حلقات البطاطس بالدين" at bounding box center [455, 156] width 225 height 12
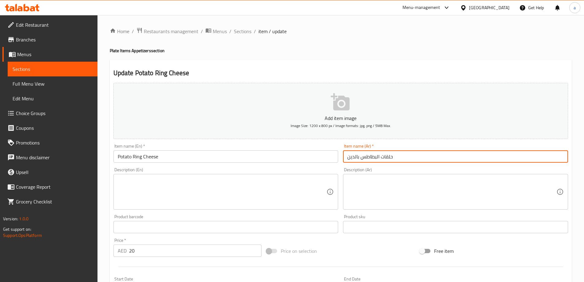
click at [392, 154] on input "حلقات البطاطس بالدين" at bounding box center [455, 156] width 225 height 12
paste input "ب"
type input "حلقات البطاطس بالجبن"
click at [301, 187] on textarea at bounding box center [222, 191] width 209 height 29
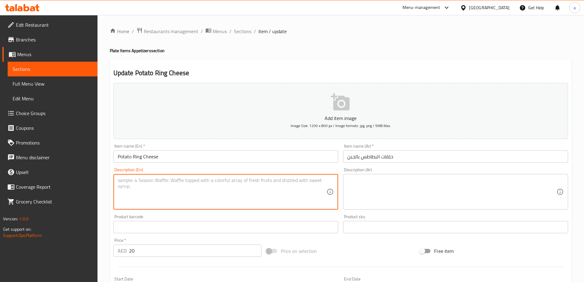
click at [297, 190] on textarea at bounding box center [222, 191] width 209 height 29
paste textarea "Potato rings, cheddar cheese, cream, and spices."
type textarea "Potato rings, cheddar cheese, cream, and spices."
click at [410, 186] on textarea at bounding box center [451, 191] width 209 height 29
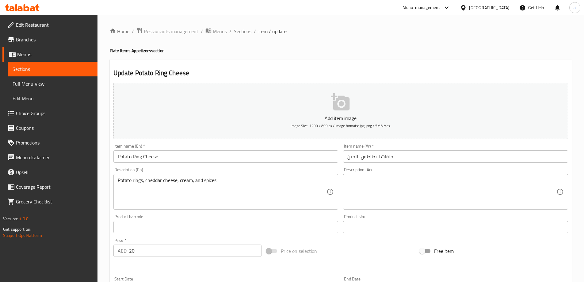
click at [449, 202] on textarea at bounding box center [451, 191] width 209 height 29
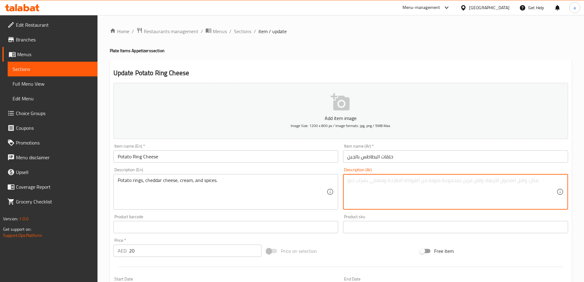
paste textarea "حلقات بطاطا, [PERSON_NAME], كريمة, و بهارات."
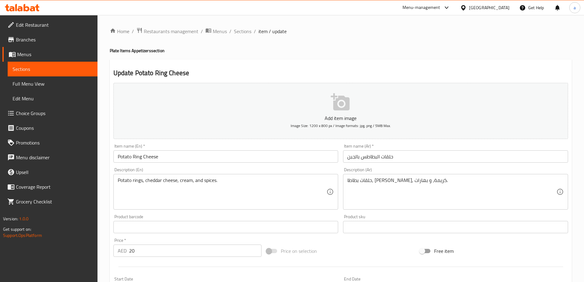
click at [409, 177] on textarea "حلقات بطاطا, [PERSON_NAME], كريمة, و بهارات." at bounding box center [451, 191] width 209 height 29
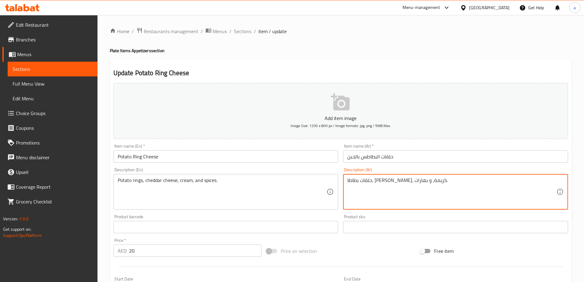
paste textarea
click at [400, 189] on textarea "حلقات بطاطس , [PERSON_NAME], كريمة, و بهارات." at bounding box center [451, 191] width 209 height 29
click at [387, 191] on textarea "حلقات بطاطس , [PERSON_NAME], كريمة, و بهارات." at bounding box center [451, 191] width 209 height 29
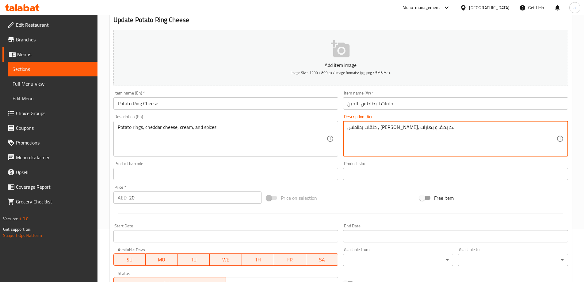
scroll to position [61, 0]
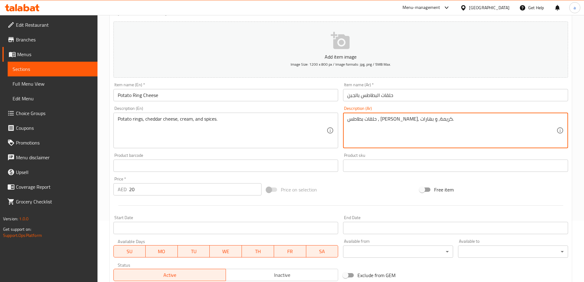
type textarea "حلقات بطاطس , [PERSON_NAME], كريمة, و بهارات."
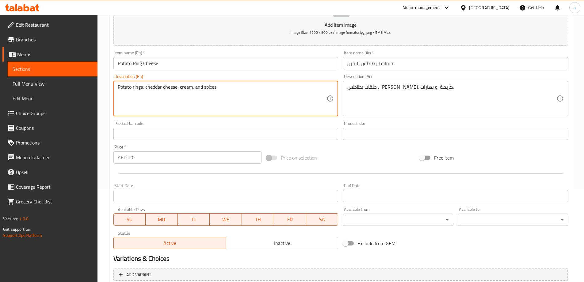
scroll to position [151, 0]
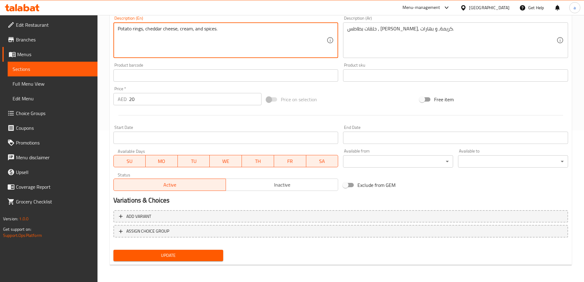
click at [177, 253] on span "Update" at bounding box center [168, 255] width 100 height 8
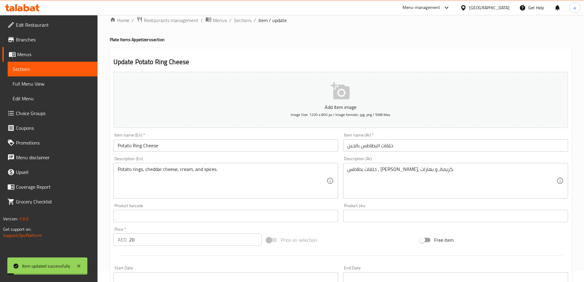
scroll to position [0, 0]
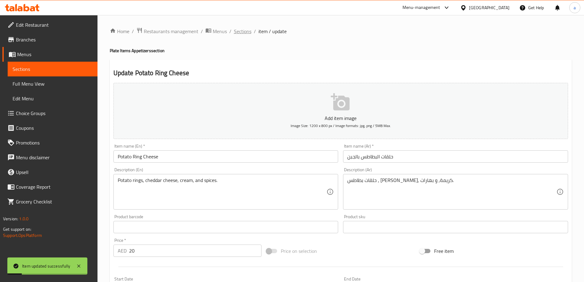
click at [238, 34] on span "Sections" at bounding box center [242, 31] width 17 height 7
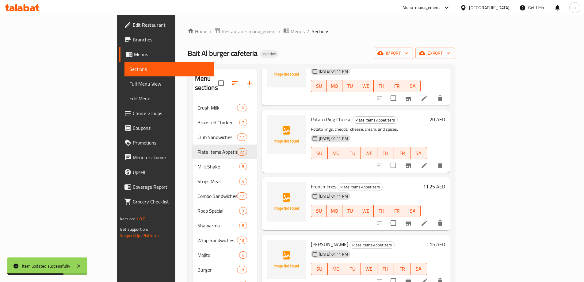
scroll to position [950, 0]
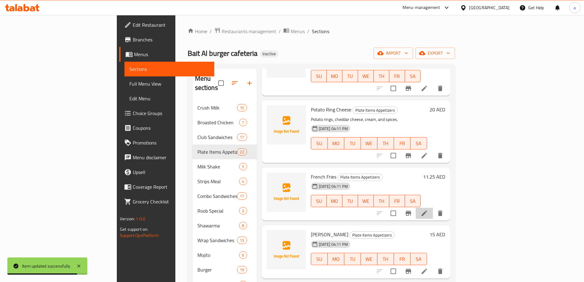
click at [433, 208] on li at bounding box center [424, 213] width 17 height 11
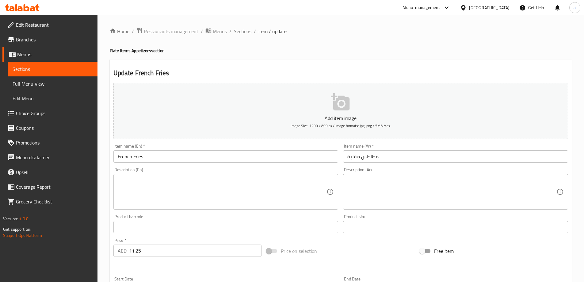
click at [440, 145] on div "Item name (Ar)   * مطاطس مقلية Item name (Ar) *" at bounding box center [455, 153] width 225 height 19
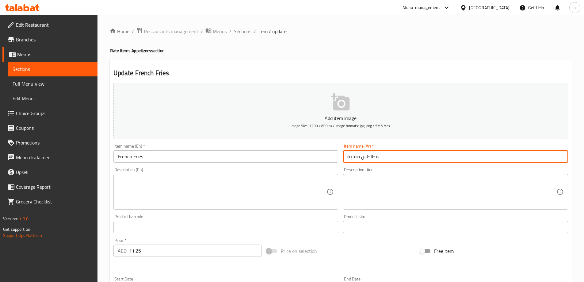
click at [436, 154] on input "مطاطس مقلية" at bounding box center [455, 156] width 225 height 12
paste input "ب"
type input "بطاطس مقلية"
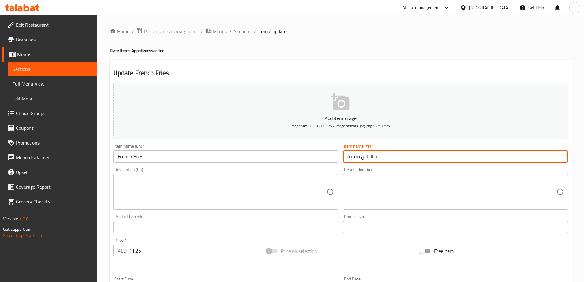
click at [303, 200] on textarea at bounding box center [222, 191] width 209 height 29
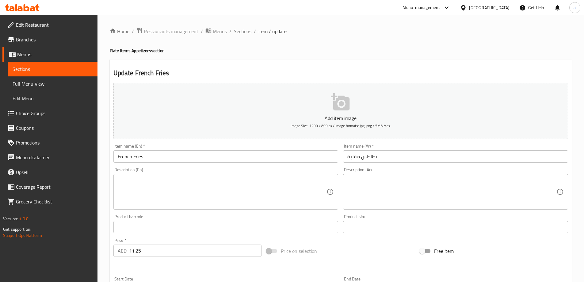
click at [253, 196] on textarea at bounding box center [222, 191] width 209 height 29
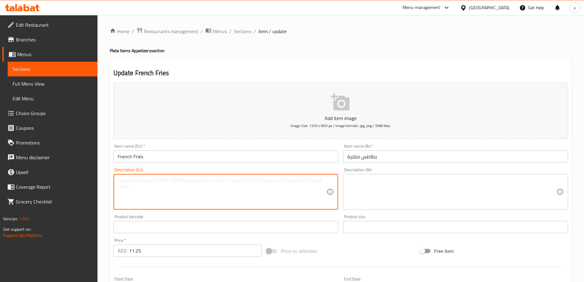
paste textarea "Fried potatoes, vegetable oil, and salt."
type textarea "Fried potatoes, vegetable oil, and salt."
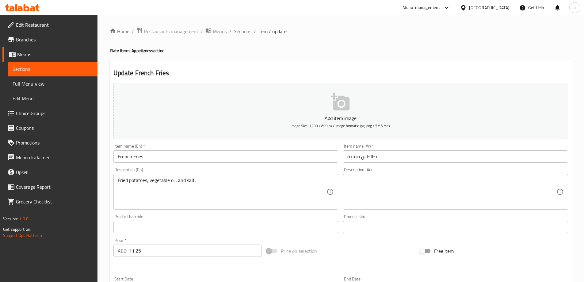
click at [317, 207] on div "Fried potatoes, vegetable oil, and salt. Description (En)" at bounding box center [225, 192] width 225 height 36
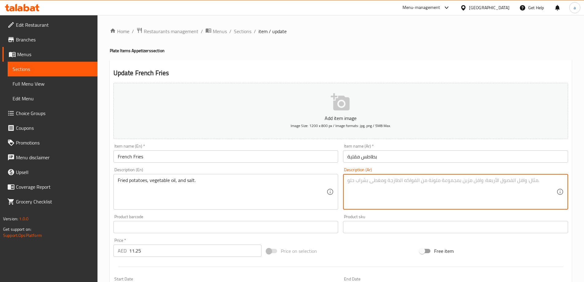
click at [357, 196] on textarea at bounding box center [451, 191] width 209 height 29
paste textarea "بطاطا مقلية, زيت نباتي, و ملح."
click at [368, 156] on input "بطاطس مقلية" at bounding box center [455, 156] width 225 height 12
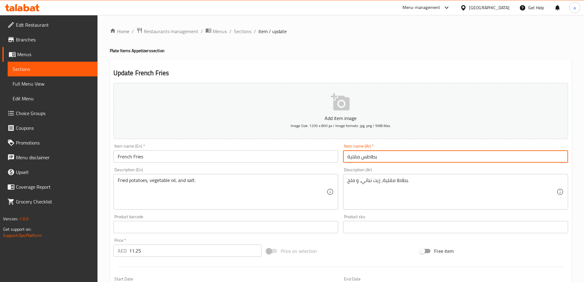
click at [368, 156] on input "بطاطس مقلية" at bounding box center [455, 156] width 225 height 12
click at [375, 161] on input "بطاطس مقلية" at bounding box center [455, 156] width 225 height 12
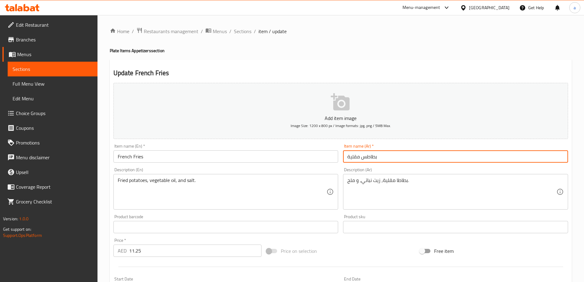
click at [375, 161] on input "بطاطس مقلية" at bounding box center [455, 156] width 225 height 12
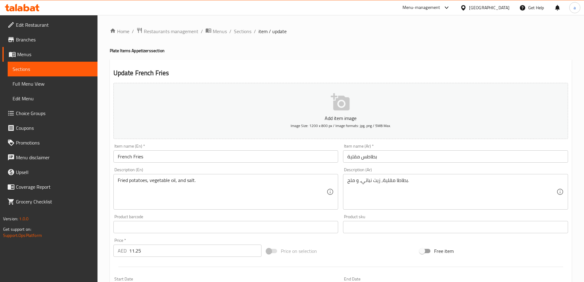
click at [420, 208] on div "بطاطا مقلية, زيت نباتي, و ملح. Description (Ar)" at bounding box center [455, 192] width 225 height 36
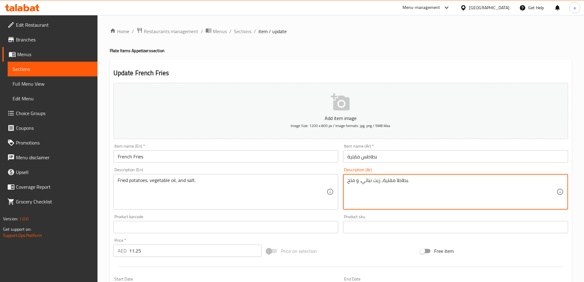
click at [404, 182] on textarea "بطاطا مقلية, زيت نباتي, و ملح." at bounding box center [451, 191] width 209 height 29
paste textarea
click at [371, 180] on textarea "بطاطس مقلية, زيت نباتي, و ملح." at bounding box center [451, 191] width 209 height 29
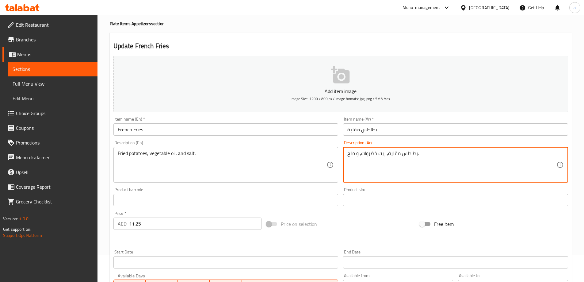
scroll to position [61, 0]
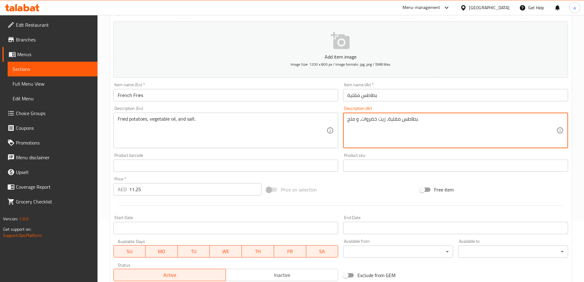
type textarea "بطاطس مقلية, زيت خضروات, و ملح."
click at [396, 168] on input "text" at bounding box center [455, 165] width 225 height 12
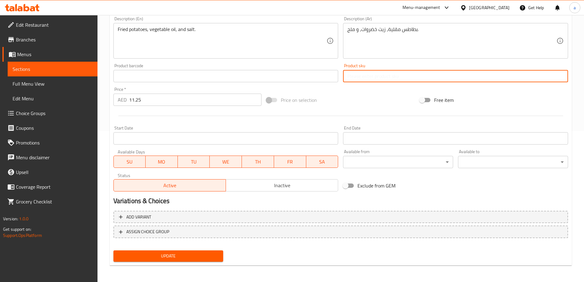
scroll to position [151, 0]
click at [203, 256] on span "Update" at bounding box center [168, 255] width 100 height 8
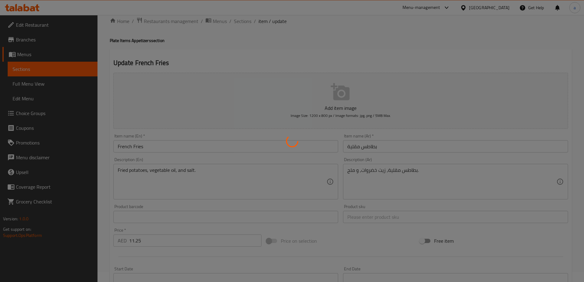
scroll to position [0, 0]
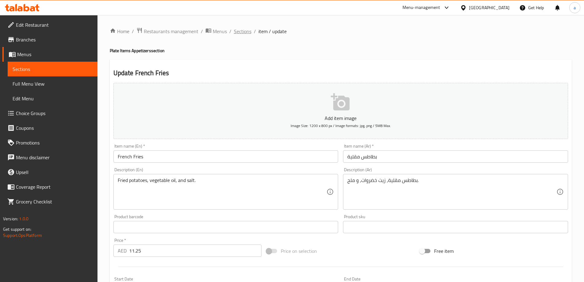
click at [237, 28] on span "Sections" at bounding box center [242, 31] width 17 height 7
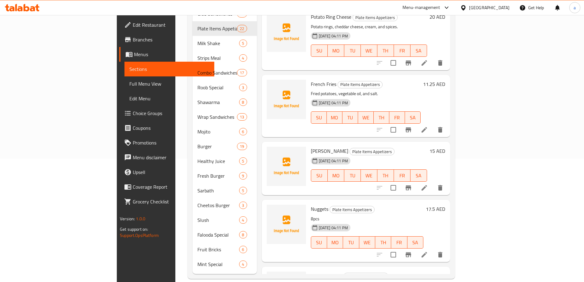
scroll to position [858, 0]
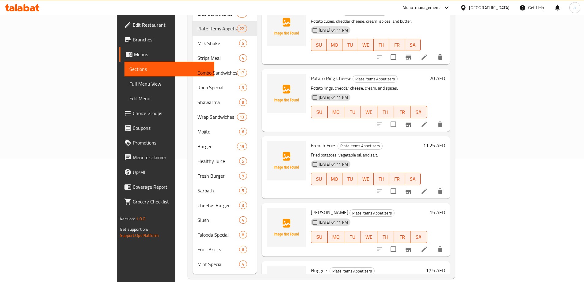
click at [427, 188] on icon at bounding box center [424, 191] width 6 height 6
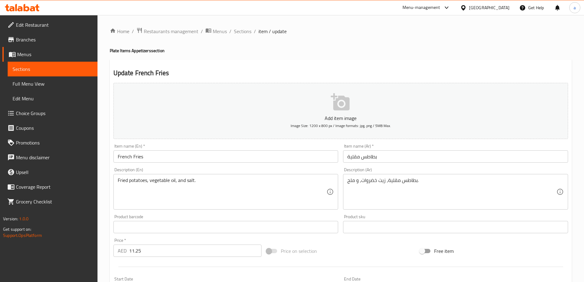
scroll to position [123, 0]
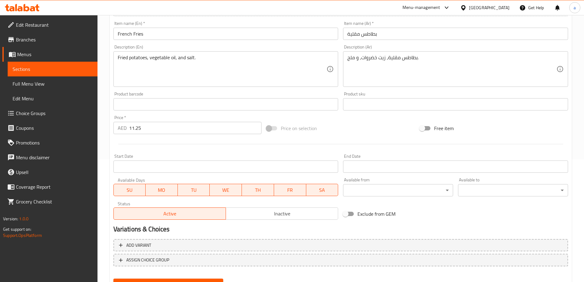
click at [153, 130] on input "11.25" at bounding box center [195, 128] width 133 height 12
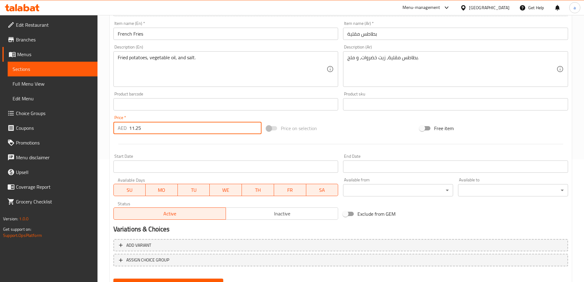
click at [153, 130] on input "11.25" at bounding box center [195, 128] width 133 height 12
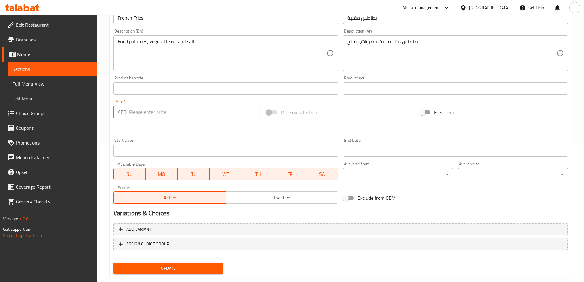
scroll to position [151, 0]
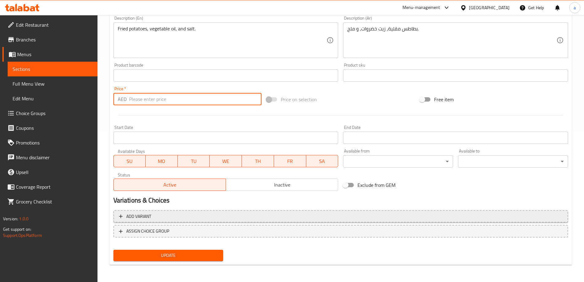
click at [230, 213] on div "Add item image Image Size: 1200 x 800 px / Image formats: jpg, png / 5MB Max. I…" at bounding box center [340, 96] width 459 height 334
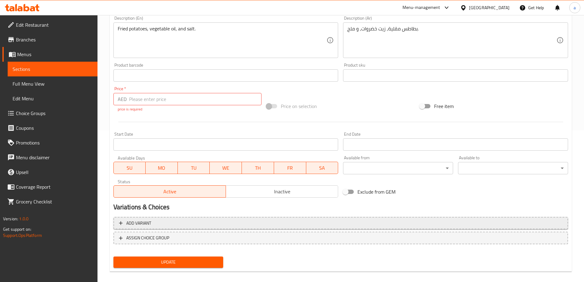
scroll to position [158, 0]
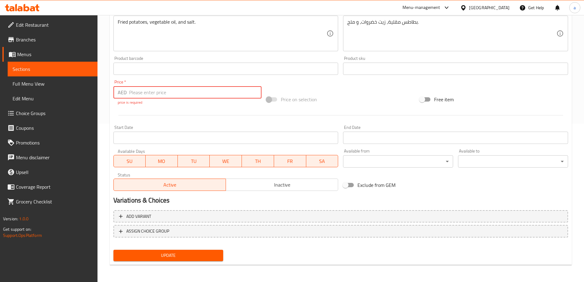
click at [167, 89] on input "number" at bounding box center [195, 92] width 133 height 12
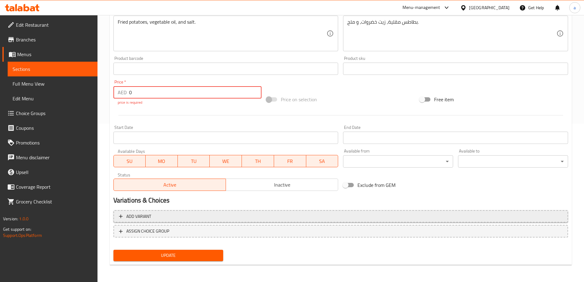
type input "0"
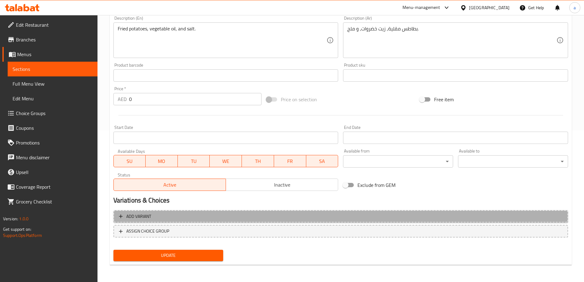
scroll to position [147, 0]
click at [186, 211] on button "Add variant" at bounding box center [340, 216] width 455 height 13
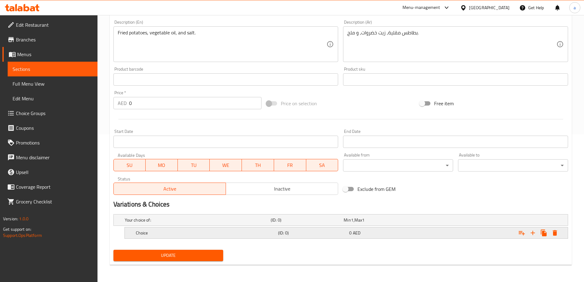
click at [187, 231] on h5 "Choice" at bounding box center [206, 233] width 140 height 6
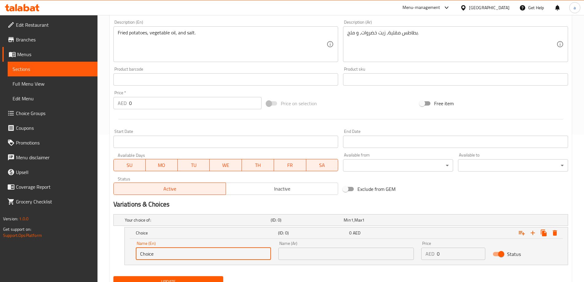
click at [216, 248] on input "Choice" at bounding box center [203, 253] width 135 height 12
type input "س"
type input "small"
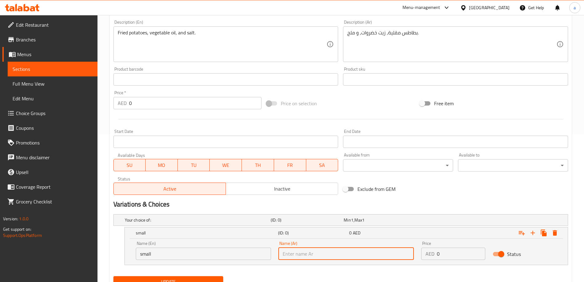
click at [291, 254] on input "text" at bounding box center [345, 253] width 135 height 12
type input "w"
type input "صغير"
click at [451, 253] on input "0" at bounding box center [461, 253] width 48 height 12
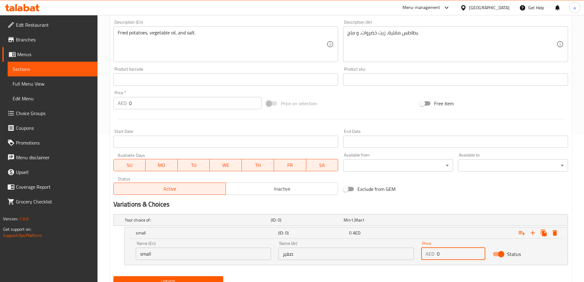
click at [451, 253] on input "0" at bounding box center [461, 253] width 48 height 12
type input "6.25"
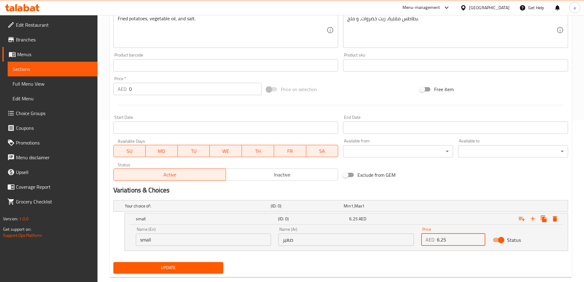
scroll to position [174, 0]
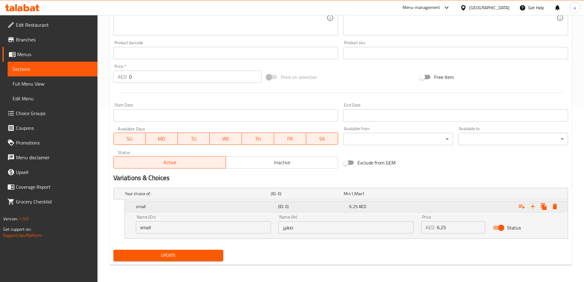
click at [533, 212] on div "Expand" at bounding box center [490, 206] width 142 height 13
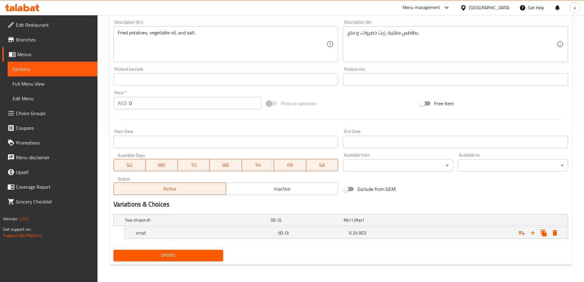
scroll to position [147, 0]
click at [473, 235] on div "Expand" at bounding box center [490, 232] width 142 height 13
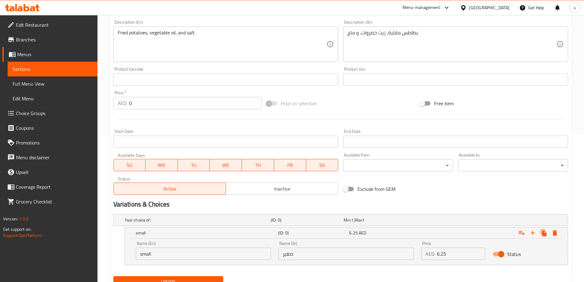
scroll to position [174, 0]
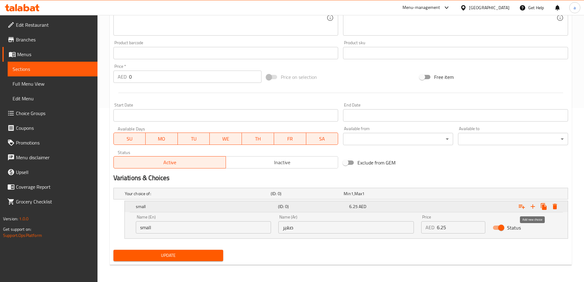
click at [530, 210] on button "Expand" at bounding box center [532, 206] width 11 height 11
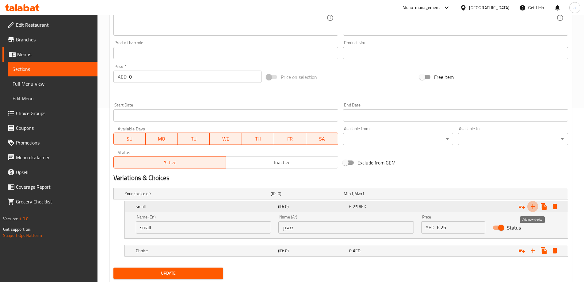
click at [530, 210] on button "Expand" at bounding box center [532, 206] width 11 height 11
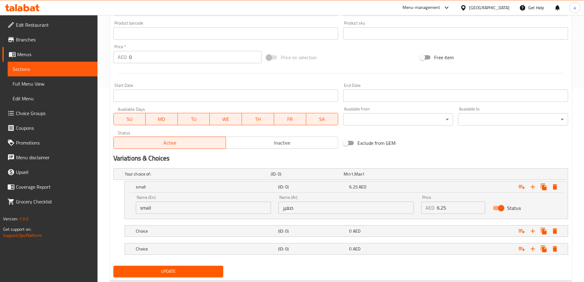
scroll to position [209, 0]
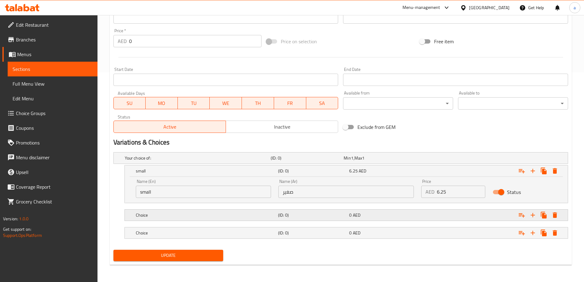
click at [231, 219] on div "Choice (ID: 0) 0 AED" at bounding box center [348, 214] width 427 height 13
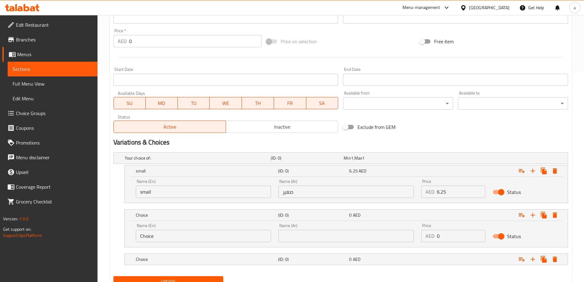
click at [194, 239] on input "Choice" at bounding box center [203, 236] width 135 height 12
click at [194, 239] on input "text" at bounding box center [203, 236] width 135 height 12
type input "ة"
click at [179, 236] on input "text" at bounding box center [203, 236] width 135 height 12
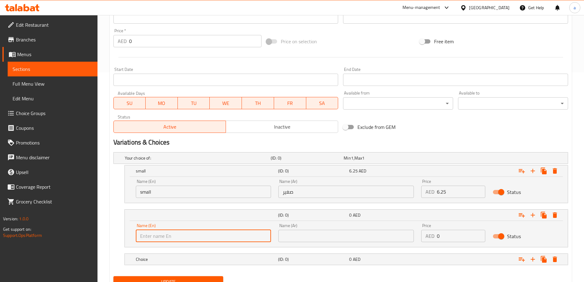
type input "ة"
click at [179, 236] on input "text" at bounding box center [203, 236] width 135 height 12
click at [148, 232] on input "midum" at bounding box center [203, 236] width 135 height 12
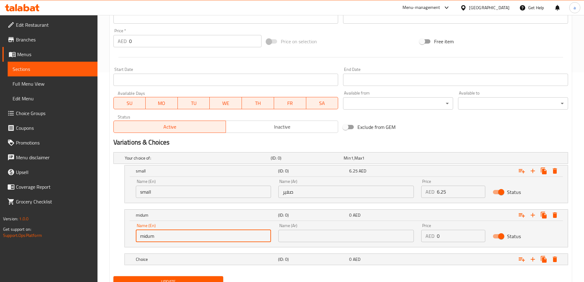
paste input "Medium"
type input "Medium"
click at [337, 235] on input "text" at bounding box center [345, 236] width 135 height 12
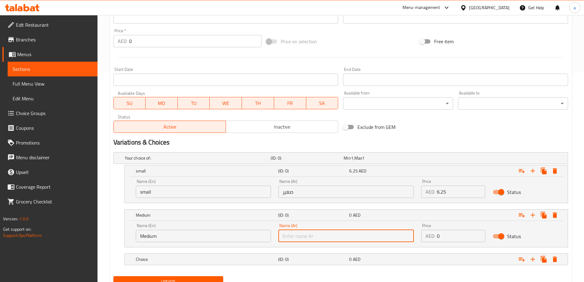
paste input "وسط"
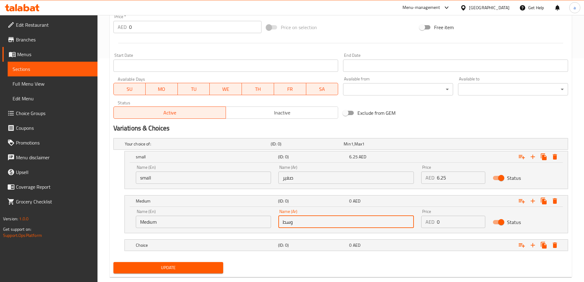
scroll to position [236, 0]
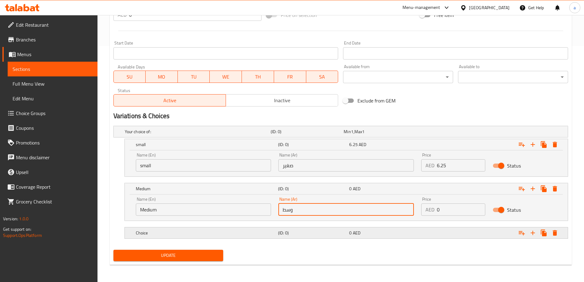
type input "وسط"
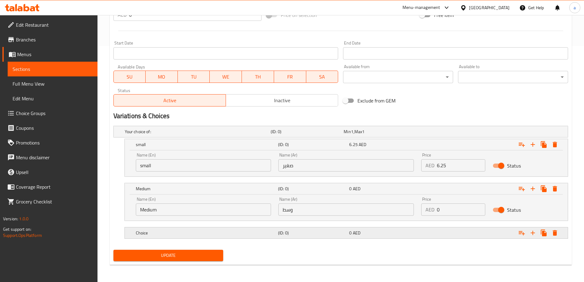
click at [344, 231] on h5 "(ID: 0)" at bounding box center [312, 233] width 69 height 6
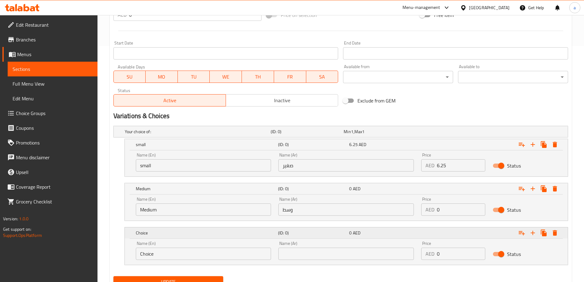
scroll to position [262, 0]
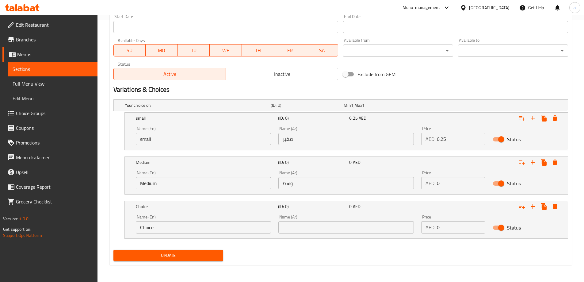
click at [453, 182] on input "0" at bounding box center [461, 183] width 48 height 12
type input "8.75"
click at [186, 232] on input "Choice" at bounding box center [203, 227] width 135 height 12
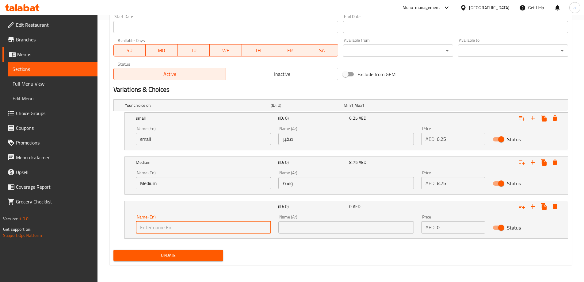
click at [172, 225] on input "text" at bounding box center [203, 227] width 135 height 12
click at [185, 228] on input "lar" at bounding box center [203, 227] width 135 height 12
paste input "Large"
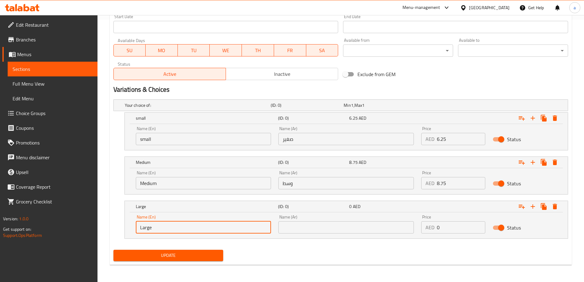
type input "Large"
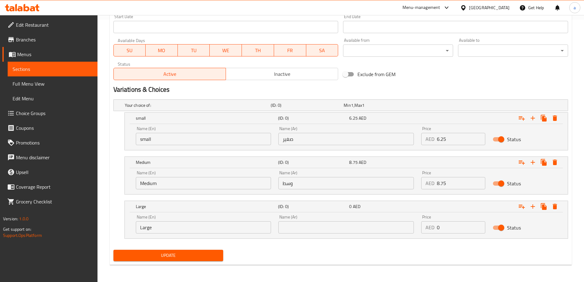
click at [333, 237] on div "Name (Ar) Name (Ar)" at bounding box center [346, 224] width 143 height 26
click at [333, 234] on div "Name (Ar) Name (Ar)" at bounding box center [346, 224] width 143 height 26
click at [334, 229] on input "text" at bounding box center [345, 227] width 135 height 12
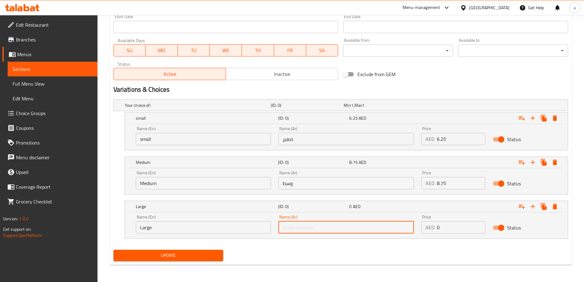
click at [334, 229] on input "text" at bounding box center [345, 227] width 135 height 12
paste input "كبير"
type input "كبير"
click at [443, 223] on input "0" at bounding box center [461, 227] width 48 height 12
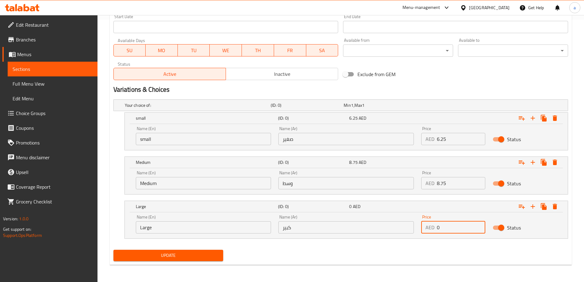
click at [443, 223] on input "0" at bounding box center [461, 227] width 48 height 12
type input "13.75"
click at [222, 253] on button "Update" at bounding box center [168, 255] width 110 height 11
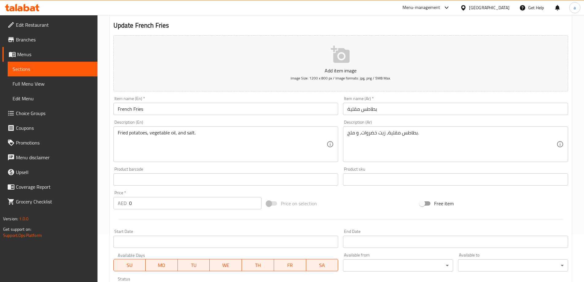
scroll to position [0, 0]
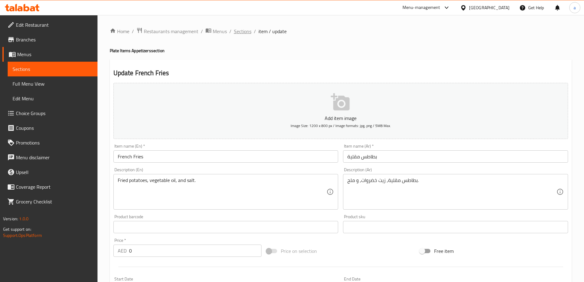
click at [246, 31] on span "Sections" at bounding box center [242, 31] width 17 height 7
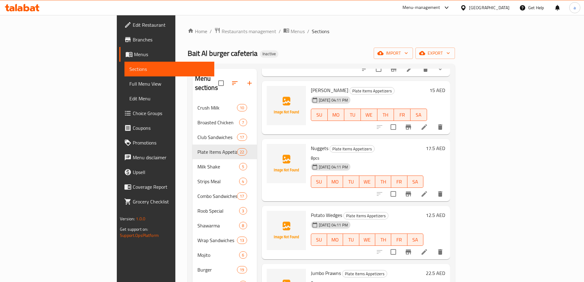
scroll to position [1042, 0]
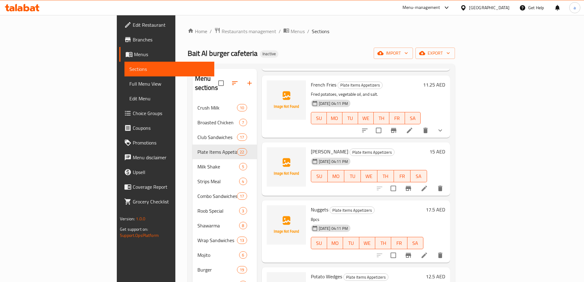
click at [433, 183] on li at bounding box center [424, 188] width 17 height 11
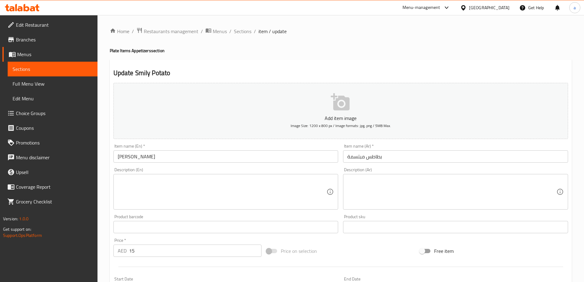
click at [194, 203] on textarea at bounding box center [222, 191] width 209 height 29
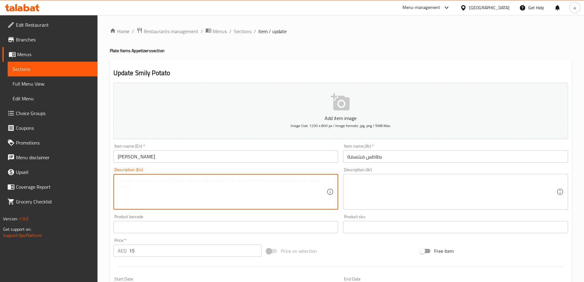
paste textarea "Potatoes shaped like a smiling face, vegetable oil, and salt."
type textarea "Potatoes shaped like a smiling face, vegetable oil, and salt."
click at [422, 190] on textarea at bounding box center [451, 191] width 209 height 29
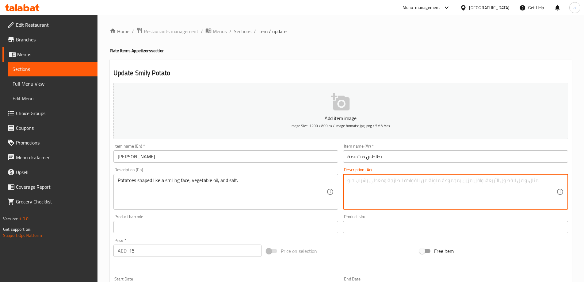
paste textarea "بطاطا على شكل وجه مبتسم, زيت نباتي, و ملح."
click at [376, 156] on input "بطاطس مبتسمة" at bounding box center [455, 156] width 225 height 12
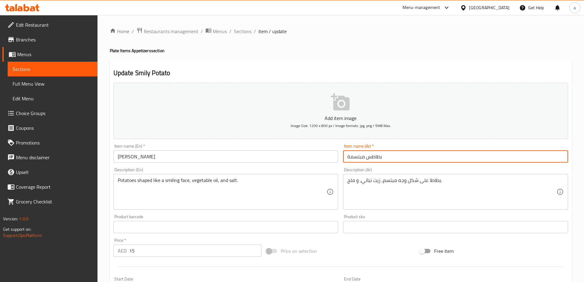
click at [376, 156] on input "بطاطس مبتسمة" at bounding box center [455, 156] width 225 height 12
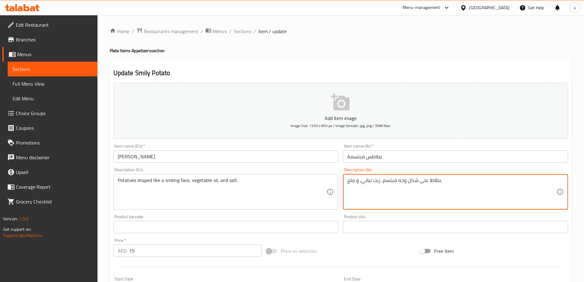
click at [431, 181] on textarea "بطاطا على شكل وجه مبتسم, زيت نباتي, و ملح." at bounding box center [451, 191] width 209 height 29
paste textarea
click at [414, 190] on textarea "بطاطس على شكل وجه مبتسم, زيت نباتي, و ملح." at bounding box center [451, 191] width 209 height 29
click at [371, 178] on textarea "بطاطس على شكل وجه مبتسم, زيت نباتي, و ملح." at bounding box center [451, 191] width 209 height 29
click at [368, 179] on textarea "بطاطس على شكل وجه مبتسم, زيت نباتي, و ملح." at bounding box center [451, 191] width 209 height 29
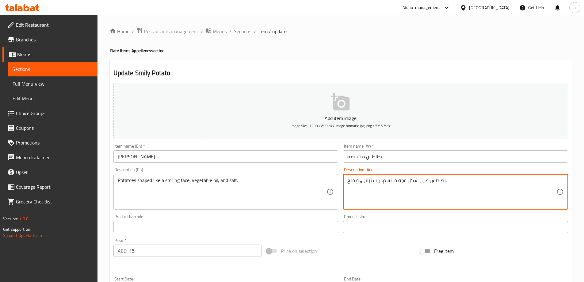
click at [368, 179] on textarea "بطاطس على شكل وجه مبتسم, زيت نباتي, و ملح." at bounding box center [451, 191] width 209 height 29
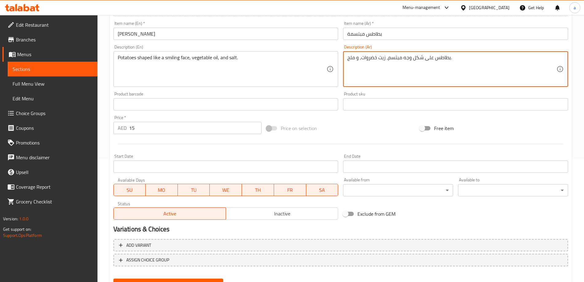
scroll to position [151, 0]
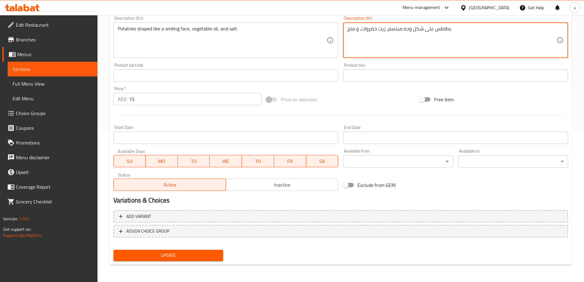
type textarea "بطاطس على شكل وجه مبتسم, زيت خضروات, و ملح."
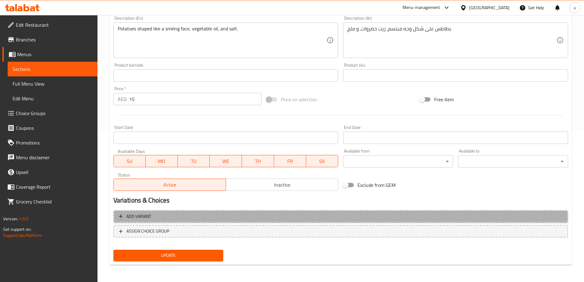
click at [198, 210] on button "Add variant" at bounding box center [340, 216] width 455 height 13
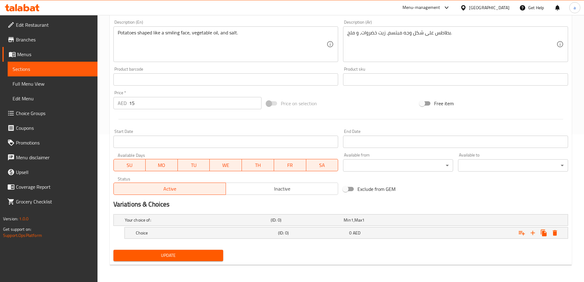
click at [198, 96] on div "Price   * AED 15 Price *" at bounding box center [187, 99] width 148 height 19
click at [197, 101] on input "15" at bounding box center [195, 103] width 133 height 12
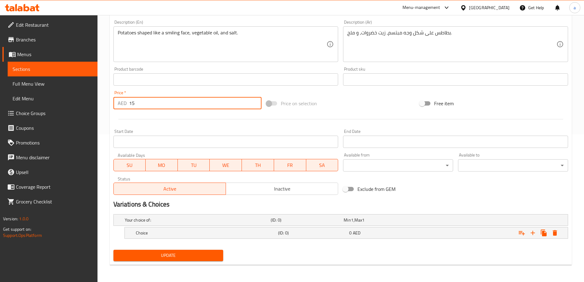
click at [197, 101] on input "15" at bounding box center [195, 103] width 133 height 12
type input "1"
type input "0"
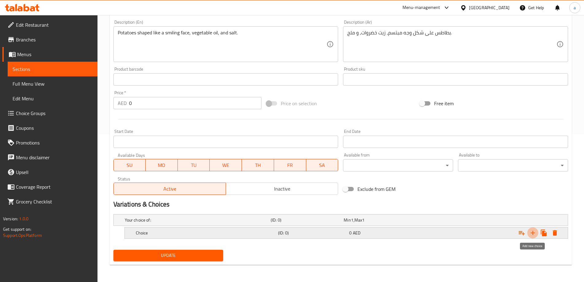
click at [537, 234] on button "Expand" at bounding box center [532, 232] width 11 height 11
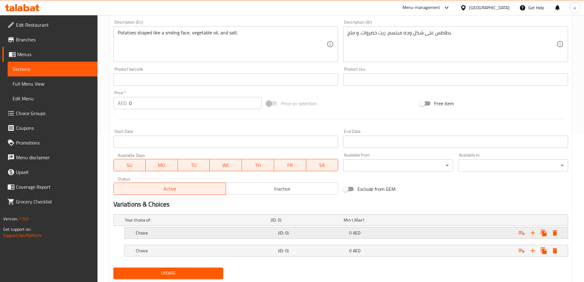
click at [250, 233] on h5 "Choice" at bounding box center [206, 233] width 140 height 6
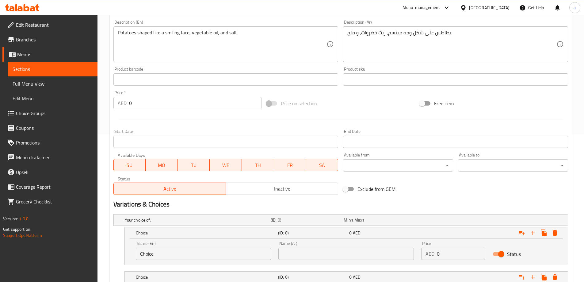
click at [196, 253] on input "Choice" at bounding box center [203, 253] width 135 height 12
click at [196, 253] on input "text" at bounding box center [203, 253] width 135 height 12
type input "Medium"
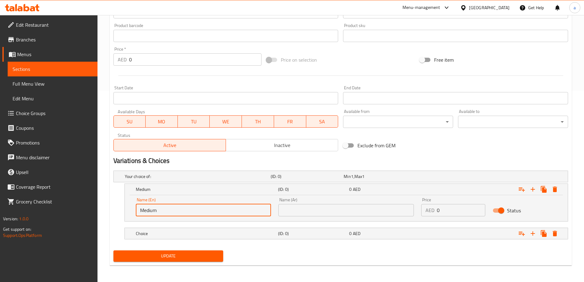
scroll to position [192, 0]
click at [375, 213] on input "text" at bounding box center [345, 209] width 135 height 12
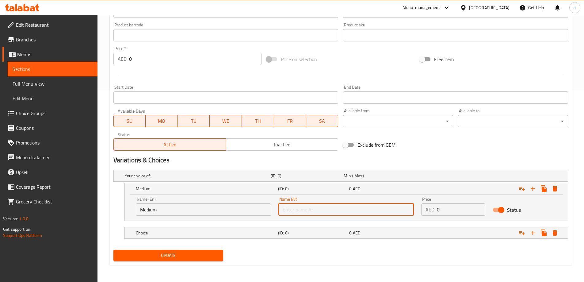
click at [375, 213] on input "text" at bounding box center [345, 209] width 135 height 12
type input "وسط"
click at [265, 231] on h5 "Choice" at bounding box center [206, 233] width 140 height 6
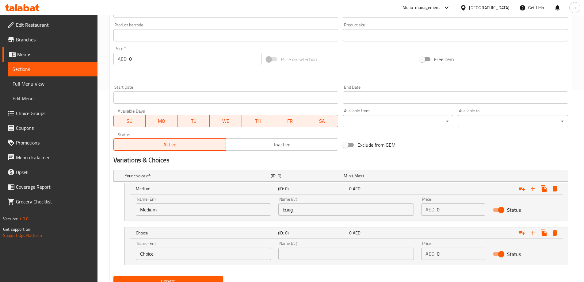
click at [245, 255] on input "Choice" at bounding box center [203, 253] width 135 height 12
click at [245, 255] on input "text" at bounding box center [203, 253] width 135 height 12
type input "Large"
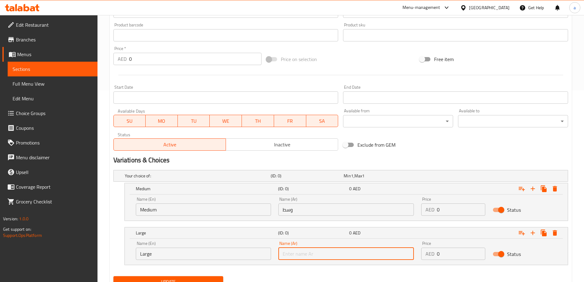
click at [291, 252] on input "text" at bounding box center [345, 253] width 135 height 12
type input "كبير"
click at [457, 250] on input "0" at bounding box center [461, 253] width 48 height 12
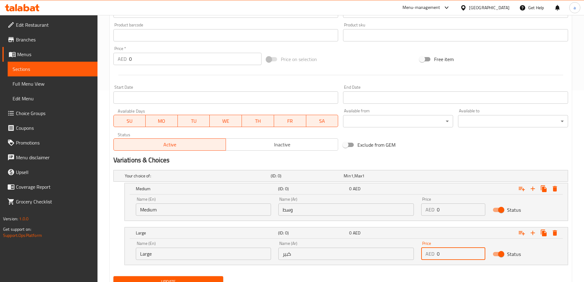
click at [459, 213] on input "0" at bounding box center [461, 209] width 48 height 12
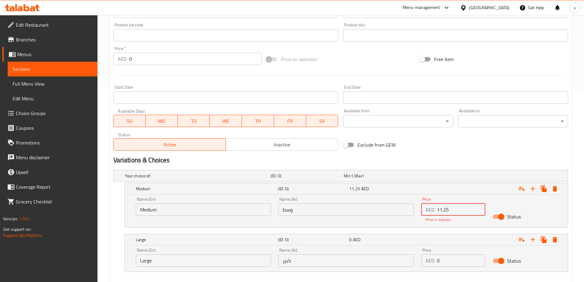
type input "11.25"
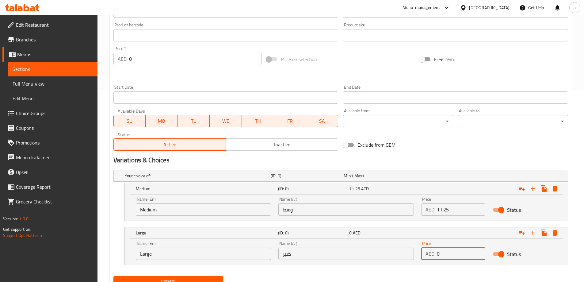
click at [439, 264] on div "Name (En) Large Name (En) Name (Ar) كبير Name (Ar) Price AED 0 Price Status" at bounding box center [346, 251] width 443 height 26
click at [455, 246] on div "Price AED 0 Price" at bounding box center [453, 250] width 64 height 19
click at [453, 254] on input "0" at bounding box center [461, 253] width 48 height 12
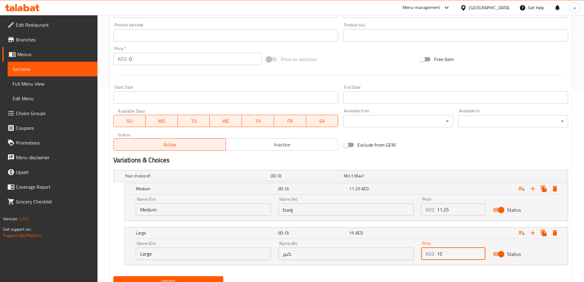
type input "15"
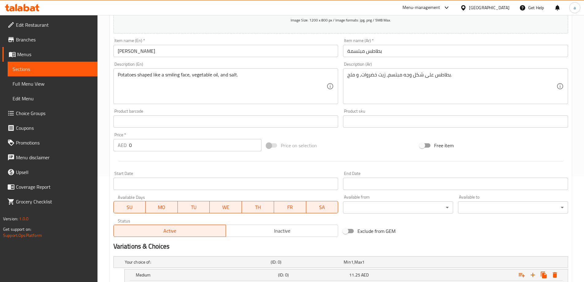
scroll to position [65, 0]
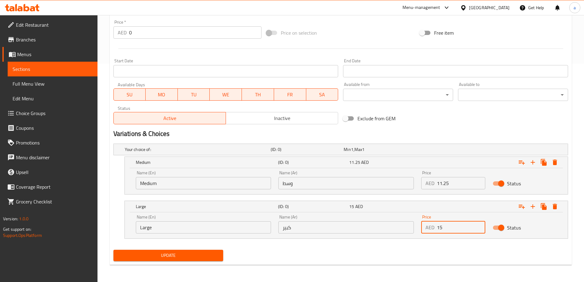
click at [189, 250] on button "Update" at bounding box center [168, 255] width 110 height 11
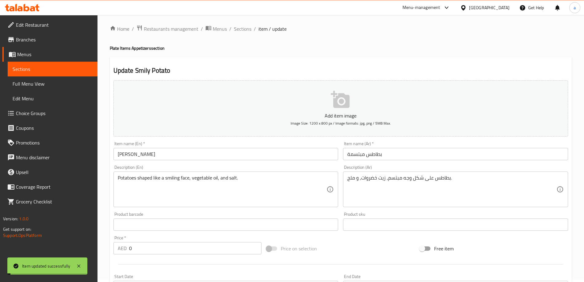
scroll to position [0, 0]
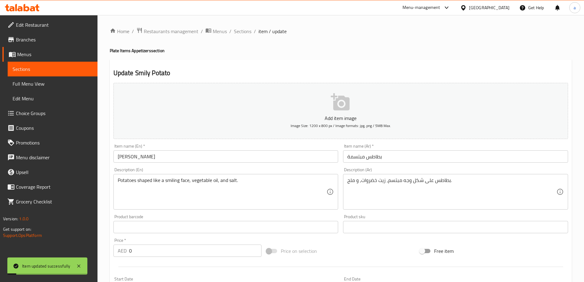
click at [247, 26] on div "Home / Restaurants management / Menus / Sections / item / update Plate Items Ap…" at bounding box center [340, 257] width 486 height 485
click at [245, 35] on span "Sections" at bounding box center [242, 31] width 17 height 7
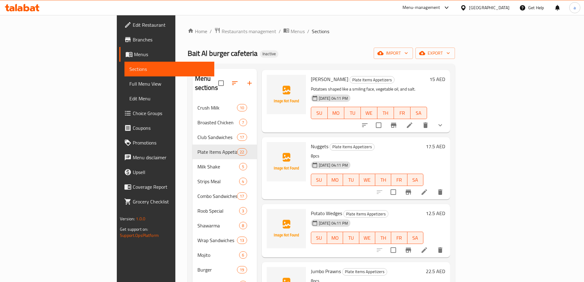
scroll to position [1103, 0]
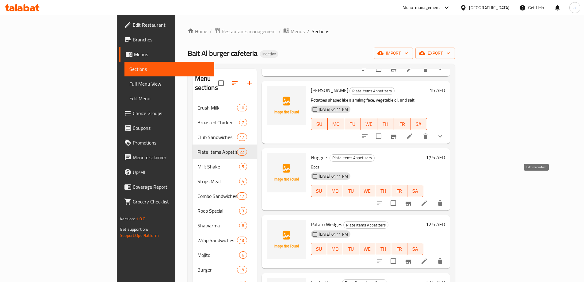
click at [428, 199] on icon at bounding box center [424, 202] width 7 height 7
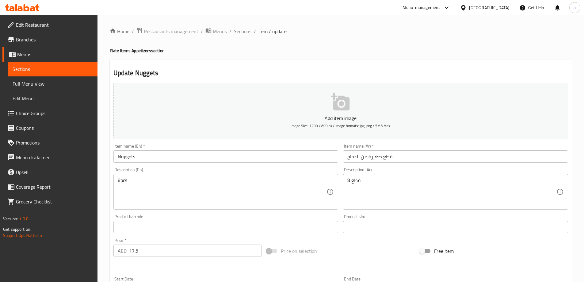
click at [432, 154] on input "قطع صغيرة من الدجاج" at bounding box center [455, 156] width 225 height 12
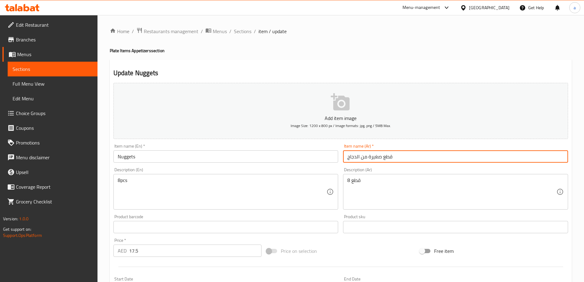
click at [432, 154] on input "قطع صغيرة من الدجاج" at bounding box center [455, 156] width 225 height 12
type input "k"
click at [161, 165] on div "Item name (En)   * Nuggets Item name (En) *" at bounding box center [226, 153] width 230 height 24
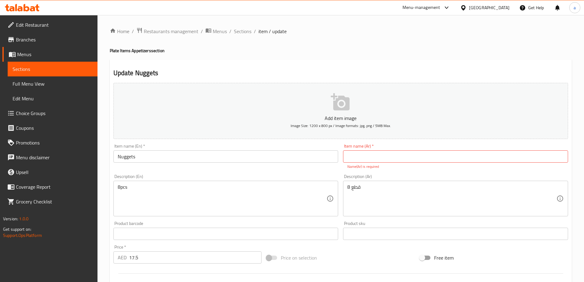
click at [157, 159] on input "Nuggets" at bounding box center [225, 156] width 225 height 12
click at [415, 155] on input "text" at bounding box center [455, 156] width 225 height 12
paste input "ناجتس"
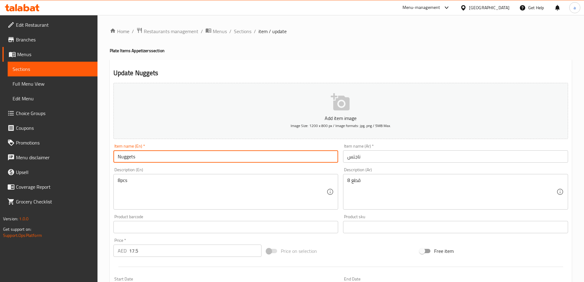
click at [294, 162] on input "Nuggets" at bounding box center [225, 156] width 225 height 12
click at [376, 160] on input "ناجتس" at bounding box center [455, 156] width 225 height 12
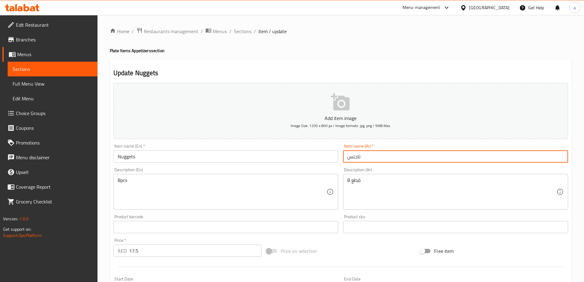
click at [376, 160] on input "ناجتس" at bounding box center [455, 156] width 225 height 12
paste input "(8 قطع)"
type input "ناجتس (8 قطع)"
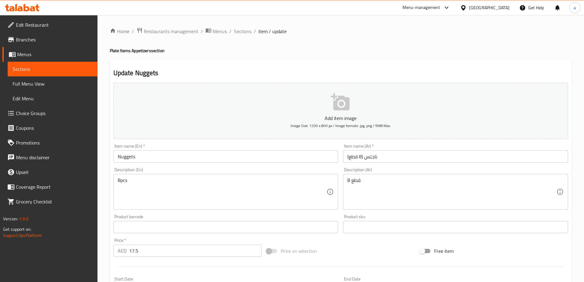
click at [182, 154] on input "Nuggets" at bounding box center [225, 156] width 225 height 12
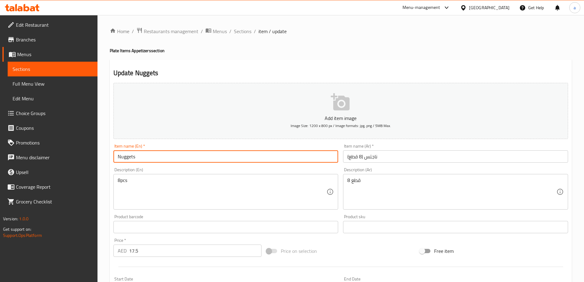
click at [182, 154] on input "Nuggets" at bounding box center [225, 156] width 225 height 12
paste input "(8pcs)"
type input "Nuggets (8pcs)"
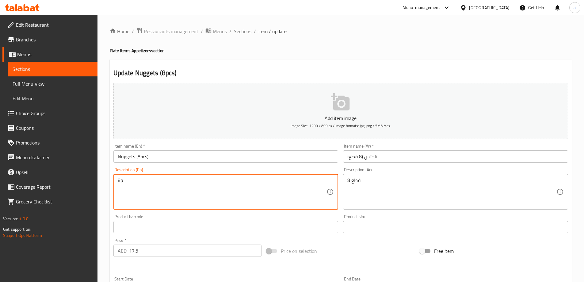
type textarea "8"
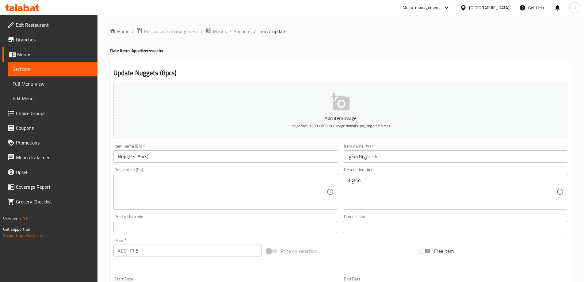
click at [273, 198] on textarea at bounding box center [222, 191] width 209 height 29
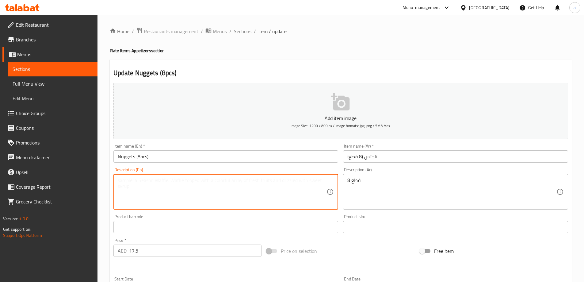
paste textarea "Small fried chicken pieces, flour, egg, and spices."
type textarea "Small fried chicken pieces, flour, egg, and spices."
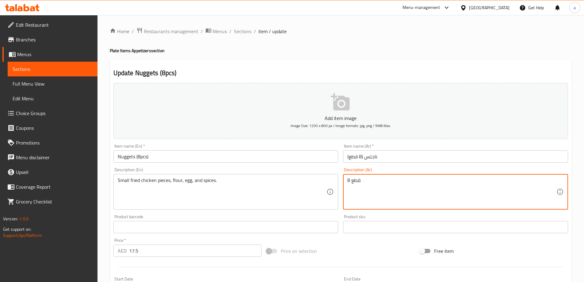
click at [411, 183] on textarea "8 قطع" at bounding box center [451, 191] width 209 height 29
type textarea "8"
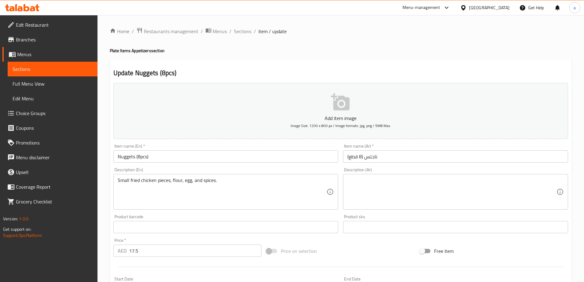
click at [443, 191] on textarea at bounding box center [451, 191] width 209 height 29
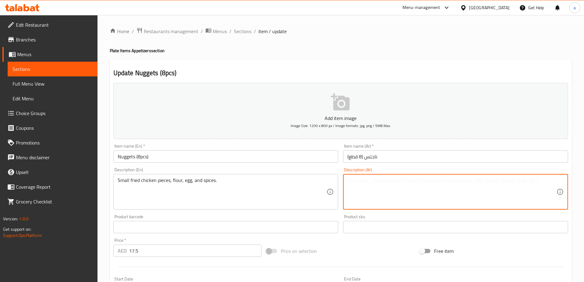
paste textarea "Small fried chicken pieces, flour, egg, and spices."
type textarea "Small fri"
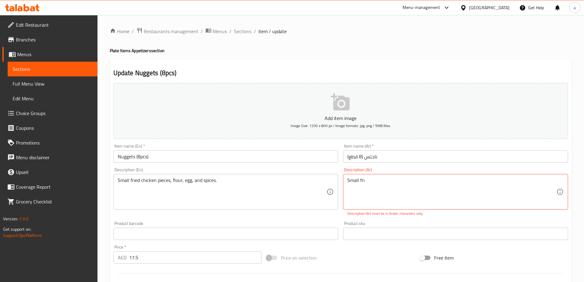
click at [436, 189] on textarea "Small fri" at bounding box center [451, 191] width 209 height 29
click at [421, 218] on div "Product sku Product sku" at bounding box center [455, 223] width 225 height 19
click at [423, 191] on textarea at bounding box center [451, 191] width 209 height 29
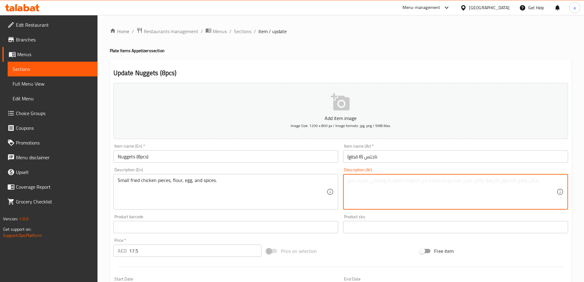
paste textarea "قطع دجاج صغيرة مقلية, طحين, بيض, و بهارات."
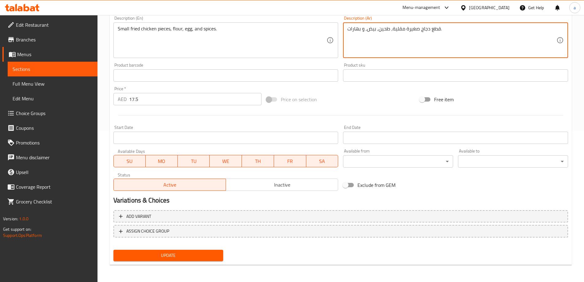
type textarea "قطع دجاج صغيرة مقلية, طحين, بيض, و بهارات."
click at [169, 252] on span "Update" at bounding box center [168, 255] width 100 height 8
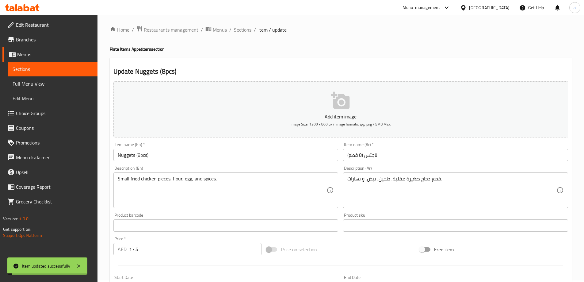
scroll to position [0, 0]
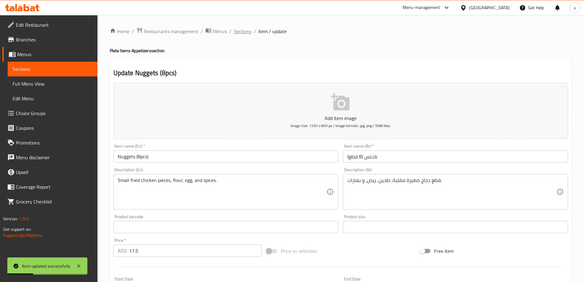
click at [248, 28] on span "Sections" at bounding box center [242, 31] width 17 height 7
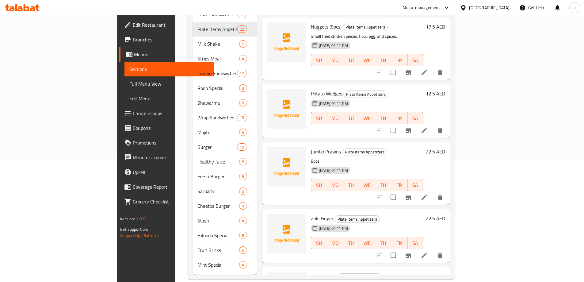
scroll to position [1081, 0]
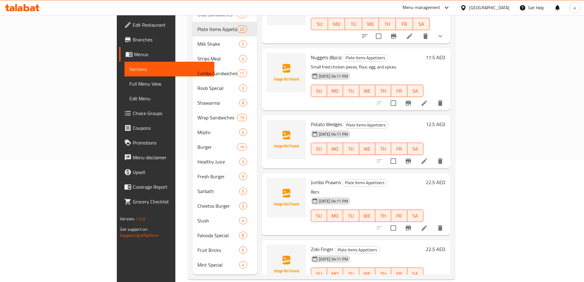
click at [433, 155] on li at bounding box center [424, 160] width 17 height 11
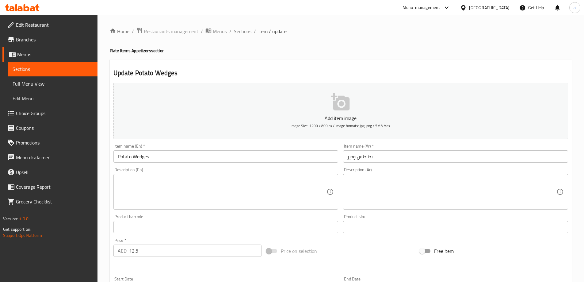
click at [224, 154] on input "Potato Wedges" at bounding box center [225, 156] width 225 height 12
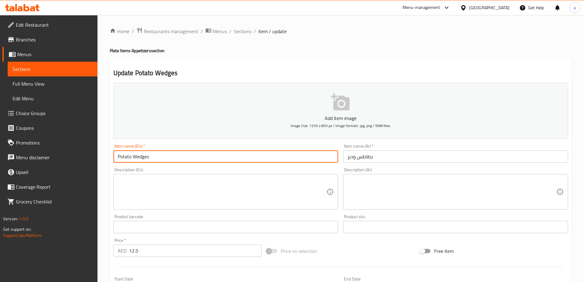
click at [224, 154] on input "Potato Wedges" at bounding box center [225, 156] width 225 height 12
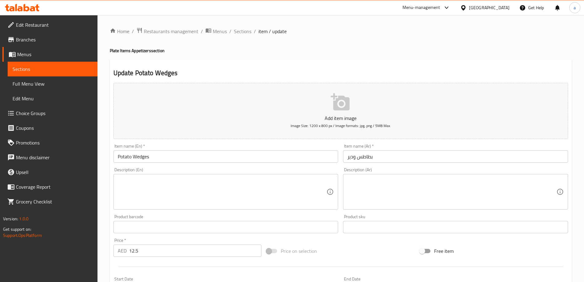
click at [209, 209] on div "Description (En)" at bounding box center [225, 192] width 225 height 36
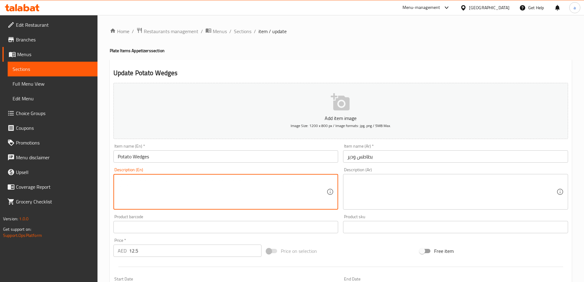
paste textarea "Thick potato slices, vegetable oil, spices, and salt."
type textarea "Thick potato slices, vegetable oil, spices, and salt."
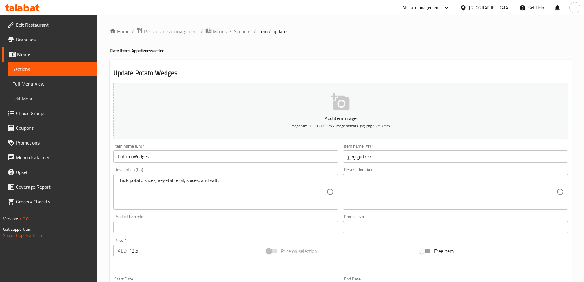
click at [419, 194] on textarea at bounding box center [451, 191] width 209 height 29
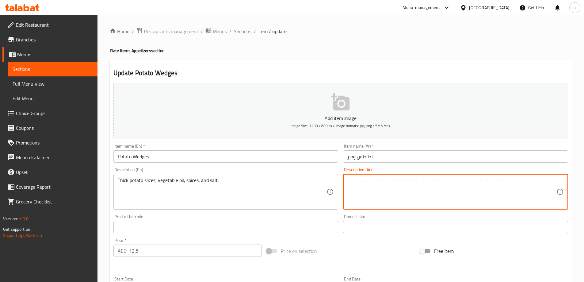
paste textarea "قطع بطاطا سميكة, زيت نباتي, بهارات, و ملح."
click at [363, 155] on input "بطاطس ودير" at bounding box center [455, 156] width 225 height 12
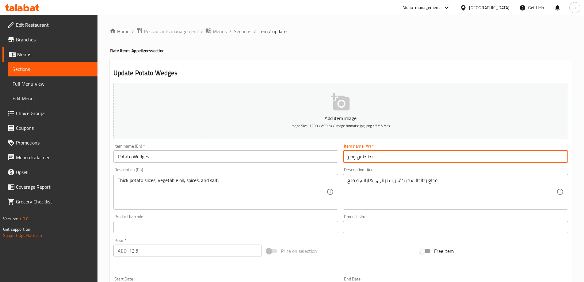
click at [363, 155] on input "بطاطس ودير" at bounding box center [455, 156] width 225 height 12
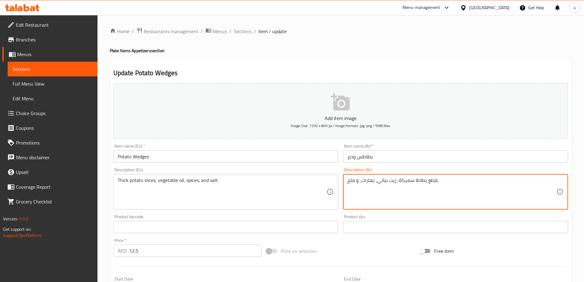
click at [420, 179] on textarea "قطع بطاطا سميكة, زيت نباتي, بهارات, و ملح." at bounding box center [451, 191] width 209 height 29
paste textarea
click at [380, 179] on textarea "قطع بطاطس سميكة, زيت نباتي, بهارات, و ملح." at bounding box center [451, 191] width 209 height 29
type textarea "قطع بطاطس سميكة, زيت خضروات, بهارات, و ملح."
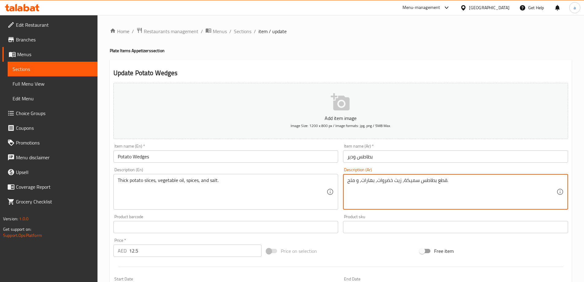
click at [148, 156] on input "Potato Wedges" at bounding box center [225, 156] width 225 height 12
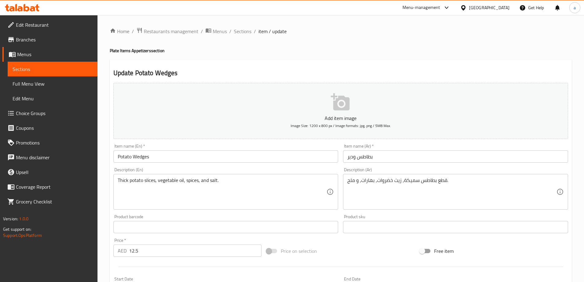
click at [352, 156] on input "بطاطس ودير" at bounding box center [455, 156] width 225 height 12
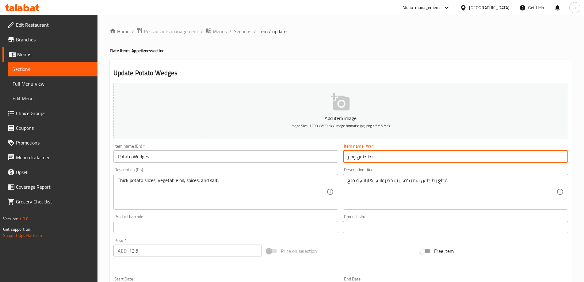
paste input "يدجز"
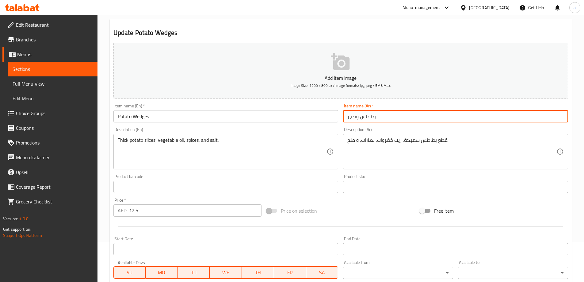
scroll to position [151, 0]
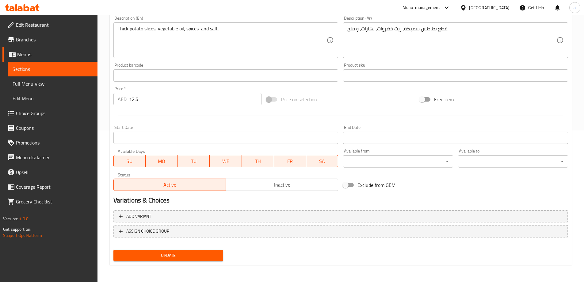
type input "بطاطس ويدجز"
click at [191, 258] on span "Update" at bounding box center [168, 255] width 100 height 8
click at [189, 100] on input "12.5" at bounding box center [195, 99] width 133 height 12
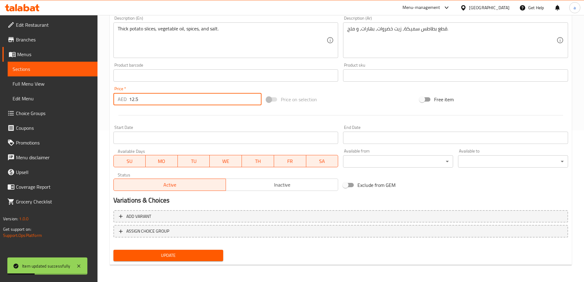
click at [189, 100] on input "12.5" at bounding box center [195, 99] width 133 height 12
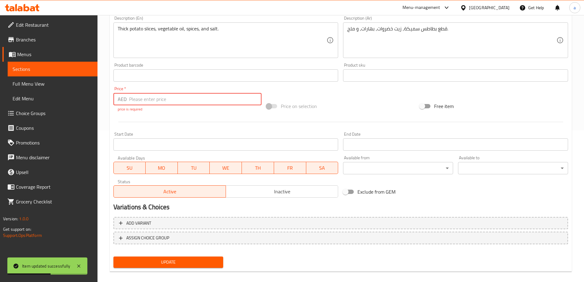
click at [168, 230] on div "Add variant ASSIGN CHOICE GROUP" at bounding box center [340, 234] width 459 height 40
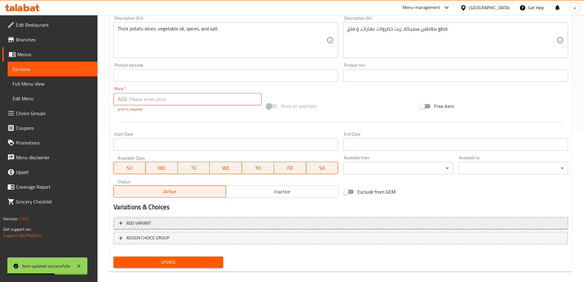
click at [174, 221] on span "Add variant" at bounding box center [341, 223] width 444 height 8
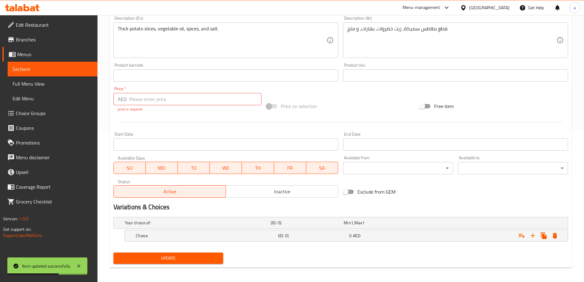
click at [157, 94] on input "number" at bounding box center [195, 99] width 133 height 12
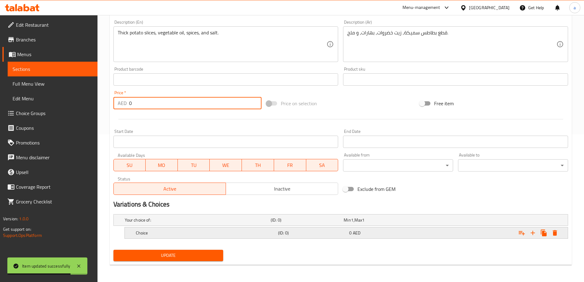
type input "0"
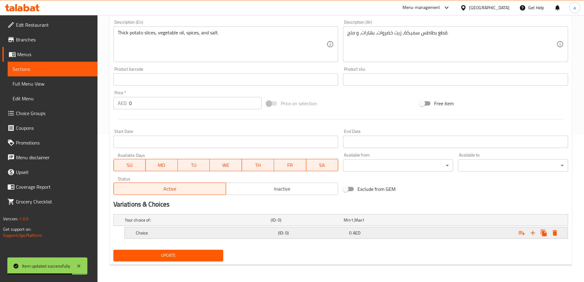
click at [258, 237] on div "Choice (ID: 0) 0 AED" at bounding box center [348, 232] width 427 height 13
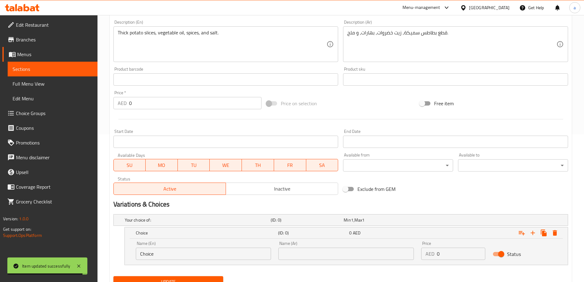
click at [250, 259] on input "Choice" at bounding box center [203, 253] width 135 height 12
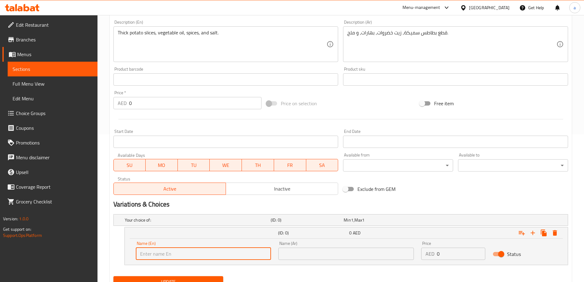
type input "ة"
click at [250, 259] on input "text" at bounding box center [203, 253] width 135 height 12
type input "Medium"
click at [286, 251] on input "text" at bounding box center [345, 253] width 135 height 12
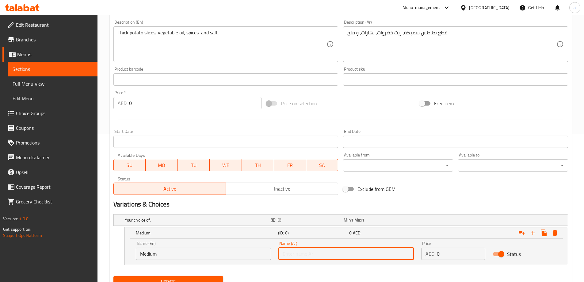
click at [286, 251] on input "text" at bounding box center [345, 253] width 135 height 12
type input "وسط"
click at [459, 258] on input "0" at bounding box center [461, 253] width 48 height 12
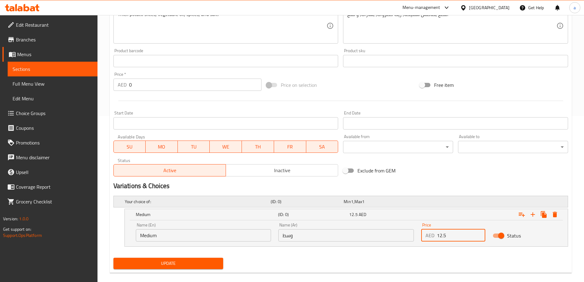
scroll to position [174, 0]
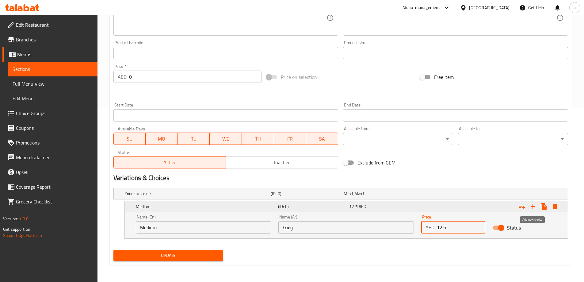
type input "12.5"
click at [531, 209] on icon "Expand" at bounding box center [532, 206] width 7 height 7
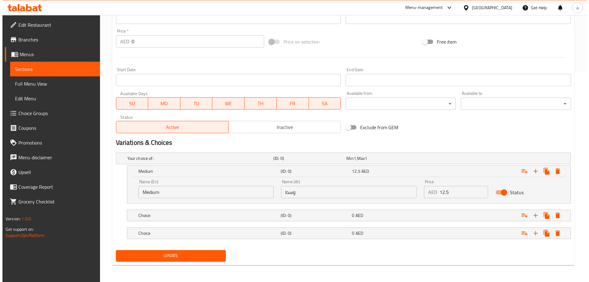
scroll to position [209, 0]
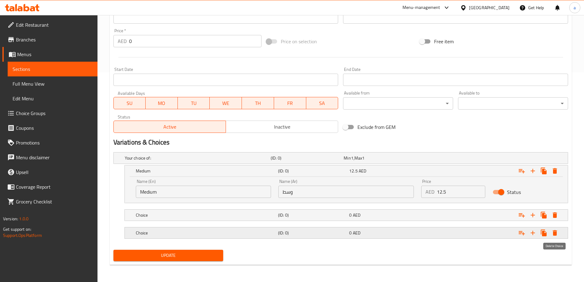
click at [557, 229] on icon "Expand" at bounding box center [554, 232] width 7 height 7
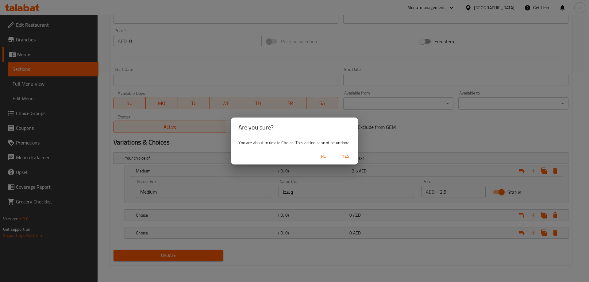
click at [348, 154] on span "Yes" at bounding box center [345, 156] width 15 height 8
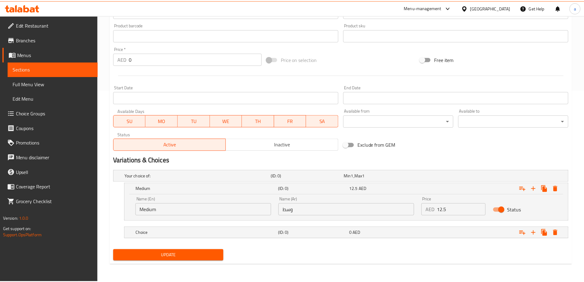
scroll to position [192, 0]
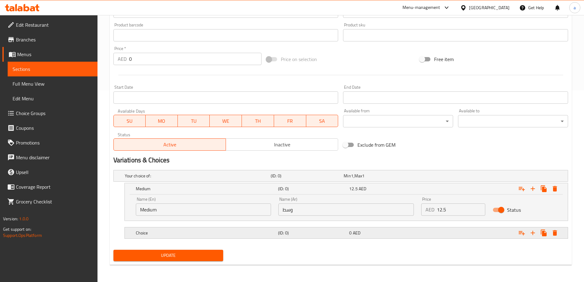
click at [251, 231] on h5 "Choice" at bounding box center [206, 233] width 140 height 6
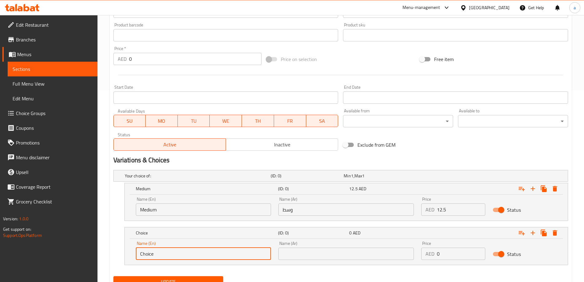
click at [212, 249] on input "Choice" at bounding box center [203, 253] width 135 height 12
click at [212, 249] on input "text" at bounding box center [203, 253] width 135 height 12
type input "Large"
click at [333, 247] on div "Name (Ar) Name (Ar)" at bounding box center [345, 250] width 135 height 19
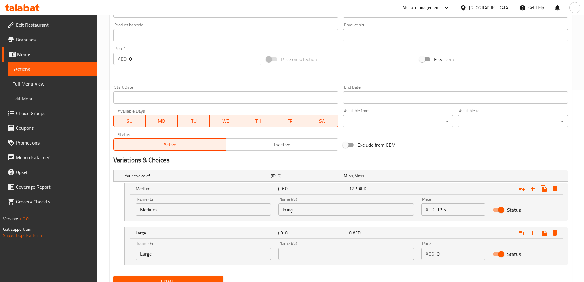
click at [333, 252] on input "text" at bounding box center [345, 253] width 135 height 12
type input "كبير"
click at [442, 256] on input "0" at bounding box center [461, 253] width 48 height 12
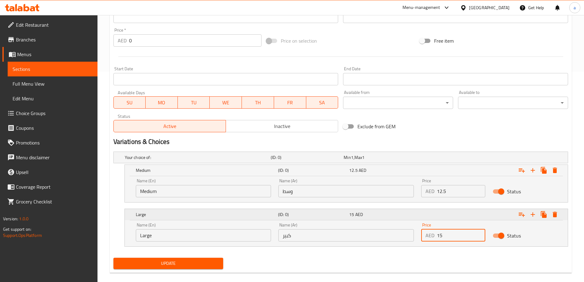
scroll to position [218, 0]
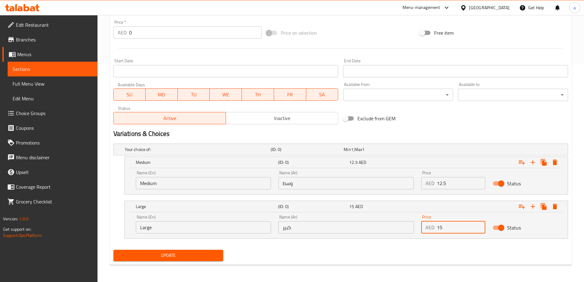
type input "15"
click at [197, 262] on div "Update" at bounding box center [168, 255] width 115 height 16
click at [199, 258] on span "Update" at bounding box center [168, 255] width 100 height 8
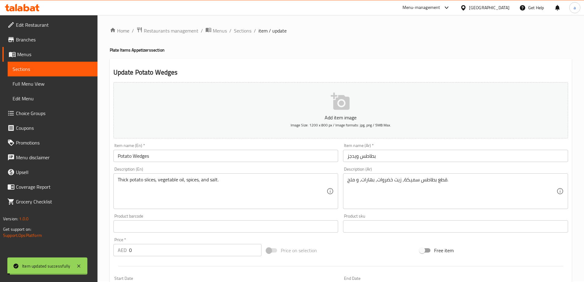
scroll to position [0, 0]
click at [242, 31] on span "Sections" at bounding box center [242, 31] width 17 height 7
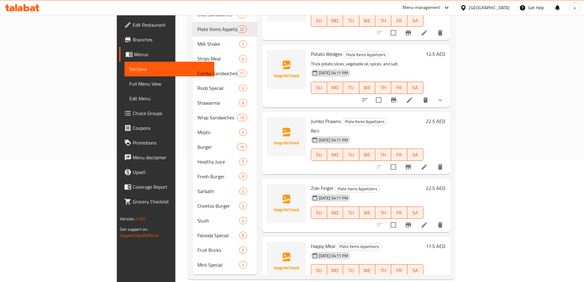
scroll to position [123, 0]
click at [428, 162] on icon at bounding box center [424, 165] width 7 height 7
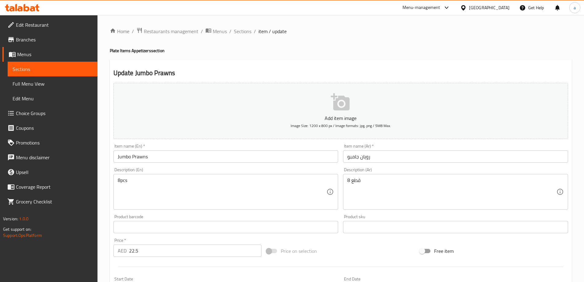
click at [232, 192] on textarea "8pcs" at bounding box center [222, 191] width 209 height 29
click at [278, 160] on input "Jumbo Prawns" at bounding box center [225, 156] width 225 height 12
click at [278, 159] on input "Jumbo Prawns" at bounding box center [225, 156] width 225 height 12
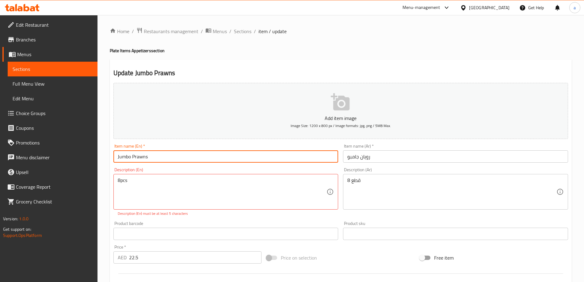
click at [278, 159] on input "Jumbo Prawns" at bounding box center [225, 156] width 225 height 12
paste input "text"
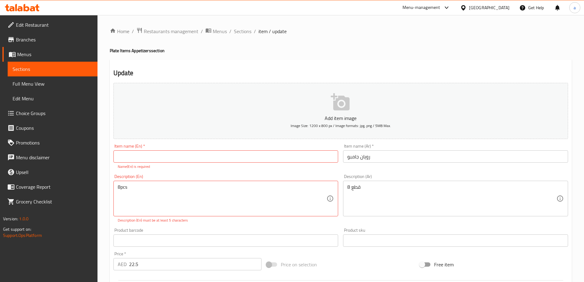
click at [288, 160] on input "text" at bounding box center [225, 156] width 225 height 12
paste input "Jumbo Prawns (8pcs)"
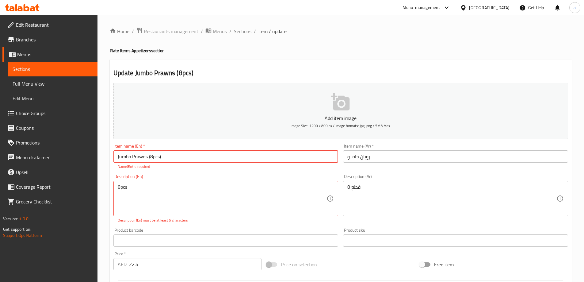
type input "Jumbo Prawns (8pcs)"
click at [389, 160] on input "رویان جامبو" at bounding box center [455, 156] width 225 height 12
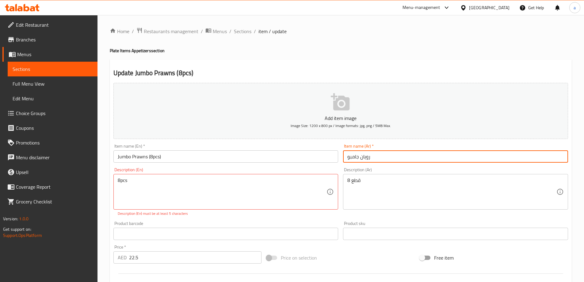
click at [389, 160] on input "رویان جامبو" at bounding box center [455, 156] width 225 height 12
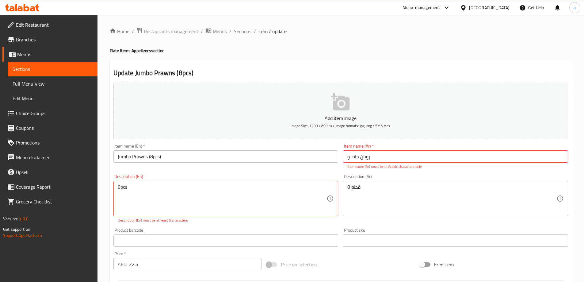
click at [391, 159] on input "رویان جامبو" at bounding box center [455, 156] width 225 height 12
paste input "بيان جامبو (8 قطع)"
type input "روبيان جامبو (8 قطع)"
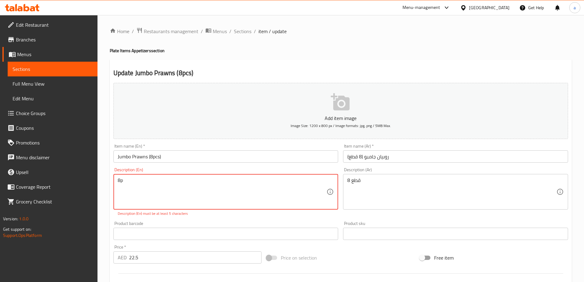
type textarea "8"
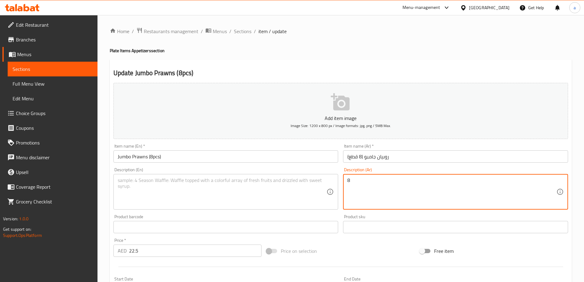
type textarea "8"
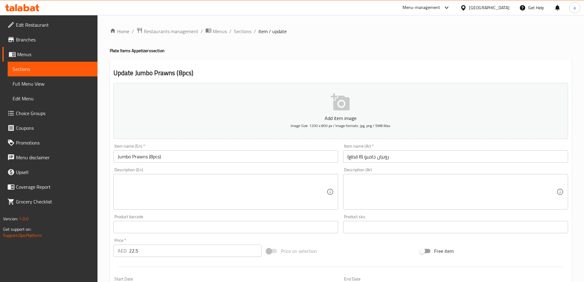
click at [281, 195] on textarea at bounding box center [222, 191] width 209 height 29
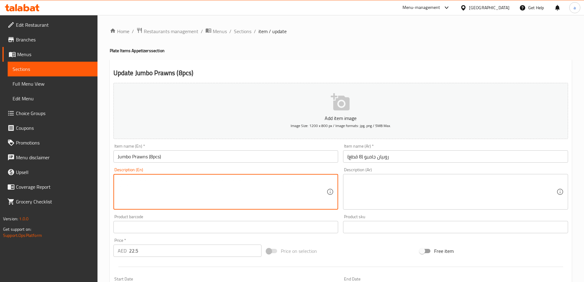
paste textarea "Large fried prawns, flour, egg, spices, and bread."
type textarea "Large fried prawns, flour, egg, spices, and bread."
click at [377, 185] on textarea at bounding box center [451, 191] width 209 height 29
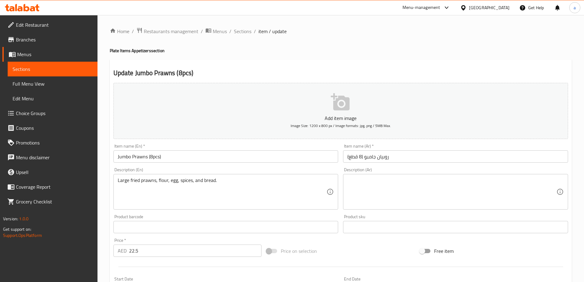
click at [371, 189] on textarea at bounding box center [451, 191] width 209 height 29
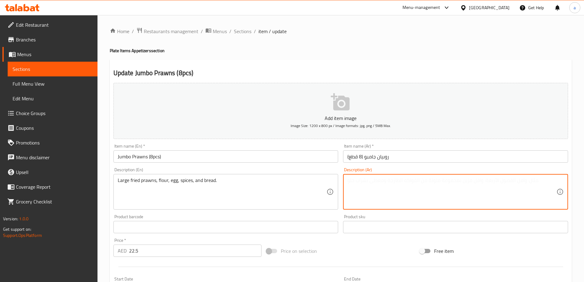
paste textarea "روبيان كبير مقلي, طحين, بيض, بهارات, و خبز."
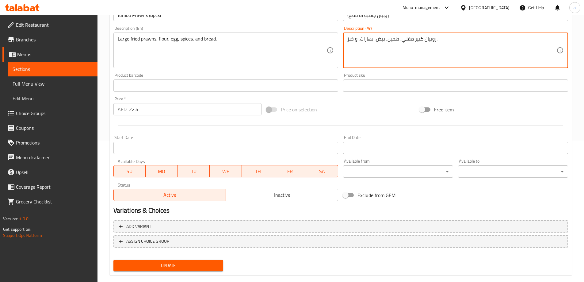
scroll to position [151, 0]
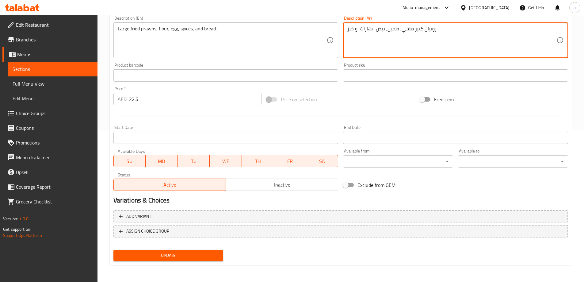
type textarea "روبيان كبير مقلي, طحين, بيض, بهارات, و خبز."
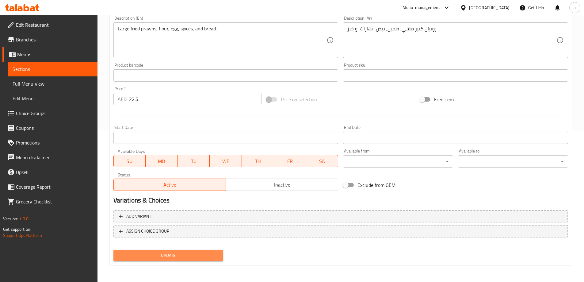
click at [195, 254] on span "Update" at bounding box center [168, 255] width 100 height 8
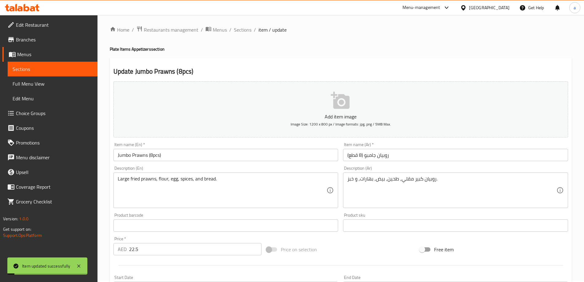
scroll to position [0, 0]
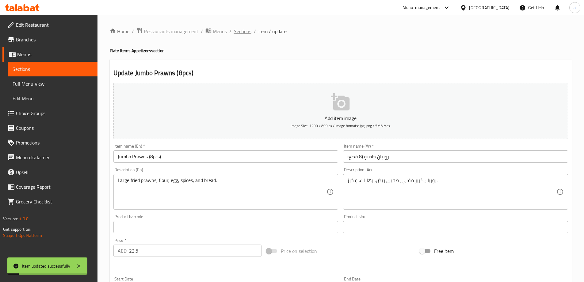
click at [238, 28] on span "Sections" at bounding box center [242, 31] width 17 height 7
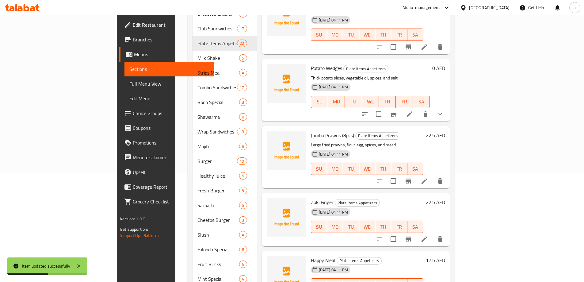
scroll to position [123, 0]
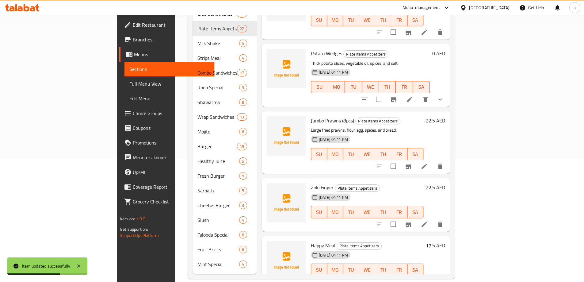
click at [433, 219] on li at bounding box center [424, 224] width 17 height 11
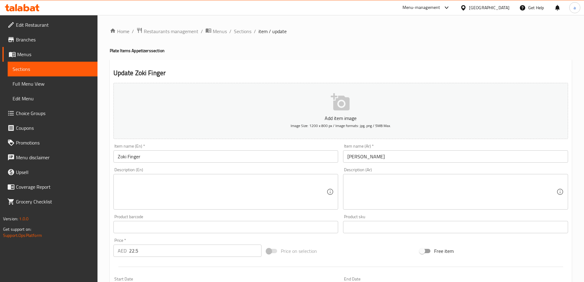
click at [161, 154] on input "Zoki Finger" at bounding box center [225, 156] width 225 height 12
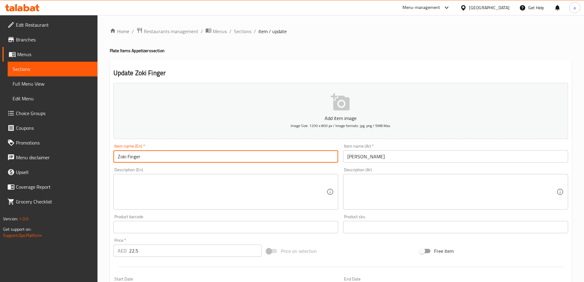
click at [161, 154] on input "Zoki Finger" at bounding box center [225, 156] width 225 height 12
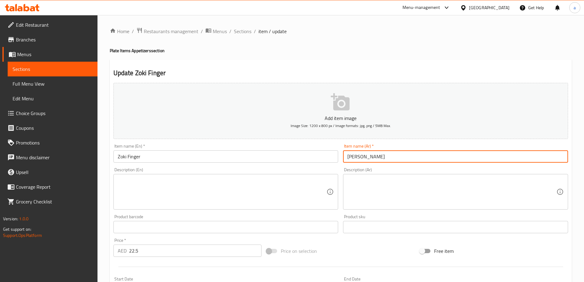
click at [370, 155] on input "[PERSON_NAME]" at bounding box center [455, 156] width 225 height 12
click at [368, 161] on input "[PERSON_NAME]" at bounding box center [455, 156] width 225 height 12
click at [365, 157] on input "[PERSON_NAME]" at bounding box center [455, 156] width 225 height 12
click at [368, 159] on input "[PERSON_NAME]" at bounding box center [455, 156] width 225 height 12
click at [368, 158] on input "[PERSON_NAME]" at bounding box center [455, 156] width 225 height 12
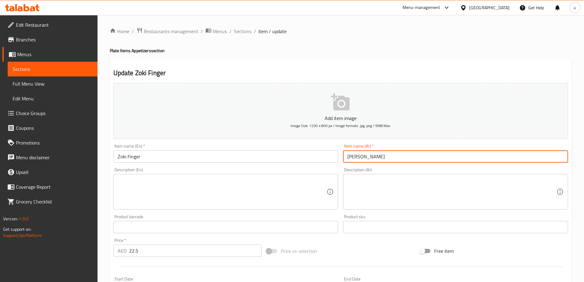
click at [368, 158] on input "[PERSON_NAME]" at bounding box center [455, 156] width 225 height 12
type input "[PERSON_NAME]"
click at [217, 185] on textarea at bounding box center [222, 191] width 209 height 29
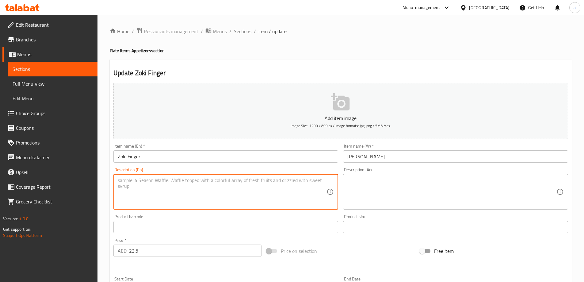
click at [124, 159] on input "Zoki Finger" at bounding box center [225, 156] width 225 height 12
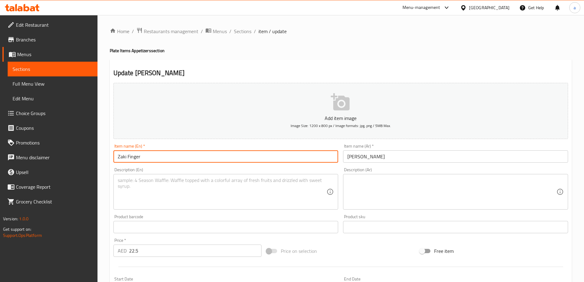
type input "Zaki Finger"
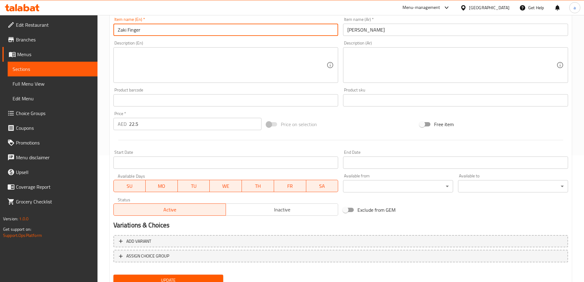
scroll to position [151, 0]
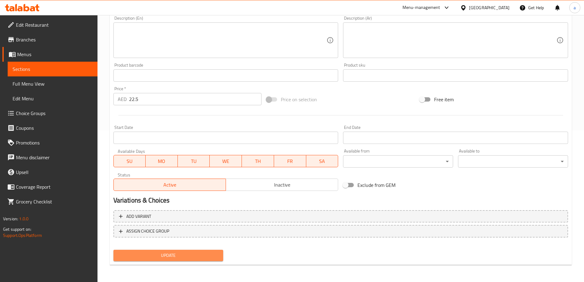
click at [172, 258] on span "Update" at bounding box center [168, 255] width 100 height 8
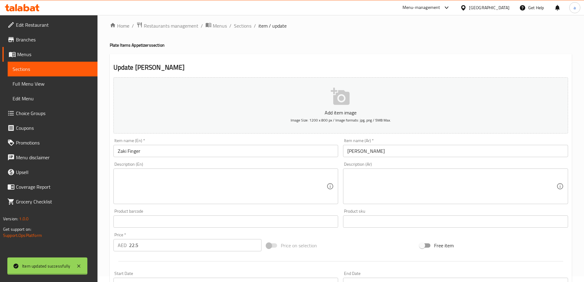
scroll to position [0, 0]
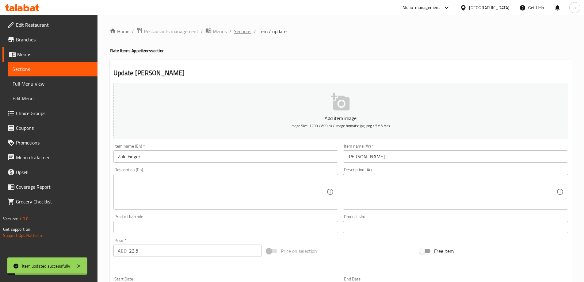
click at [246, 31] on span "Sections" at bounding box center [242, 31] width 17 height 7
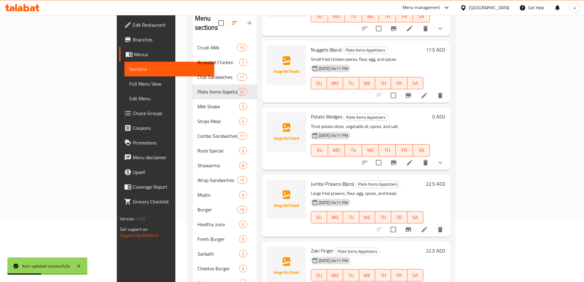
scroll to position [123, 0]
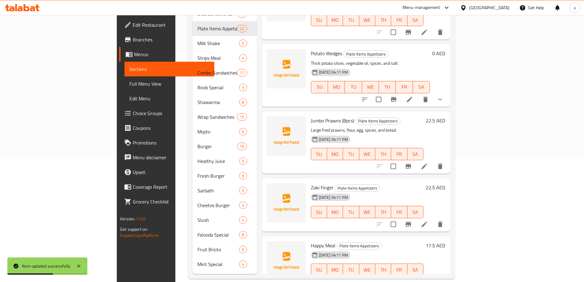
click at [428, 278] on icon at bounding box center [424, 281] width 7 height 7
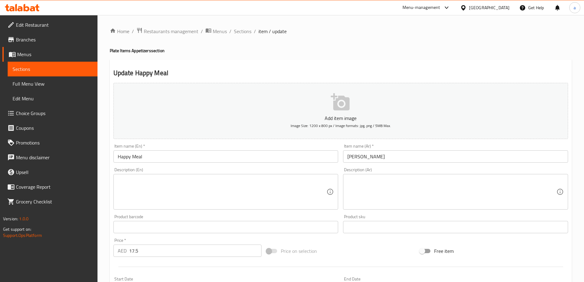
click at [262, 182] on textarea at bounding box center [222, 191] width 209 height 29
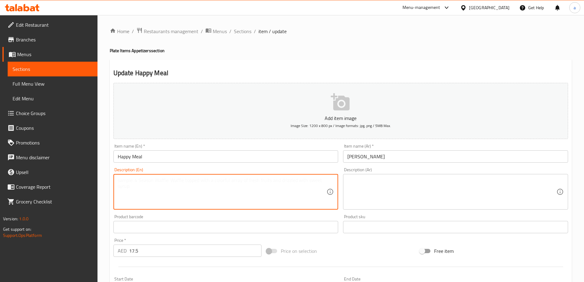
paste textarea "Chicken nuggets, fried potatoes, bread, and juice."
type textarea "Chicken nuggets, fried potatoes, bread, and juice."
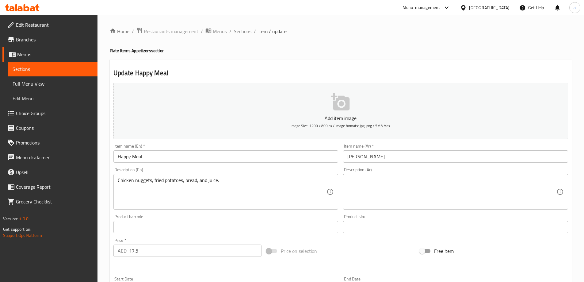
click at [432, 153] on input "[PERSON_NAME]" at bounding box center [455, 156] width 225 height 12
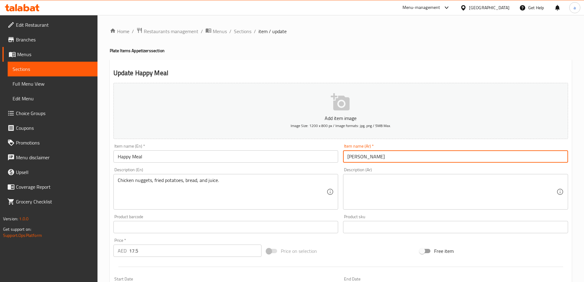
click at [432, 153] on input "[PERSON_NAME]" at bounding box center [455, 156] width 225 height 12
paste input "جب"
type input "وجبة سعيدة"
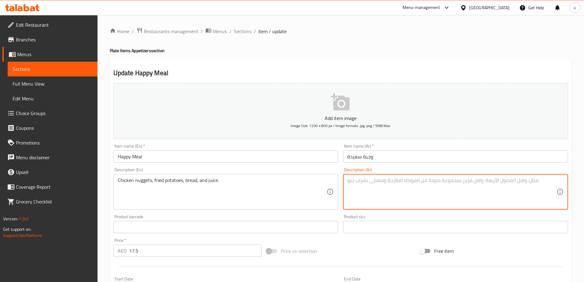
click at [388, 189] on textarea at bounding box center [451, 191] width 209 height 29
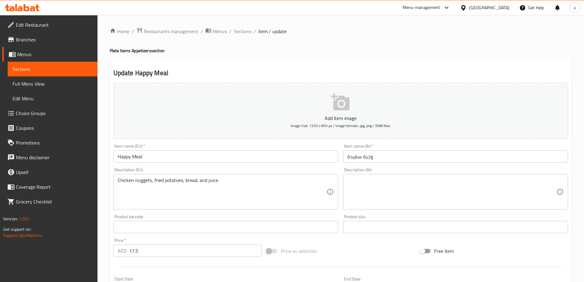
click at [382, 193] on textarea at bounding box center [451, 191] width 209 height 29
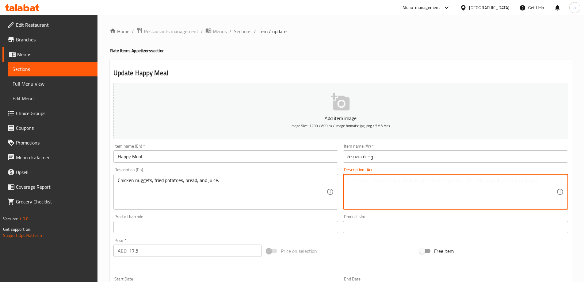
paste textarea "دجاج ناجتس, بطاطا مقلية, خبز, و عصير."
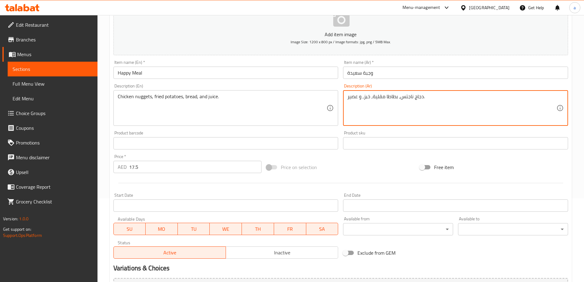
scroll to position [92, 0]
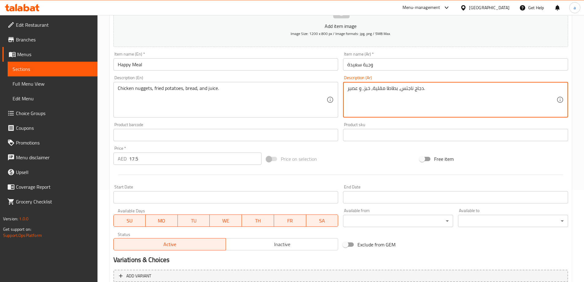
click at [391, 90] on textarea "دجاج ناجتس, بطاطا مقلية, خبز, و عصير." at bounding box center [451, 99] width 209 height 29
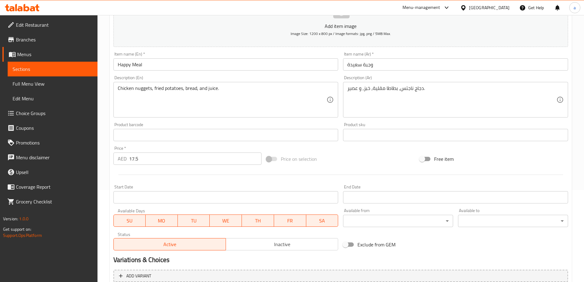
click at [392, 85] on textarea "دجاج ناجتس, بطاطا مقلية, خبز, و عصير." at bounding box center [451, 99] width 209 height 29
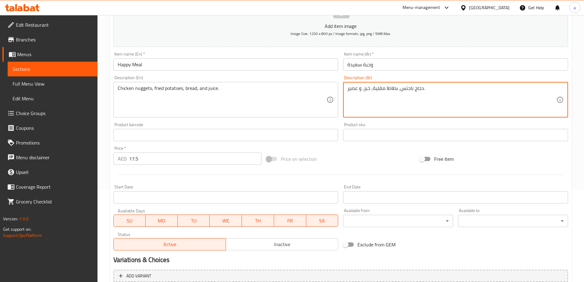
click at [392, 85] on textarea "دجاج ناجتس, بطاطا مقلية, خبز, و عصير." at bounding box center [451, 99] width 209 height 29
paste textarea
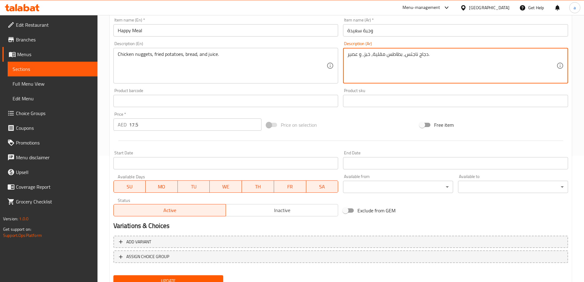
scroll to position [151, 0]
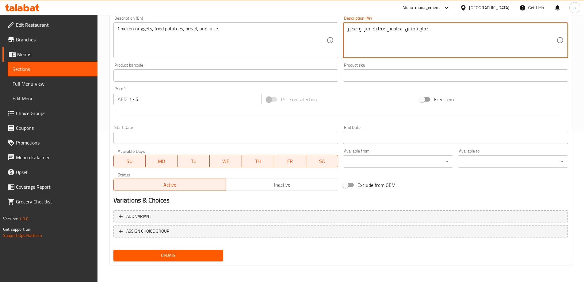
type textarea "دجاج ناجتس, بطاطس مقلية, خبز, و عصير."
click at [183, 253] on span "Update" at bounding box center [168, 255] width 100 height 8
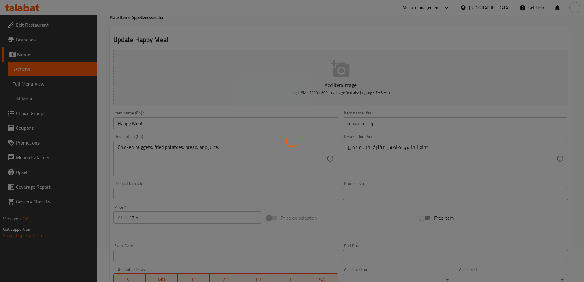
scroll to position [0, 0]
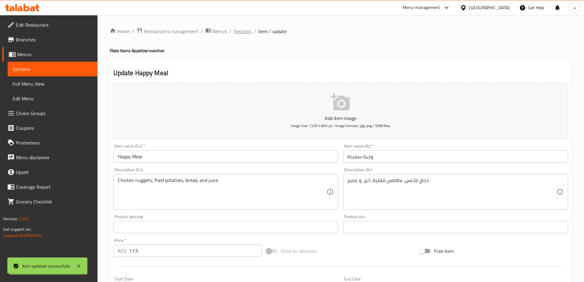
click at [241, 28] on span "Sections" at bounding box center [242, 31] width 17 height 7
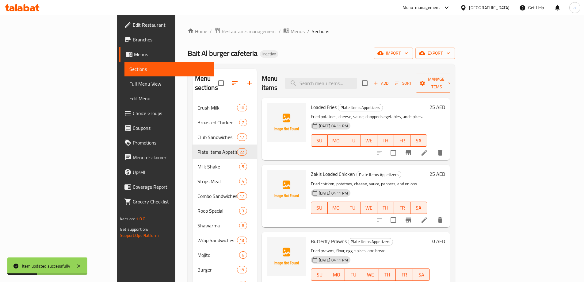
click at [124, 88] on link "Full Menu View" at bounding box center [169, 83] width 90 height 15
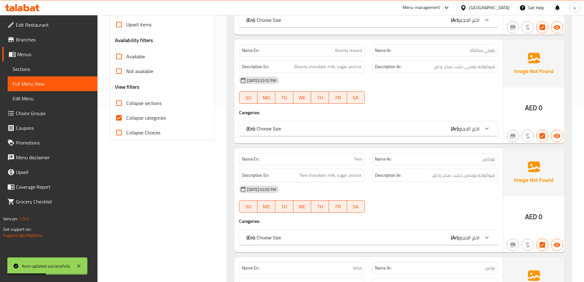
scroll to position [215, 0]
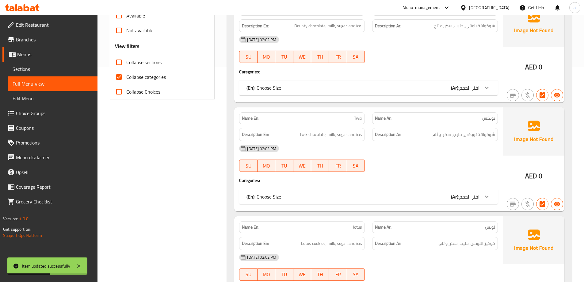
click at [137, 68] on label "Collapse sections" at bounding box center [137, 62] width 50 height 15
click at [126, 68] on input "Collapse sections" at bounding box center [119, 62] width 15 height 15
checkbox input "true"
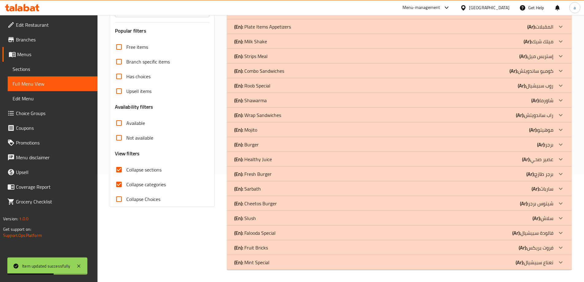
click at [139, 84] on label "Upsell items" at bounding box center [132, 91] width 40 height 15
click at [126, 84] on input "Upsell items" at bounding box center [119, 91] width 15 height 15
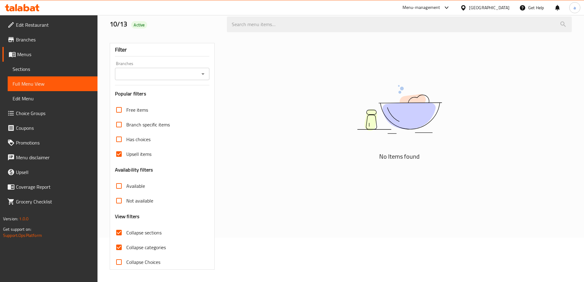
click at [122, 156] on input "Upsell items" at bounding box center [119, 154] width 15 height 15
checkbox input "false"
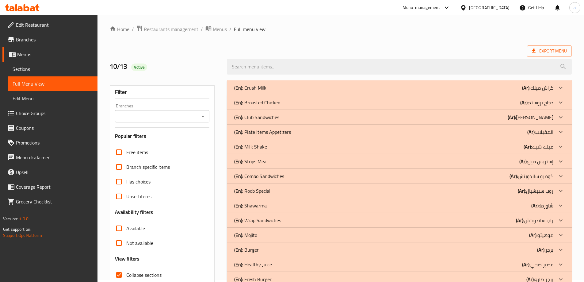
scroll to position [0, 0]
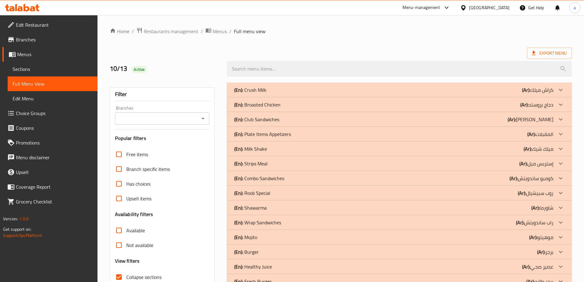
click at [279, 133] on p "(En): Plate Items Appetizers" at bounding box center [262, 133] width 57 height 7
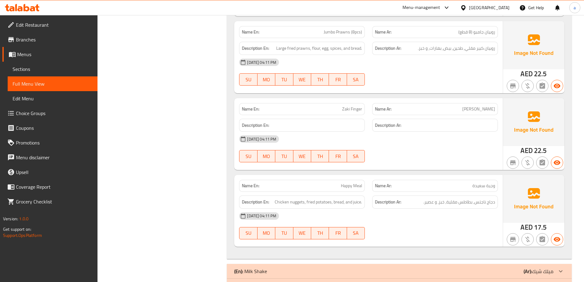
scroll to position [1870, 0]
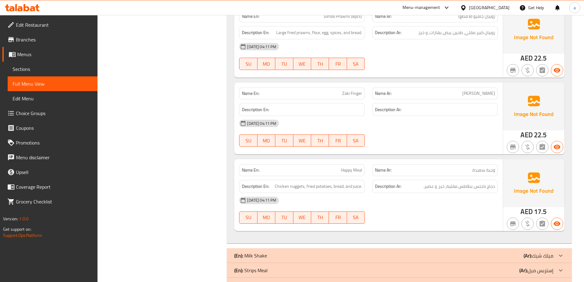
scroll to position [1916, 0]
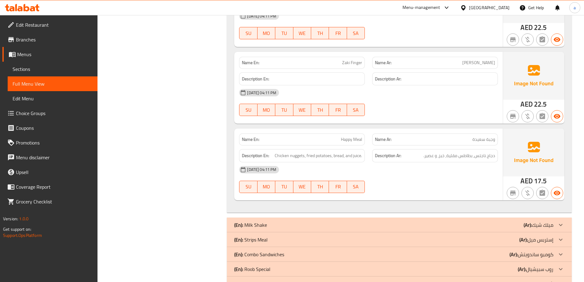
click at [13, 63] on link "Sections" at bounding box center [53, 69] width 90 height 15
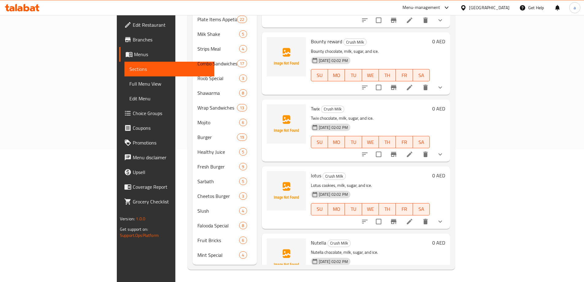
scroll to position [86, 0]
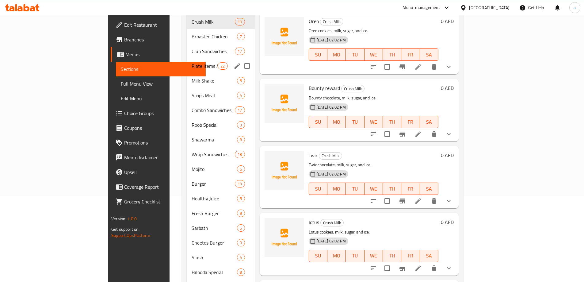
click at [192, 62] on span "Plate Items Appetizers" at bounding box center [205, 65] width 26 height 7
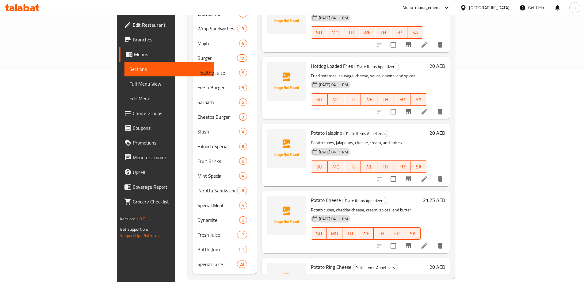
scroll to position [612, 0]
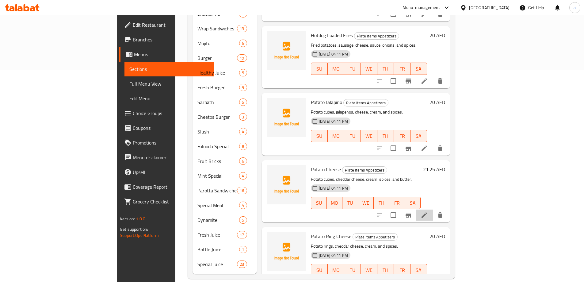
click at [433, 209] on li at bounding box center [424, 214] width 17 height 11
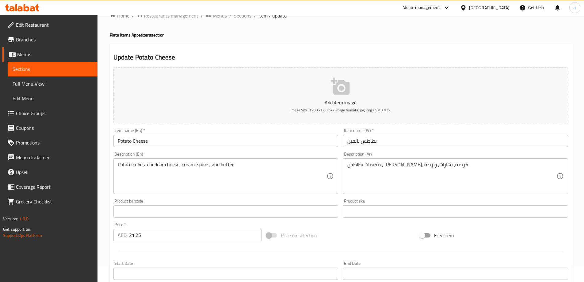
scroll to position [31, 0]
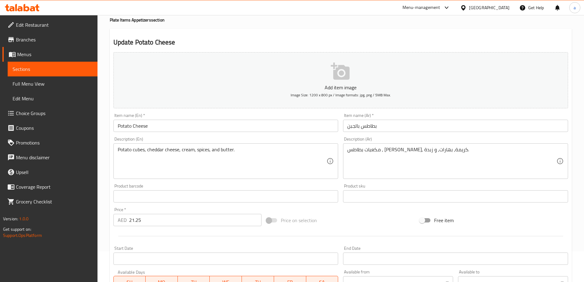
click at [189, 219] on input "21.25" at bounding box center [195, 220] width 133 height 12
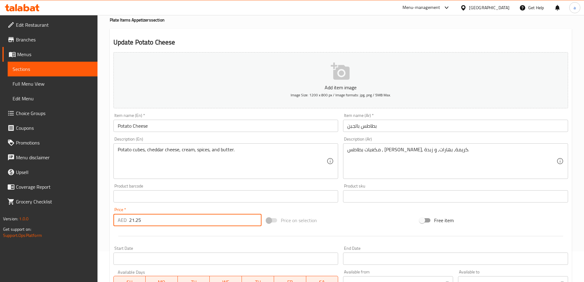
click at [189, 219] on input "21.25" at bounding box center [195, 220] width 133 height 12
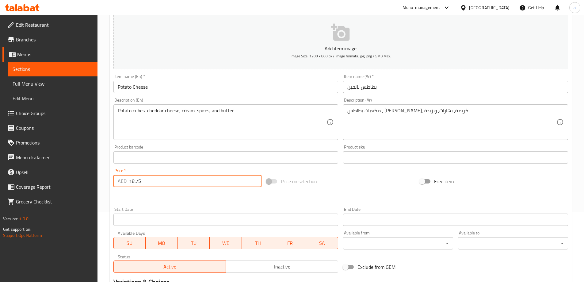
scroll to position [151, 0]
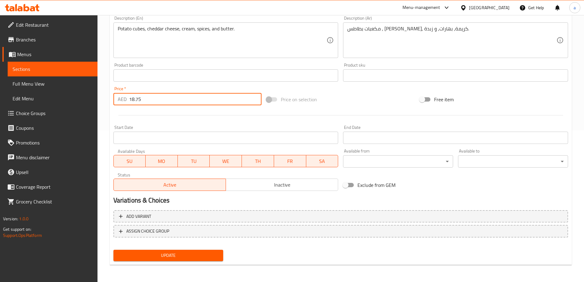
type input "18.75"
click at [194, 251] on span "Update" at bounding box center [168, 255] width 100 height 8
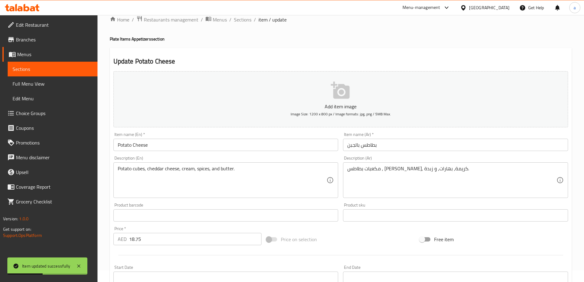
scroll to position [0, 0]
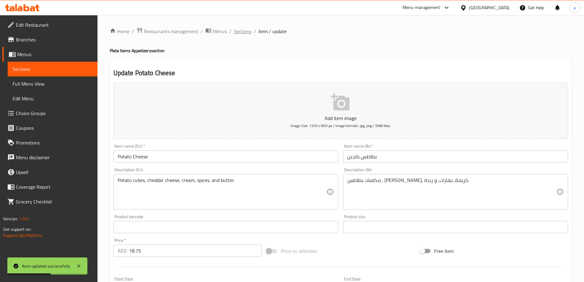
click at [238, 29] on span "Sections" at bounding box center [242, 31] width 17 height 7
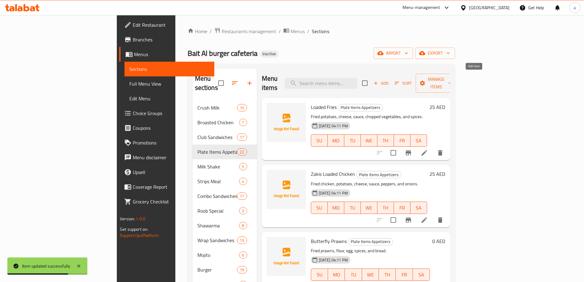
click at [389, 80] on span "Add" at bounding box center [381, 83] width 17 height 7
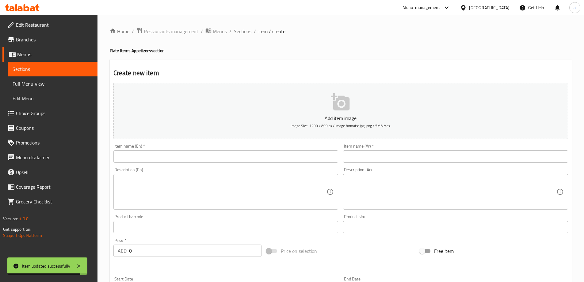
click at [304, 159] on input "text" at bounding box center [225, 156] width 225 height 12
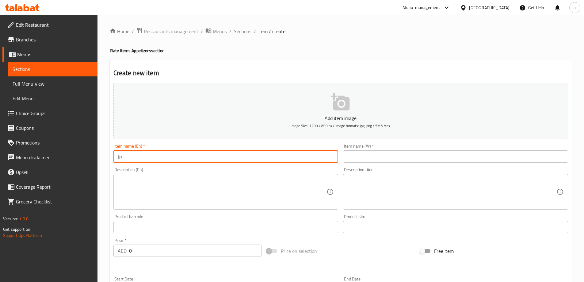
type input "["
type input "potato cheetos"
click at [369, 160] on input "text" at bounding box center [455, 156] width 225 height 12
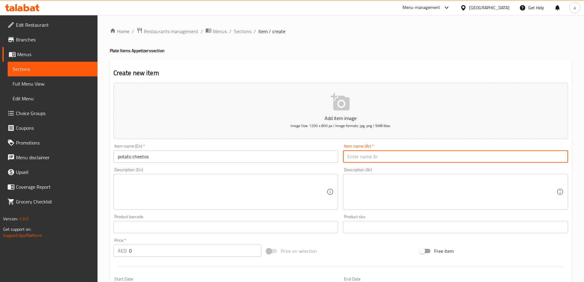
click at [142, 161] on input "potato cheetos" at bounding box center [225, 156] width 225 height 12
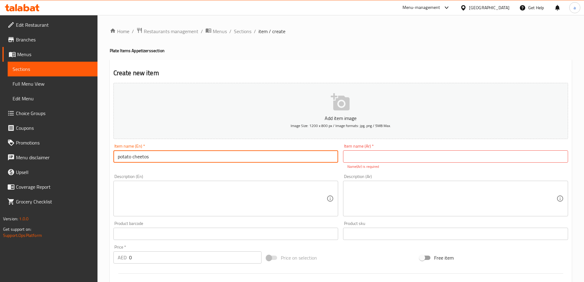
click at [163, 155] on input "potato cheetos" at bounding box center [225, 156] width 225 height 12
click at [389, 156] on input "text" at bounding box center [455, 156] width 225 height 12
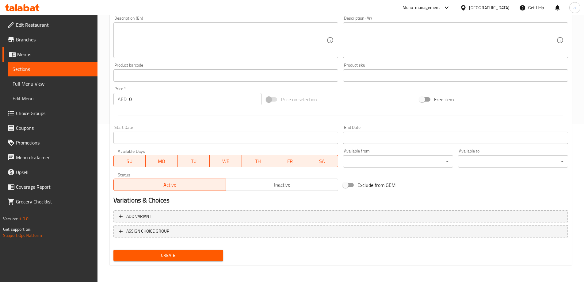
type input "بطاطس شيتوس"
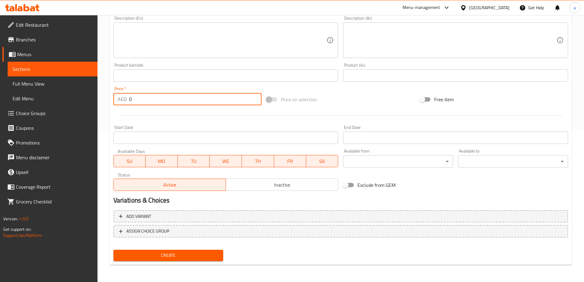
scroll to position [151, 0]
click at [149, 100] on input "0" at bounding box center [195, 99] width 133 height 12
type input "21.25"
click at [203, 256] on span "Create" at bounding box center [168, 255] width 100 height 8
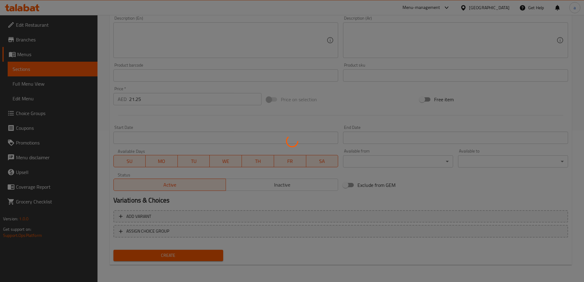
type input "0"
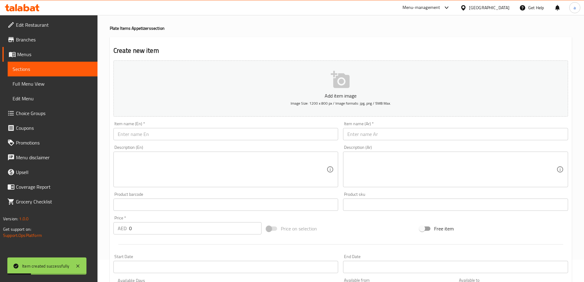
scroll to position [0, 0]
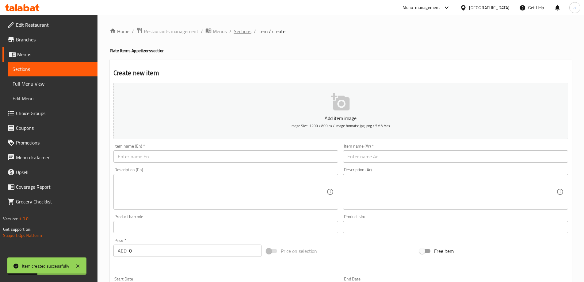
click at [245, 33] on span "Sections" at bounding box center [242, 31] width 17 height 7
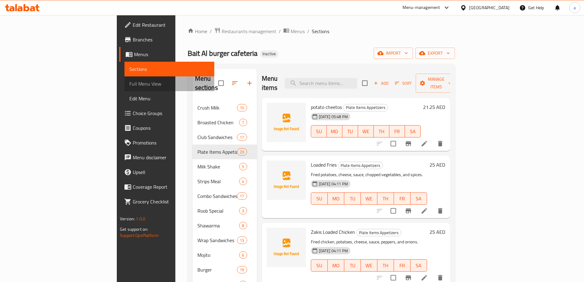
click at [129, 81] on span "Full Menu View" at bounding box center [169, 83] width 80 height 7
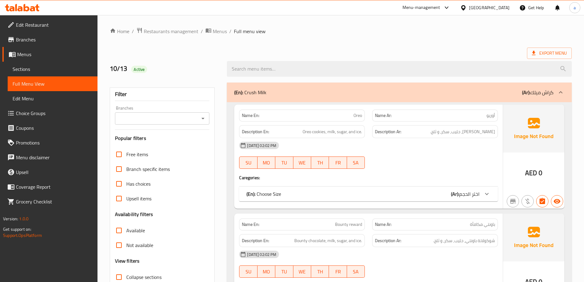
scroll to position [92, 0]
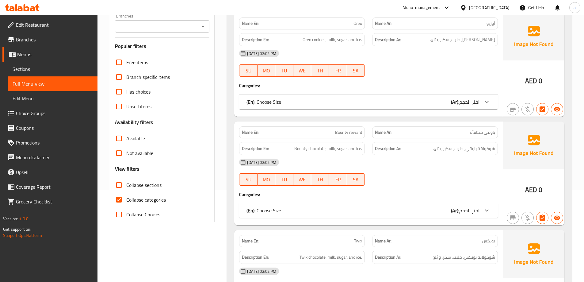
click at [127, 197] on span "Collapse categories" at bounding box center [146, 199] width 40 height 7
click at [126, 197] on input "Collapse categories" at bounding box center [119, 199] width 15 height 15
checkbox input "false"
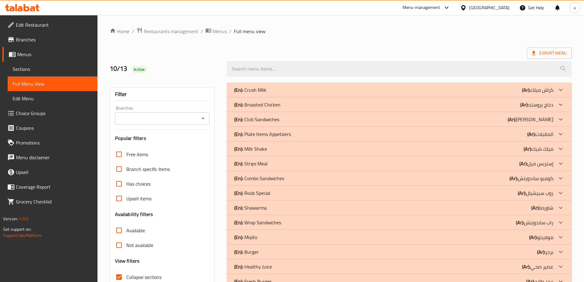
click at [283, 136] on p "(En): Plate Items Appetizers" at bounding box center [262, 133] width 57 height 7
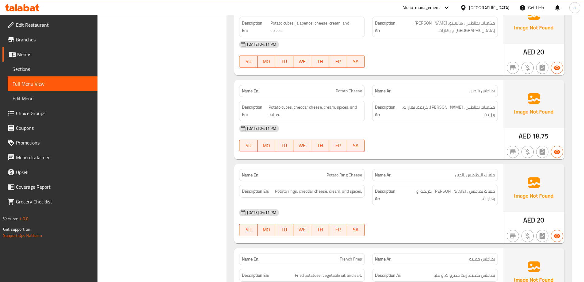
scroll to position [1423, 0]
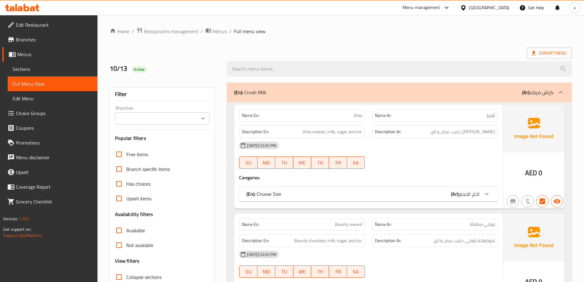
click at [21, 66] on span "Sections" at bounding box center [53, 68] width 80 height 7
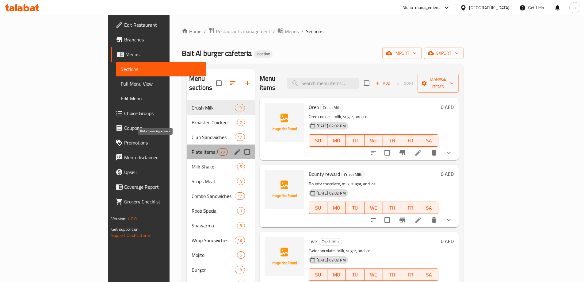
click at [192, 148] on span "Plate Items Appetizers" at bounding box center [205, 151] width 26 height 7
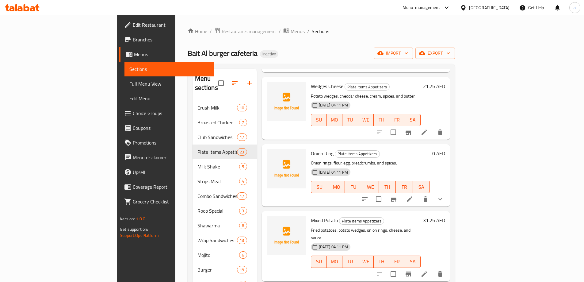
scroll to position [490, 0]
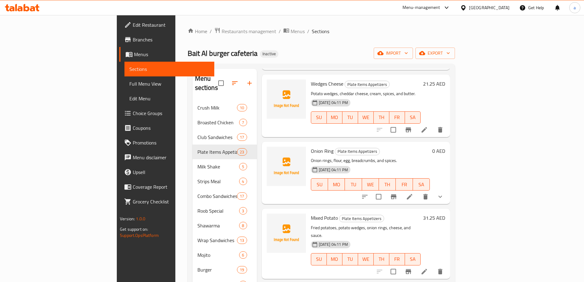
click at [428, 268] on icon at bounding box center [424, 271] width 7 height 7
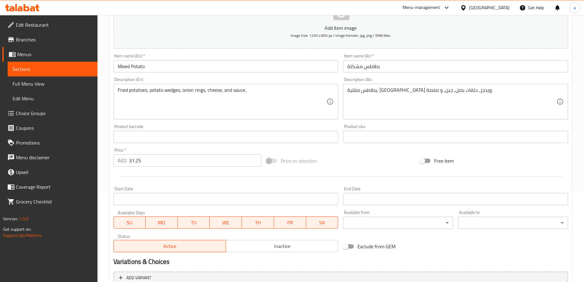
scroll to position [92, 0]
click at [216, 166] on div "Price   * AED 31.25 Price *" at bounding box center [187, 155] width 153 height 24
click at [214, 162] on input "31.25" at bounding box center [195, 158] width 133 height 12
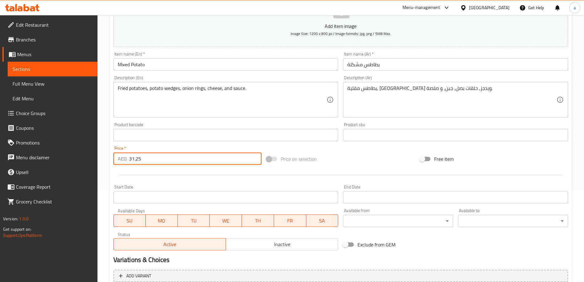
click at [214, 162] on input "31.25" at bounding box center [195, 158] width 133 height 12
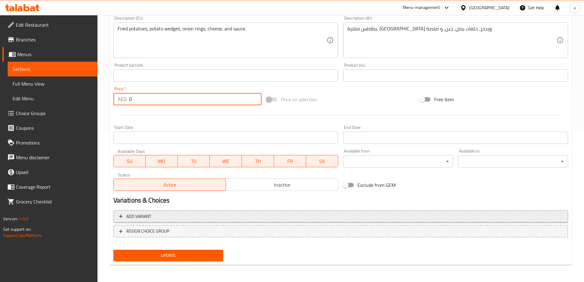
type input "0"
click at [184, 218] on span "Add variant" at bounding box center [341, 216] width 444 height 8
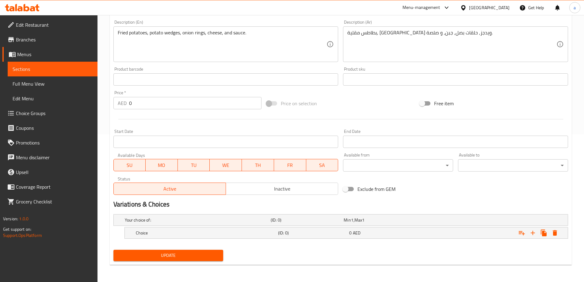
scroll to position [147, 0]
click at [196, 228] on div "Choice" at bounding box center [206, 232] width 142 height 9
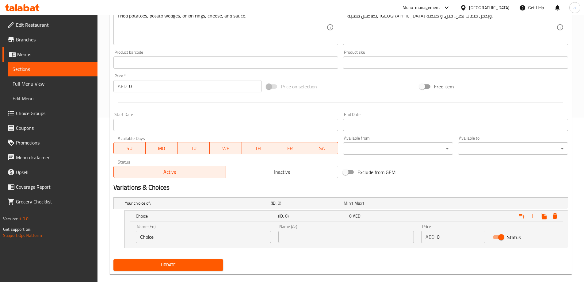
scroll to position [174, 0]
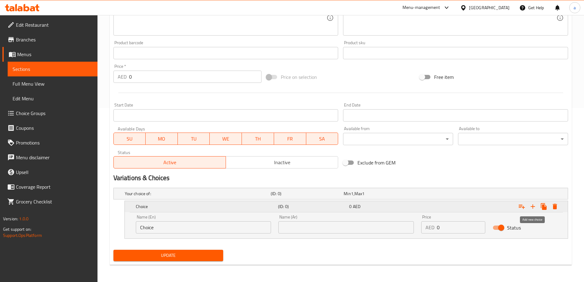
click at [535, 206] on icon "Expand" at bounding box center [533, 206] width 4 height 4
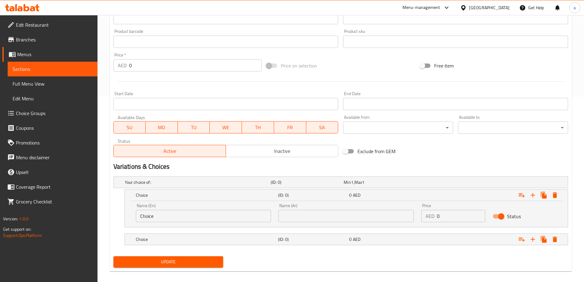
scroll to position [192, 0]
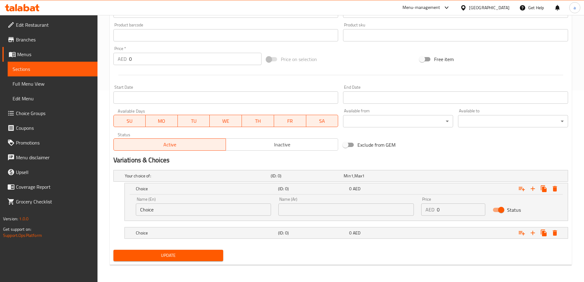
click at [214, 212] on input "Choice" at bounding box center [203, 209] width 135 height 12
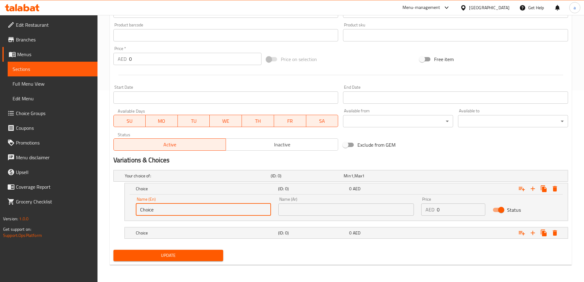
click at [214, 212] on input "Choice" at bounding box center [203, 209] width 135 height 12
type input "س"
type input "s"
type input ","
type input "Medium"
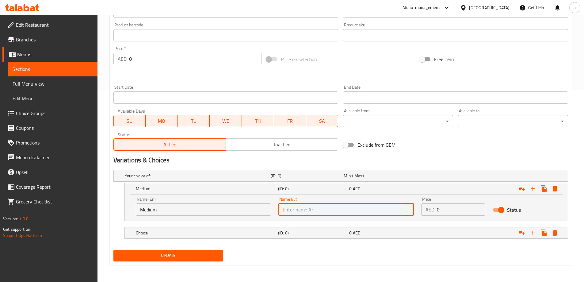
click at [346, 211] on input "text" at bounding box center [345, 209] width 135 height 12
type input "وسط"
click at [465, 211] on input "0" at bounding box center [461, 209] width 48 height 12
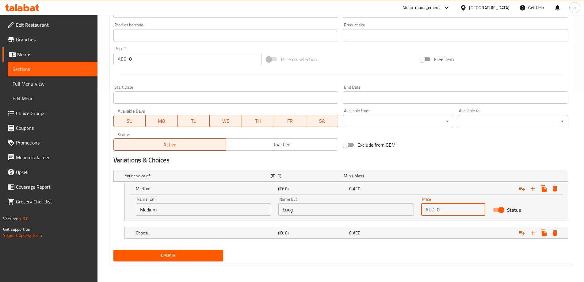
click at [465, 211] on input "0" at bounding box center [461, 209] width 48 height 12
type input "13.75"
click at [264, 234] on h5 "Choice" at bounding box center [206, 233] width 140 height 6
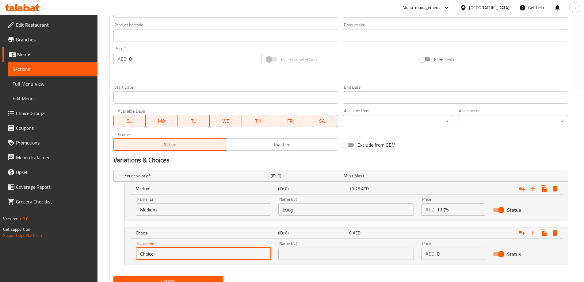
click at [228, 248] on input "Choice" at bounding box center [203, 253] width 135 height 12
click at [228, 252] on input "text" at bounding box center [203, 253] width 135 height 12
type input "Large"
click at [289, 254] on input "text" at bounding box center [345, 253] width 135 height 12
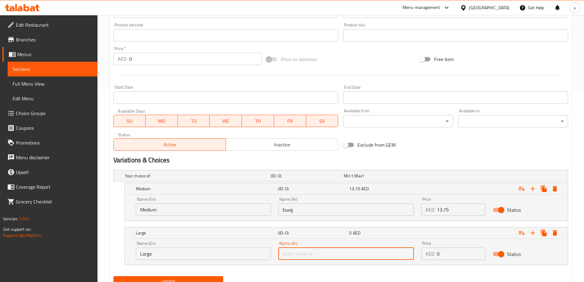
type input "كبير"
click at [447, 254] on input "0" at bounding box center [461, 253] width 48 height 12
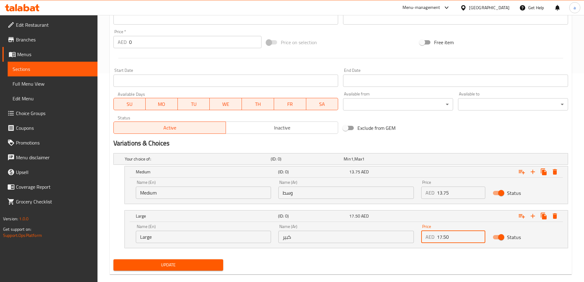
scroll to position [218, 0]
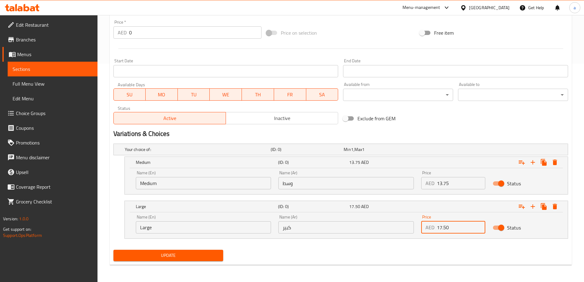
type input "17.50"
click at [196, 256] on span "Update" at bounding box center [168, 255] width 100 height 8
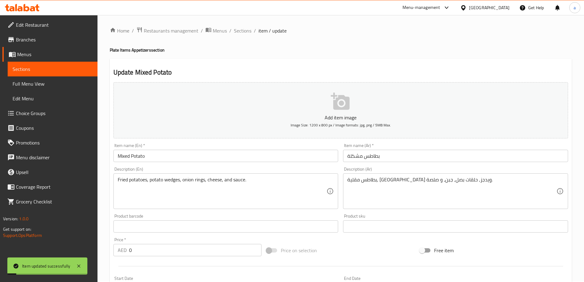
scroll to position [0, 0]
click at [239, 33] on span "Sections" at bounding box center [242, 31] width 17 height 7
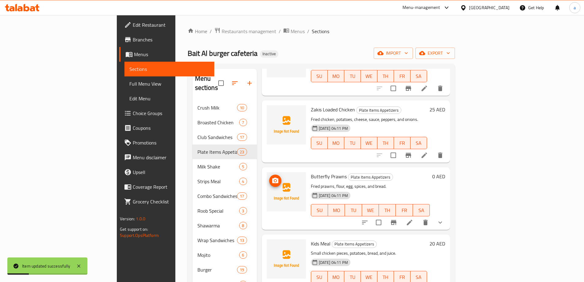
scroll to position [153, 0]
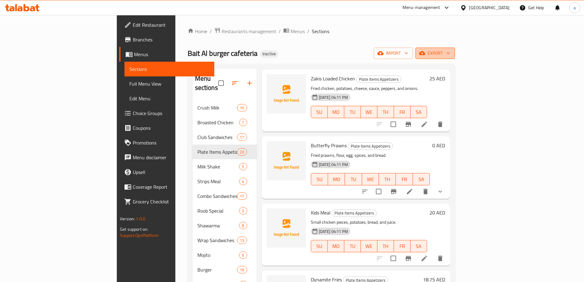
click at [450, 49] on span "export" at bounding box center [435, 53] width 30 height 8
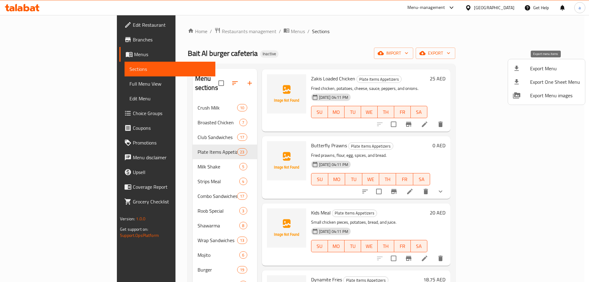
click at [516, 64] on li "Export Menu" at bounding box center [546, 68] width 77 height 13
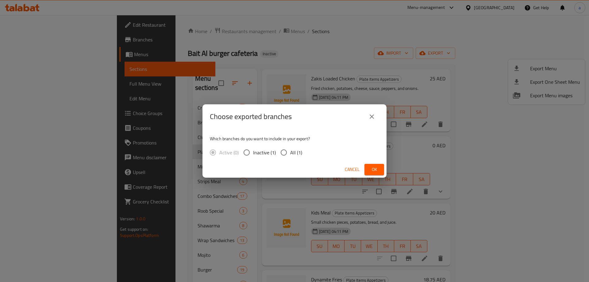
click at [287, 152] on input "All (1)" at bounding box center [283, 152] width 13 height 13
radio input "true"
click at [379, 164] on button "Ok" at bounding box center [374, 169] width 20 height 11
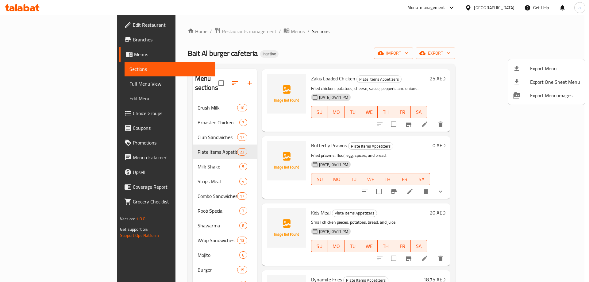
click at [482, 74] on div at bounding box center [294, 141] width 589 height 282
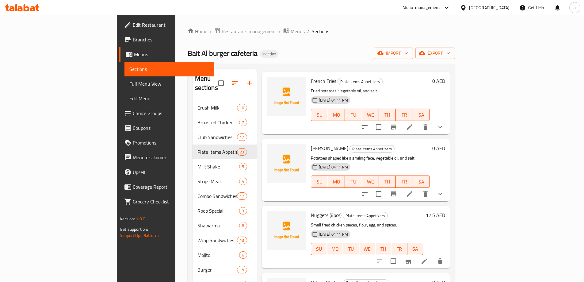
scroll to position [1130, 0]
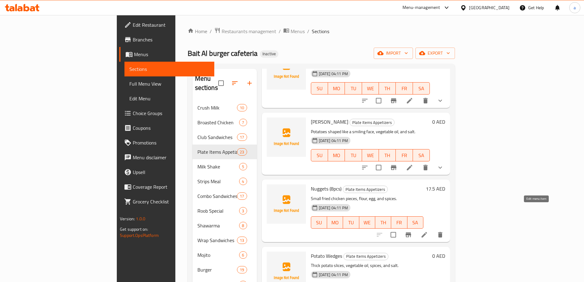
click at [427, 232] on icon at bounding box center [424, 235] width 6 height 6
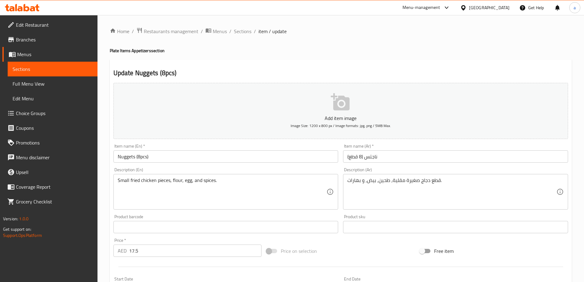
click at [365, 158] on input "ناجتس (8 قطع)" at bounding box center [455, 156] width 225 height 12
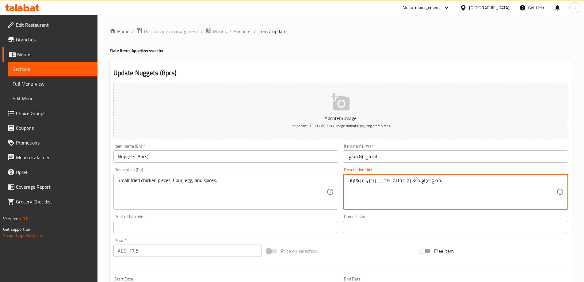
drag, startPoint x: 406, startPoint y: 182, endPoint x: 440, endPoint y: 199, distance: 37.3
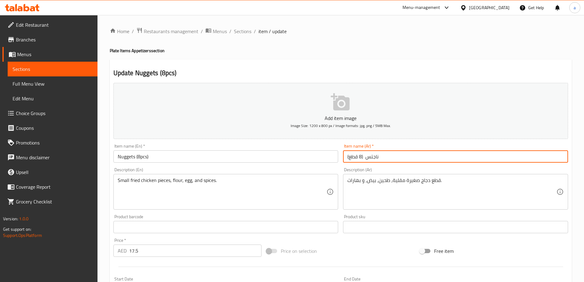
click at [363, 158] on input "ناجتس (8 قطع)" at bounding box center [455, 156] width 225 height 12
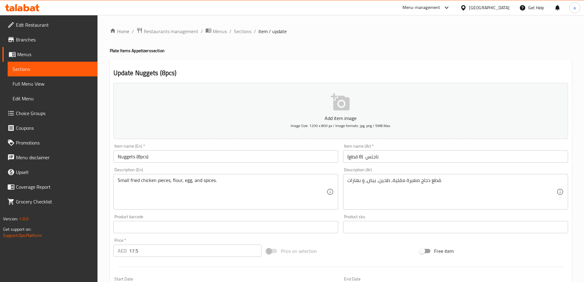
click at [387, 159] on input "ناجتس (8 قطع)" at bounding box center [455, 156] width 225 height 12
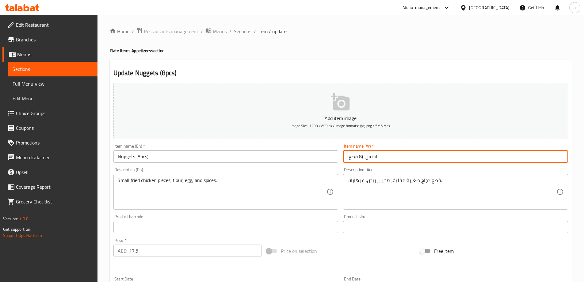
click at [345, 157] on input "ناجتس (8 قطع)" at bounding box center [455, 156] width 225 height 12
click at [422, 154] on input "ثطع صغيرة من الدجاج ناجتس (8 قطع)" at bounding box center [455, 156] width 225 height 12
type input "قطع صغيرة من الدجاج ناجتس (8 قطع)"
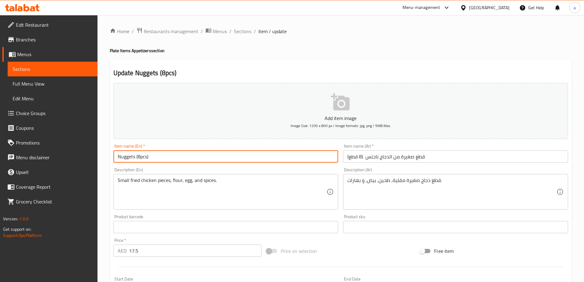
click at [138, 155] on input "Nuggets (8pcs)" at bounding box center [225, 156] width 225 height 12
click at [114, 156] on input "Nuggets (8pcs)" at bounding box center [225, 156] width 225 height 12
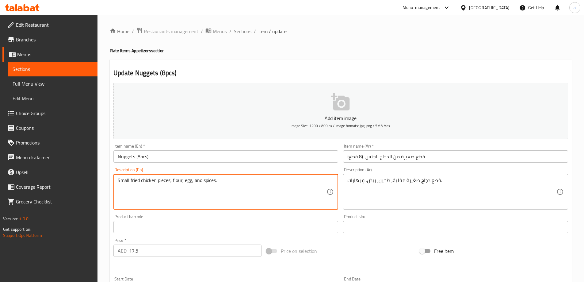
drag, startPoint x: 169, startPoint y: 183, endPoint x: 166, endPoint y: 186, distance: 4.3
click at [167, 188] on textarea "Small fried chicken pieces, flour, egg, and spices." at bounding box center [222, 191] width 209 height 29
drag, startPoint x: 169, startPoint y: 184, endPoint x: 118, endPoint y: 185, distance: 51.2
click at [118, 185] on textarea "Small fried chicken pieces, flour, egg, and spices." at bounding box center [222, 191] width 209 height 29
click at [116, 156] on input "Nuggets (8pcs)" at bounding box center [225, 156] width 225 height 12
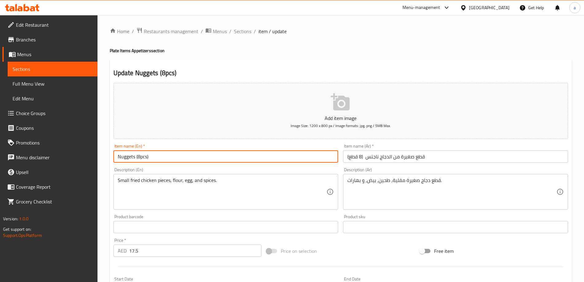
paste input "Small fried chicken pieces"
click at [154, 157] on input "Small fried chicken pieces Nuggets (8pcs)" at bounding box center [225, 156] width 225 height 12
click at [139, 154] on input "Small fried chicken pieces Nuggets (8pcs)" at bounding box center [225, 156] width 225 height 12
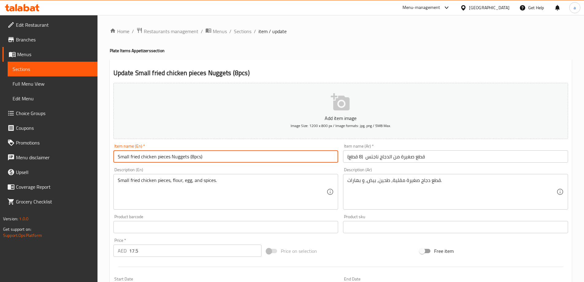
click at [137, 155] on input "Small fried chicken pieces Nuggets (8pcs)" at bounding box center [225, 156] width 225 height 12
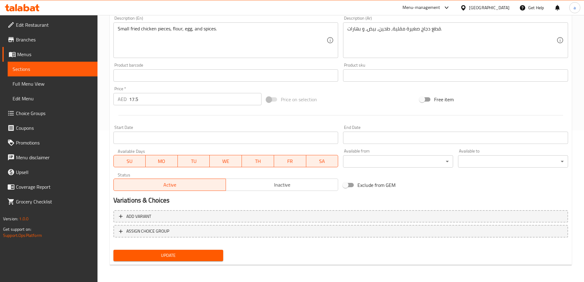
type input "Small chicken pieces Nuggets (8pcs)"
click at [200, 250] on button "Update" at bounding box center [168, 255] width 110 height 11
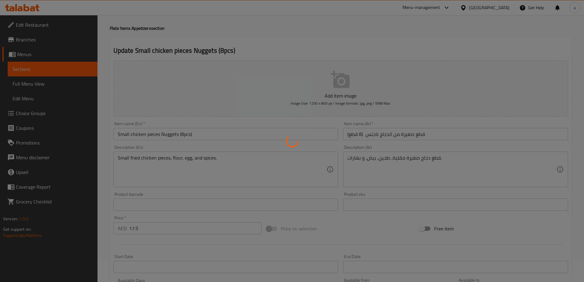
scroll to position [0, 0]
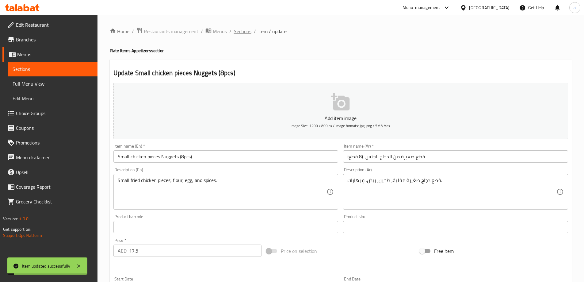
click at [246, 32] on span "Sections" at bounding box center [242, 31] width 17 height 7
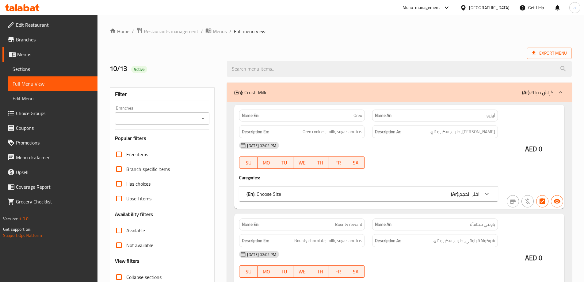
click at [117, 231] on div at bounding box center [292, 141] width 584 height 282
click at [120, 234] on div at bounding box center [292, 141] width 584 height 282
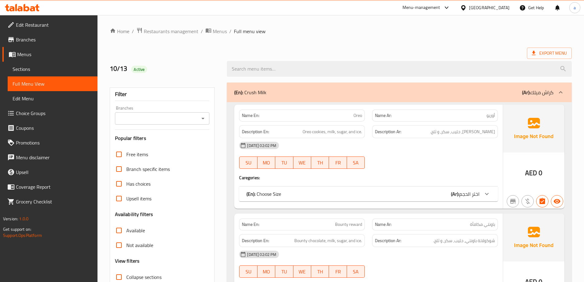
scroll to position [44, 0]
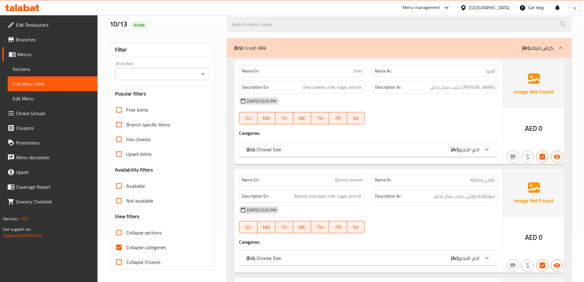
click at [120, 233] on input "Collapse sections" at bounding box center [119, 232] width 15 height 15
checkbox input "true"
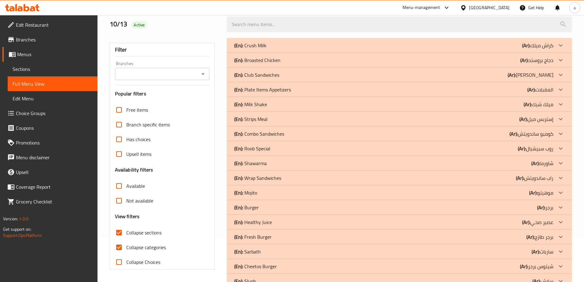
click at [120, 245] on input "Collapse categories" at bounding box center [119, 247] width 15 height 15
checkbox input "false"
click at [266, 91] on p "(En): Plate Items Appetizers" at bounding box center [262, 89] width 57 height 7
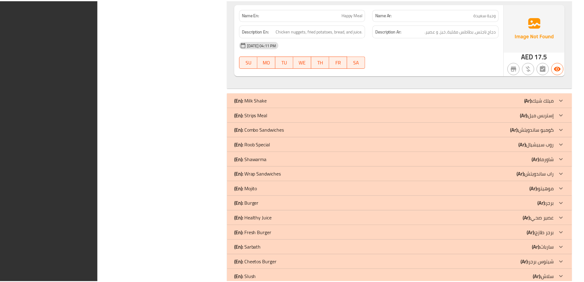
scroll to position [2781, 0]
